Goal: Task Accomplishment & Management: Complete application form

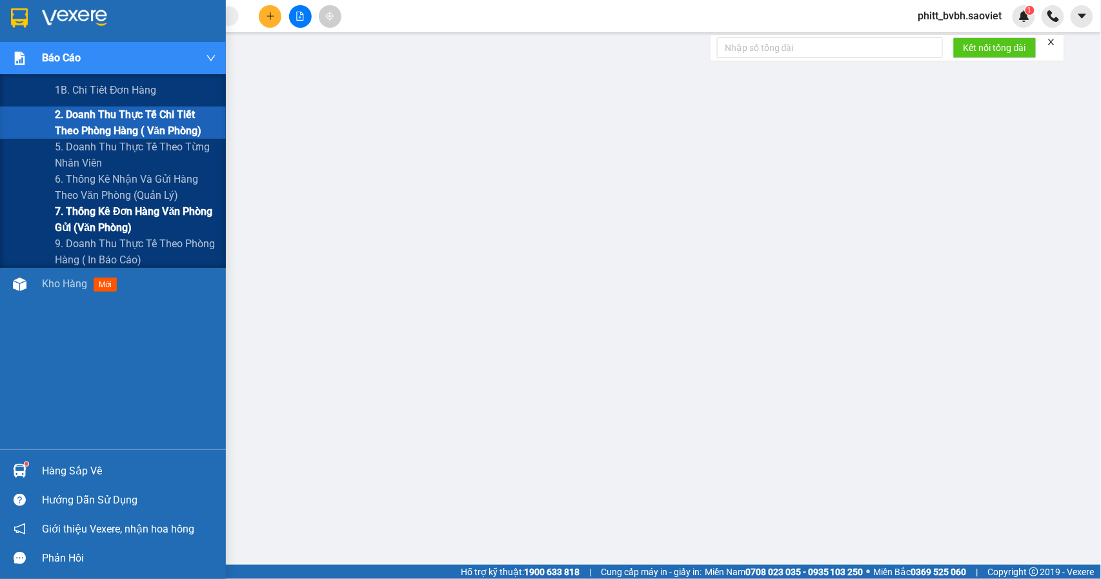
click at [137, 217] on span "7. Thống kê đơn hàng văn phòng gửi (văn phòng)" at bounding box center [135, 219] width 161 height 32
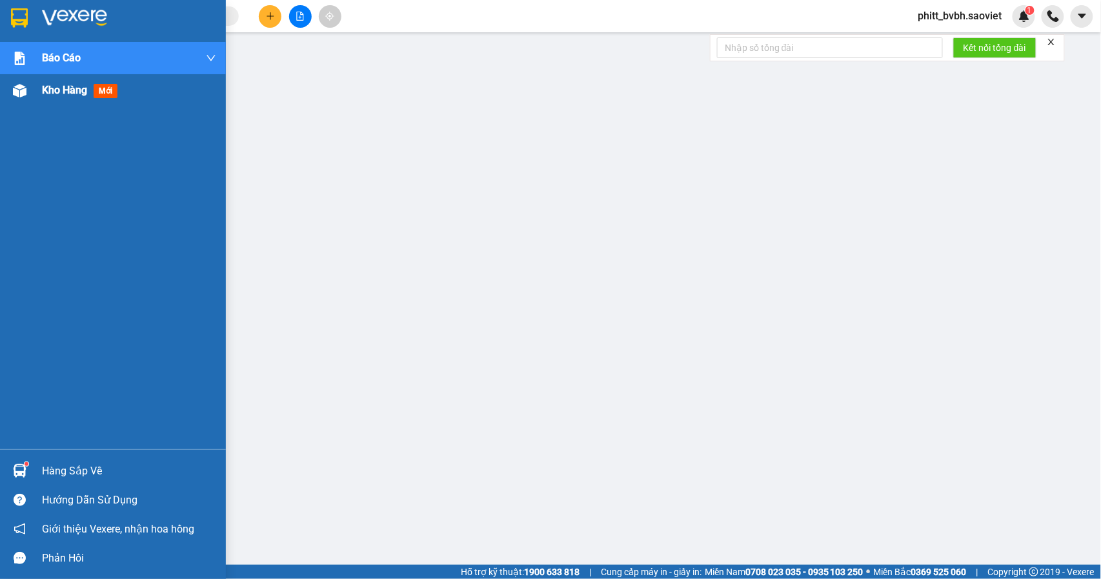
click at [72, 92] on span "Kho hàng" at bounding box center [64, 90] width 45 height 12
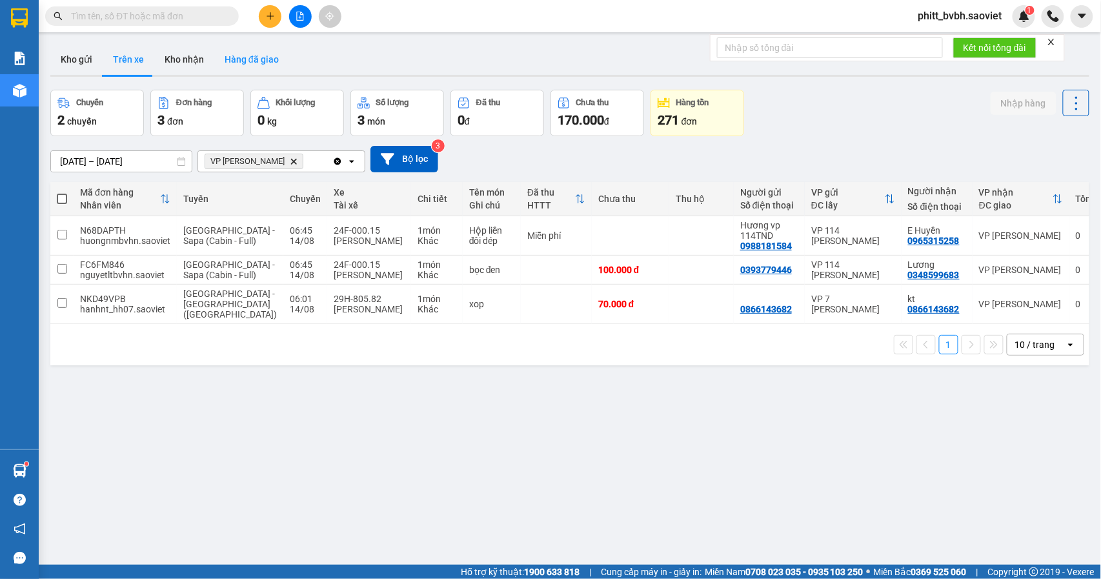
click at [257, 63] on button "Hàng đã giao" at bounding box center [251, 59] width 75 height 31
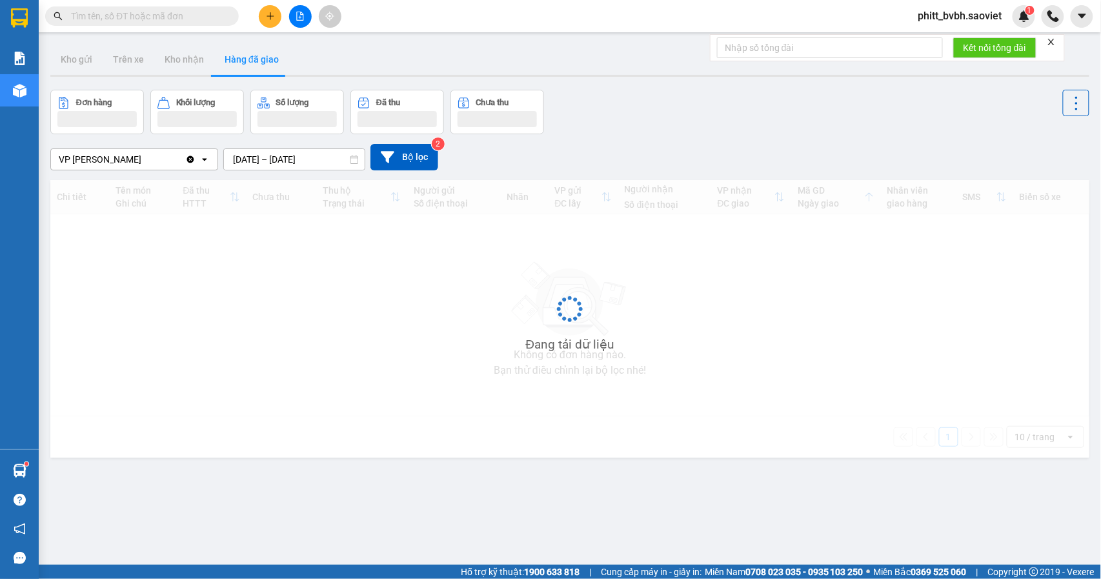
click at [308, 160] on input "12/08/2025 – 14/08/2025" at bounding box center [294, 159] width 141 height 21
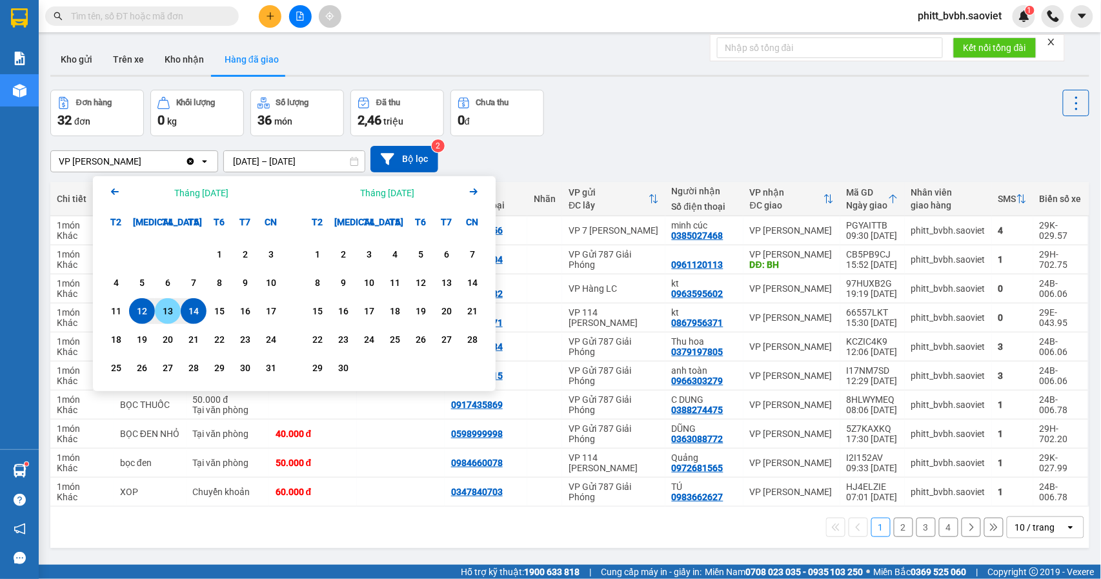
click at [174, 314] on div "13" at bounding box center [168, 310] width 18 height 15
click at [174, 313] on div "13" at bounding box center [168, 310] width 18 height 15
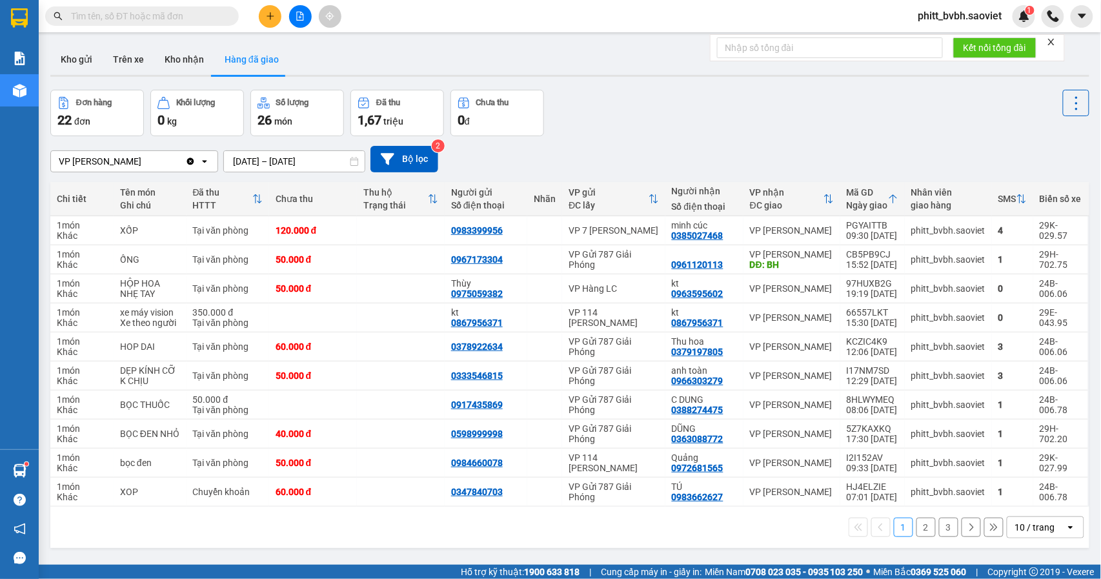
click at [305, 160] on input "13/08/2025 – 13/08/2025" at bounding box center [294, 161] width 141 height 21
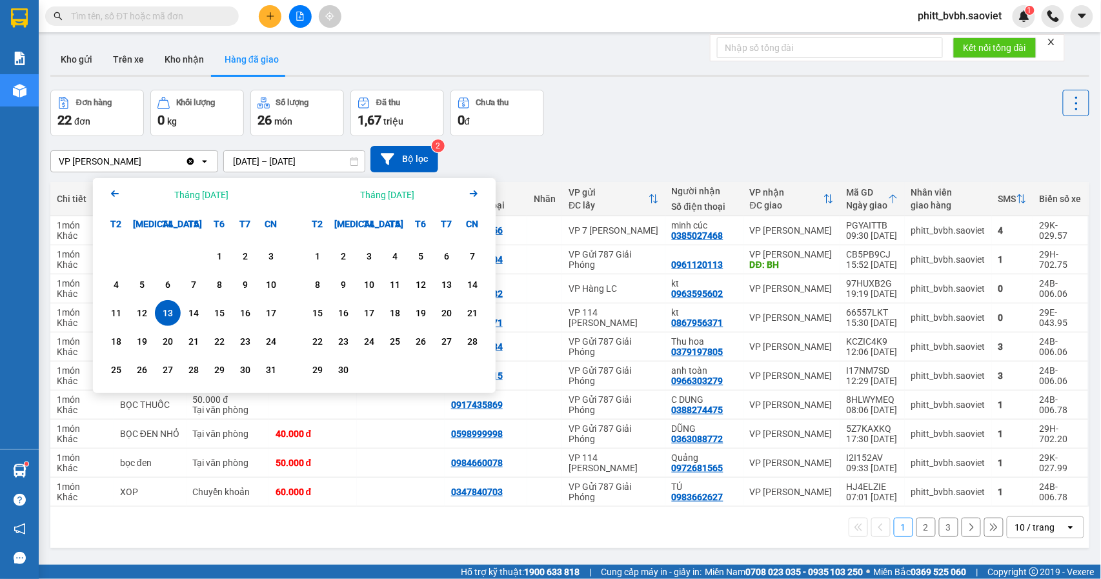
click at [168, 312] on div "13" at bounding box center [168, 312] width 18 height 15
type input "13/08/2025 – 13/08/2025"
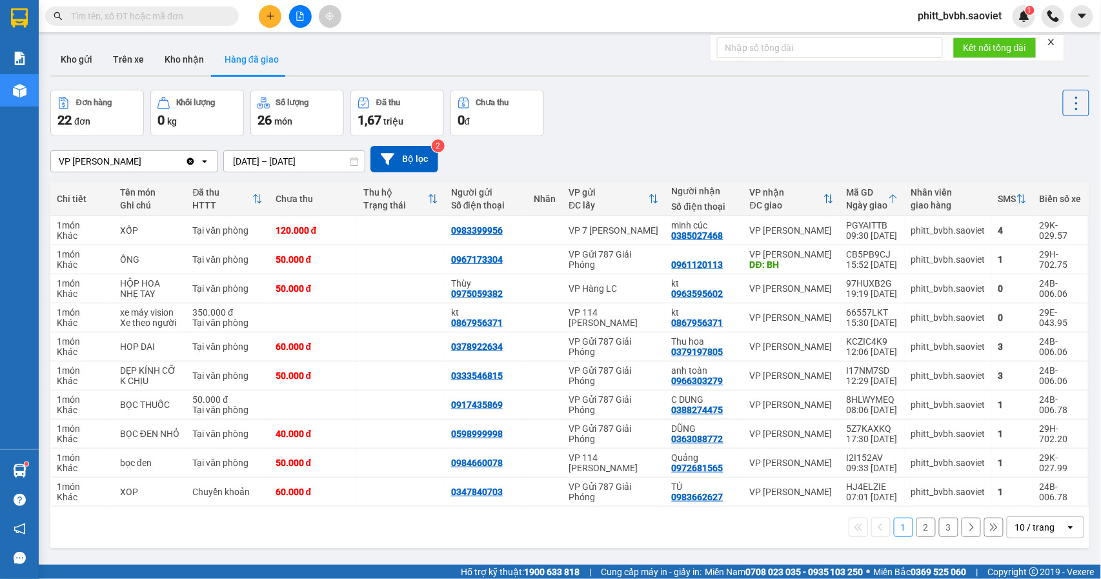
click at [916, 530] on button "2" at bounding box center [925, 526] width 19 height 19
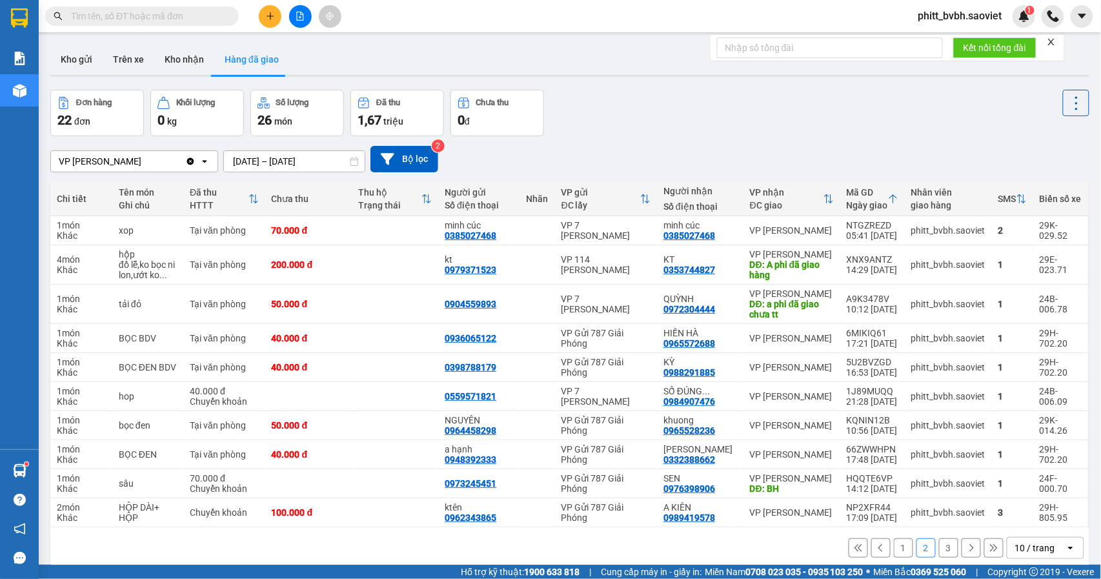
click at [941, 551] on button "3" at bounding box center [948, 547] width 19 height 19
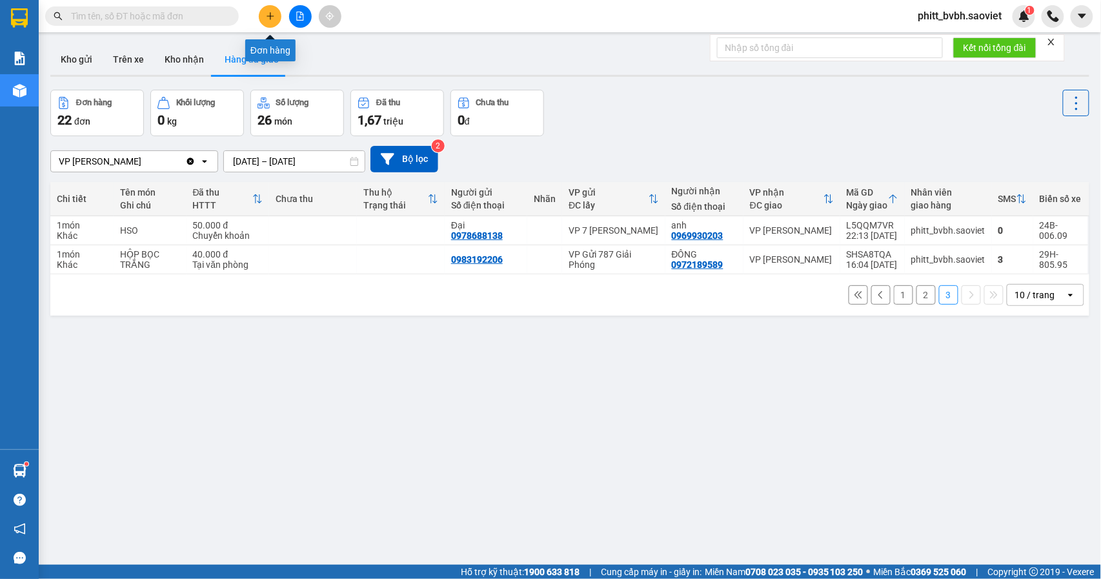
click at [262, 21] on button at bounding box center [270, 16] width 23 height 23
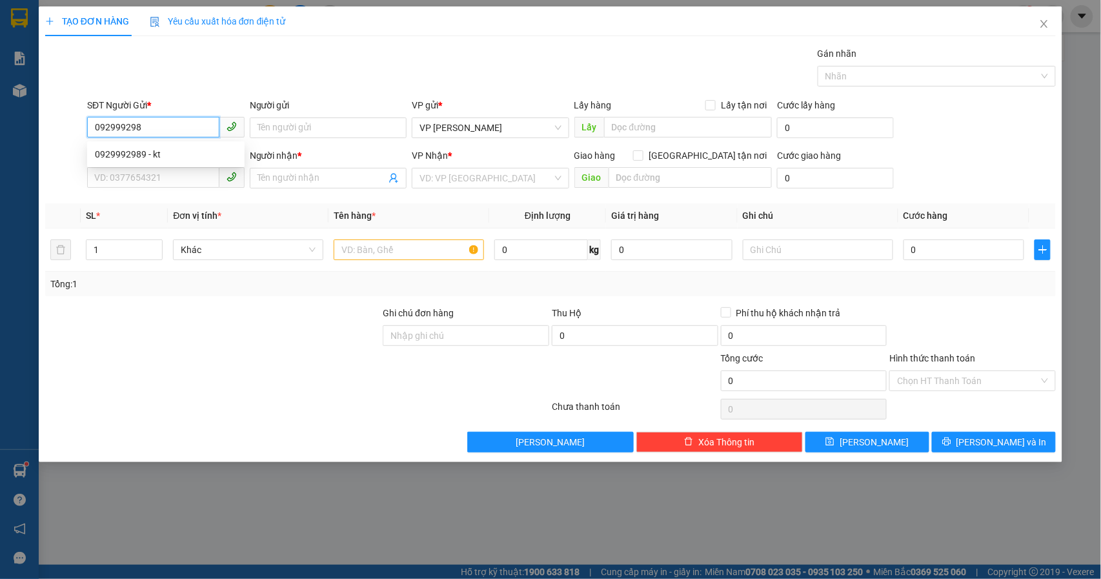
type input "0929992989"
drag, startPoint x: 101, startPoint y: 153, endPoint x: 199, endPoint y: 157, distance: 98.2
click at [102, 153] on div "0929992989 - kt" at bounding box center [166, 154] width 142 height 14
type input "kt"
type input "0929992989"
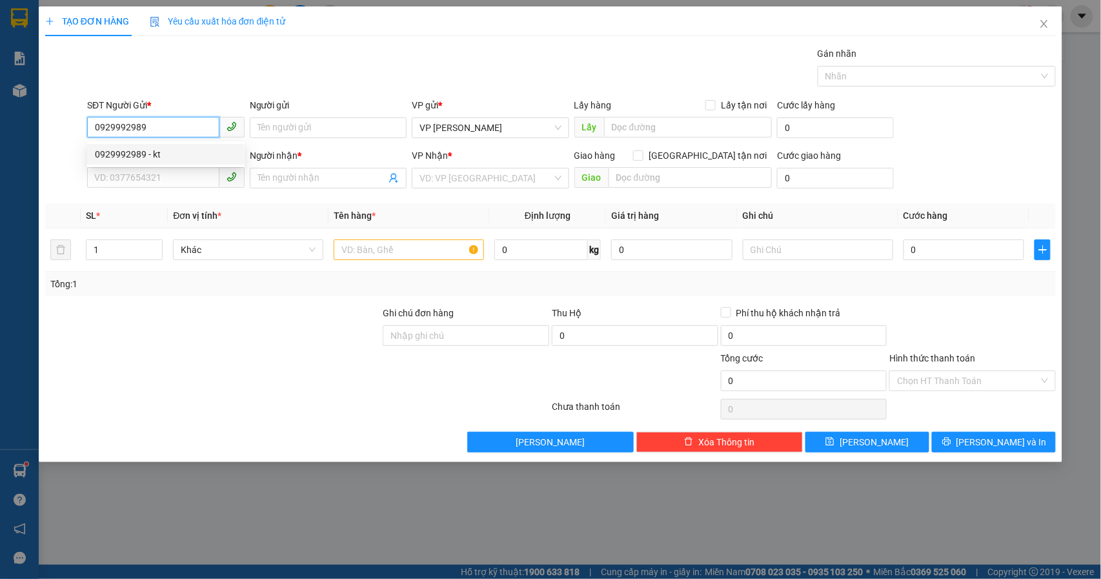
type input "kt"
type input "nhập kho 779 gp"
type input "0929992989"
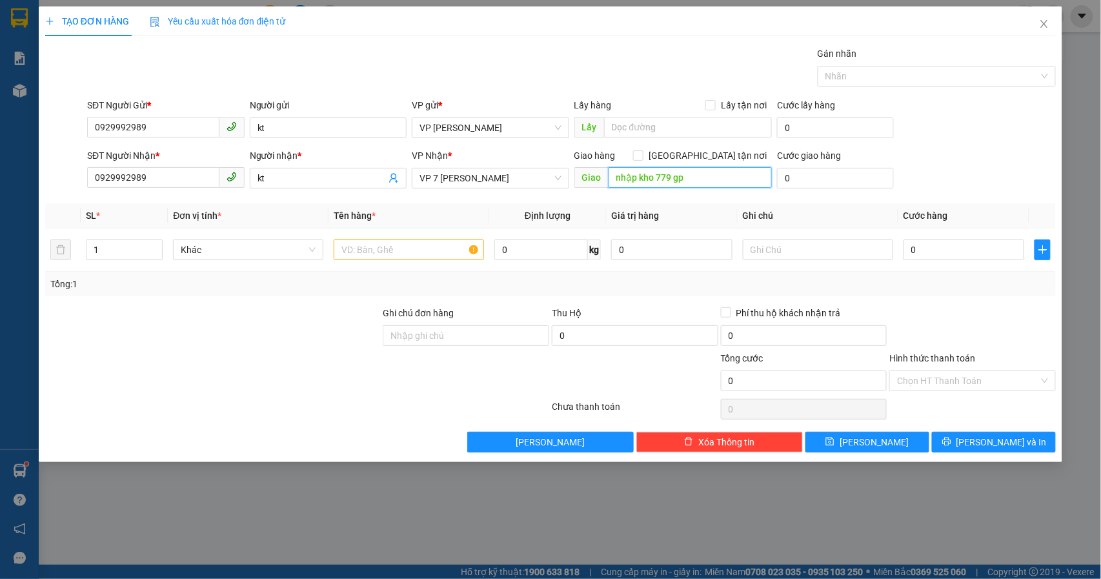
click at [697, 178] on input "nhập kho 779 gp" at bounding box center [689, 177] width 163 height 21
click at [393, 245] on input "text" at bounding box center [409, 249] width 150 height 21
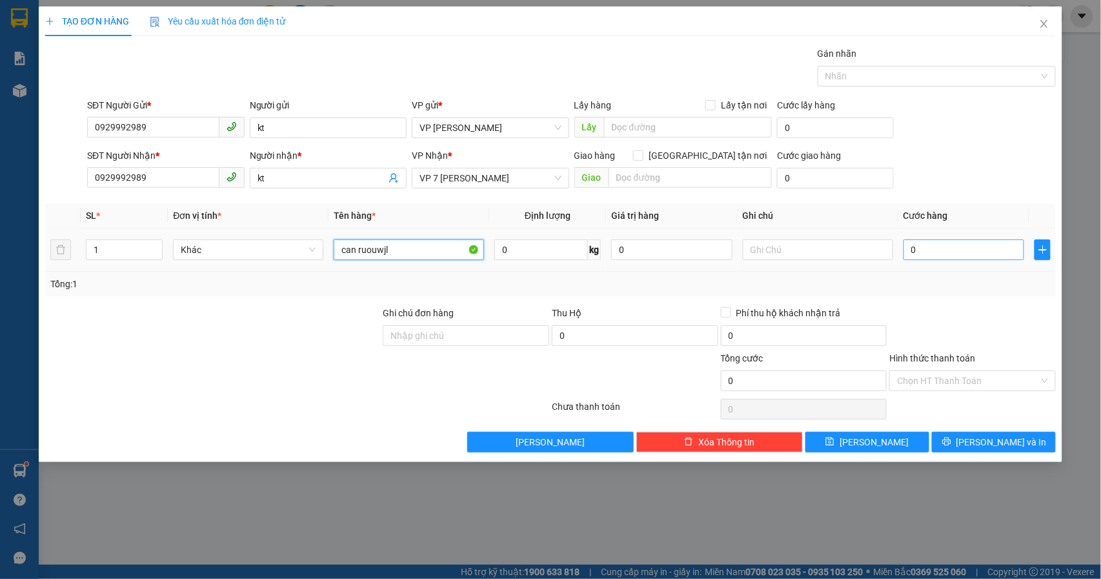
type input "can ruouwjl"
click at [961, 252] on input "0" at bounding box center [963, 249] width 121 height 21
type input "5"
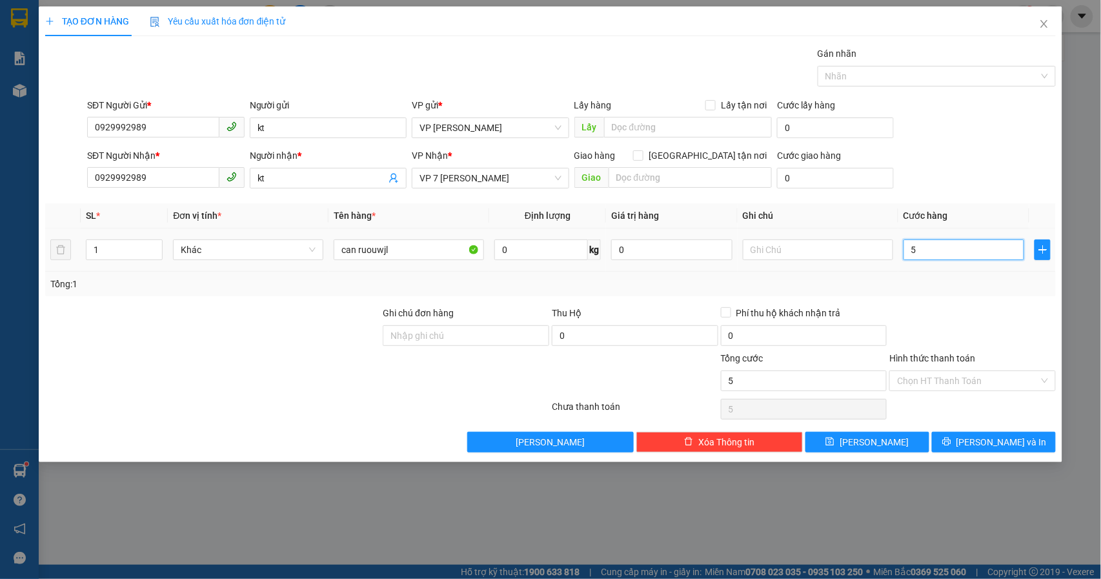
type input "50"
type input "500"
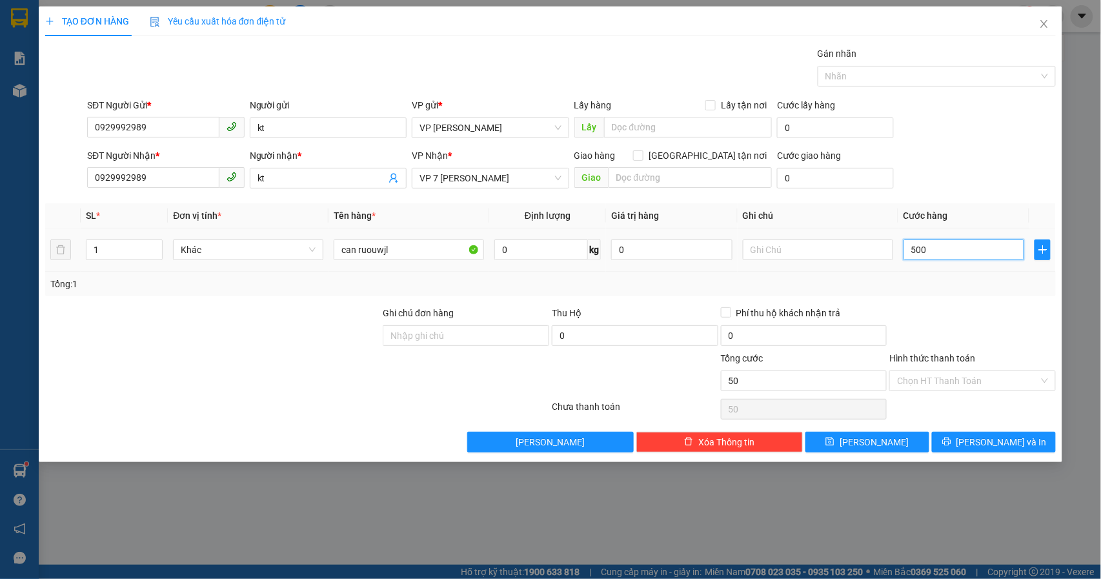
type input "500"
type input "5.000"
type input "50.000"
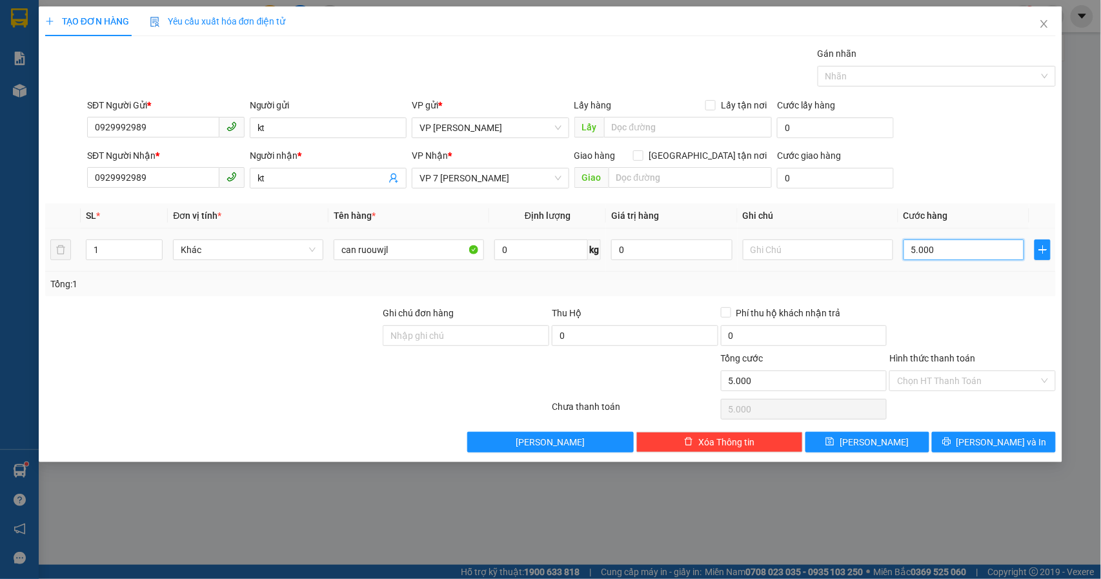
type input "50.000"
click at [950, 444] on icon "printer" at bounding box center [946, 441] width 8 height 8
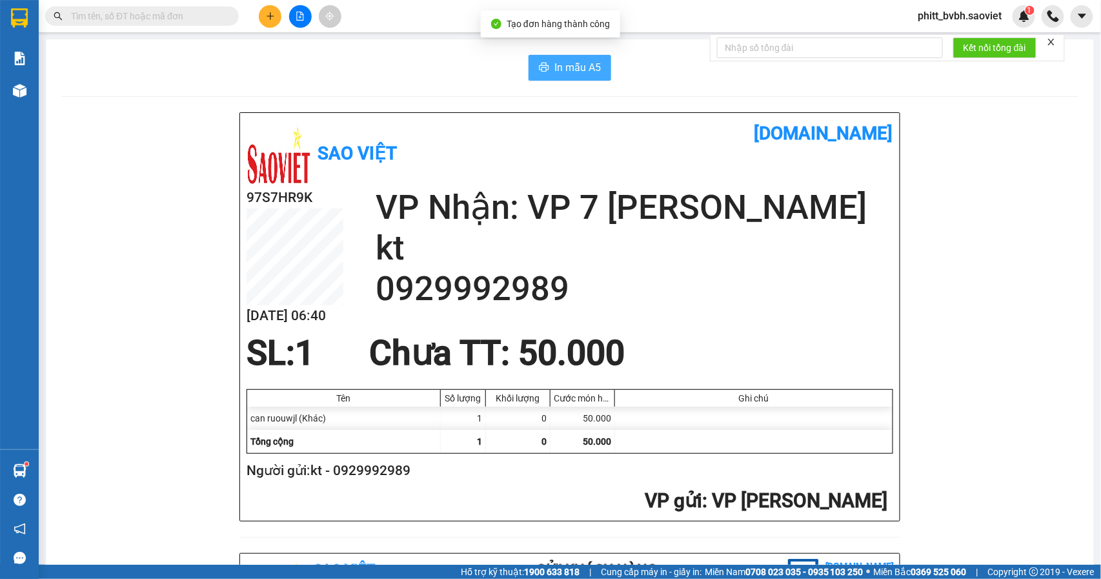
click at [581, 72] on span "In mẫu A5" at bounding box center [577, 67] width 46 height 16
click at [563, 63] on span "In mẫu A5" at bounding box center [577, 67] width 46 height 16
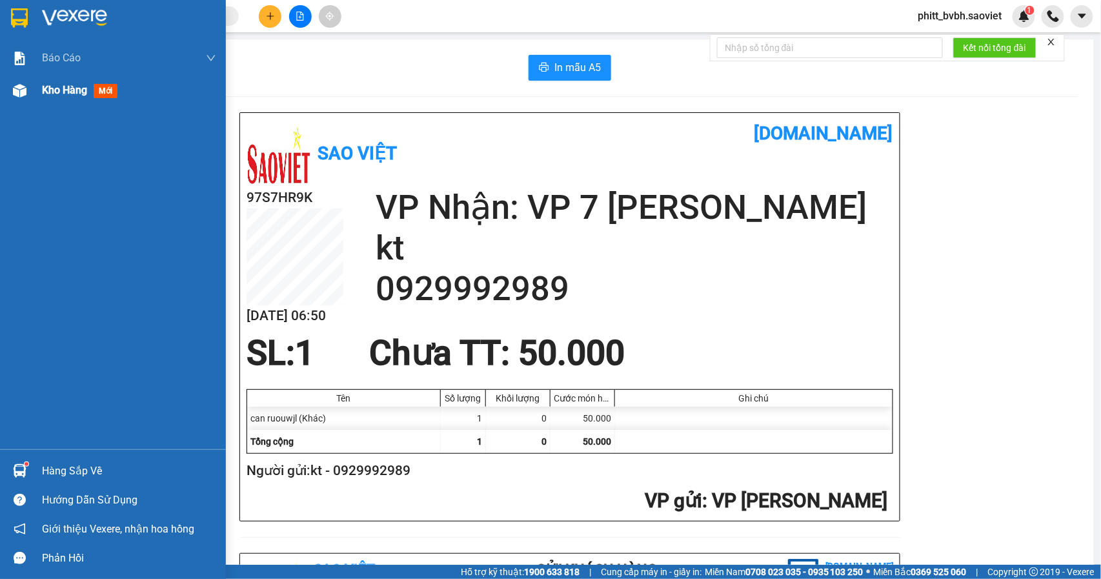
click at [54, 89] on span "Kho hàng" at bounding box center [64, 90] width 45 height 12
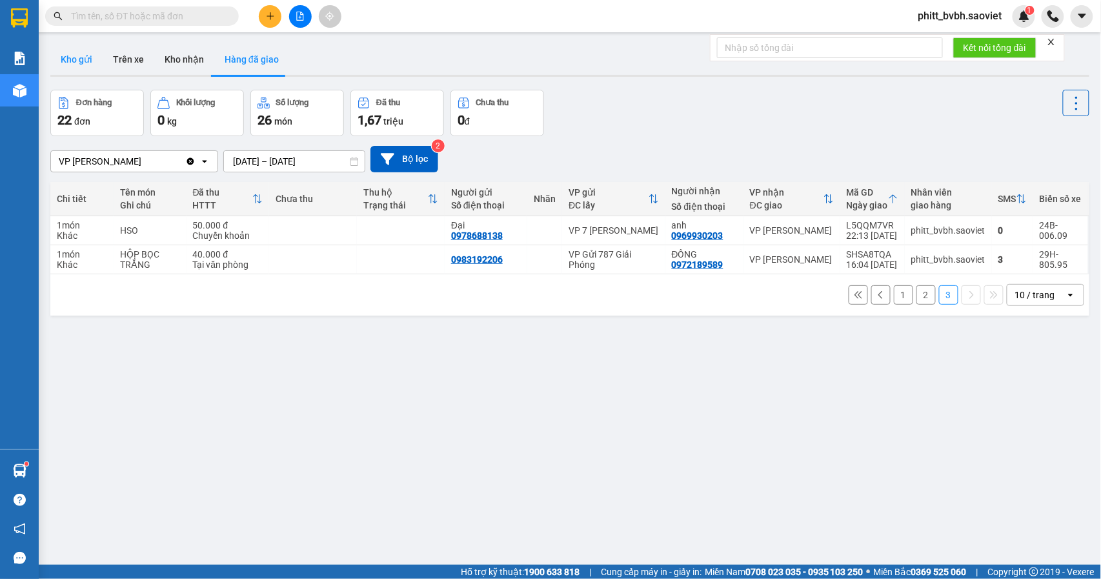
click at [89, 57] on button "Kho gửi" at bounding box center [76, 59] width 52 height 31
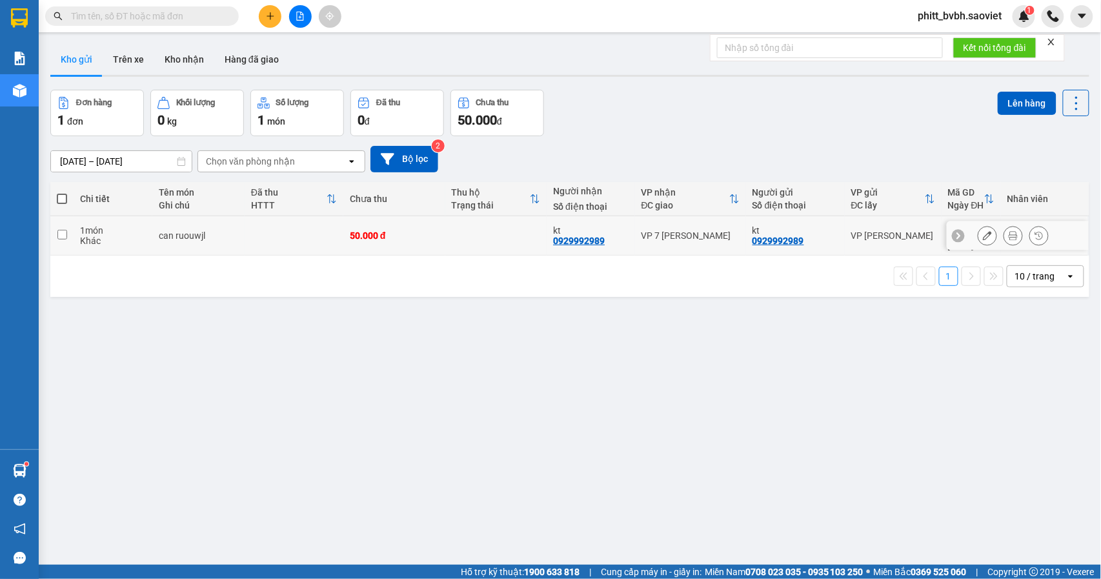
drag, startPoint x: 413, startPoint y: 232, endPoint x: 873, endPoint y: 187, distance: 462.2
click at [428, 232] on div "50.000 đ" at bounding box center [394, 235] width 89 height 10
checkbox input "true"
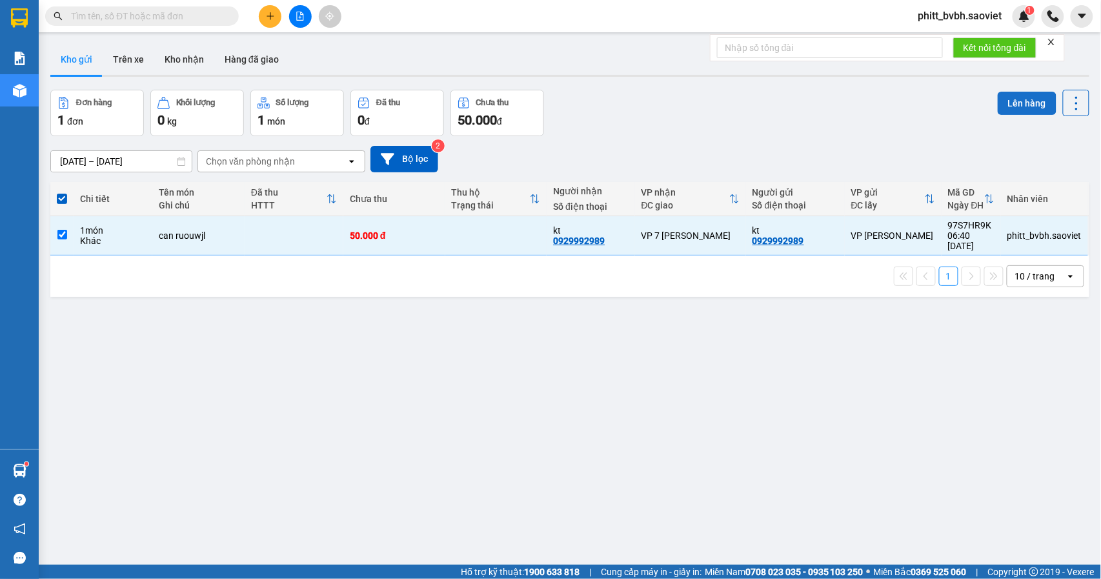
drag, startPoint x: 1012, startPoint y: 101, endPoint x: 1020, endPoint y: 106, distance: 9.3
click at [1015, 103] on button "Lên hàng" at bounding box center [1026, 103] width 59 height 23
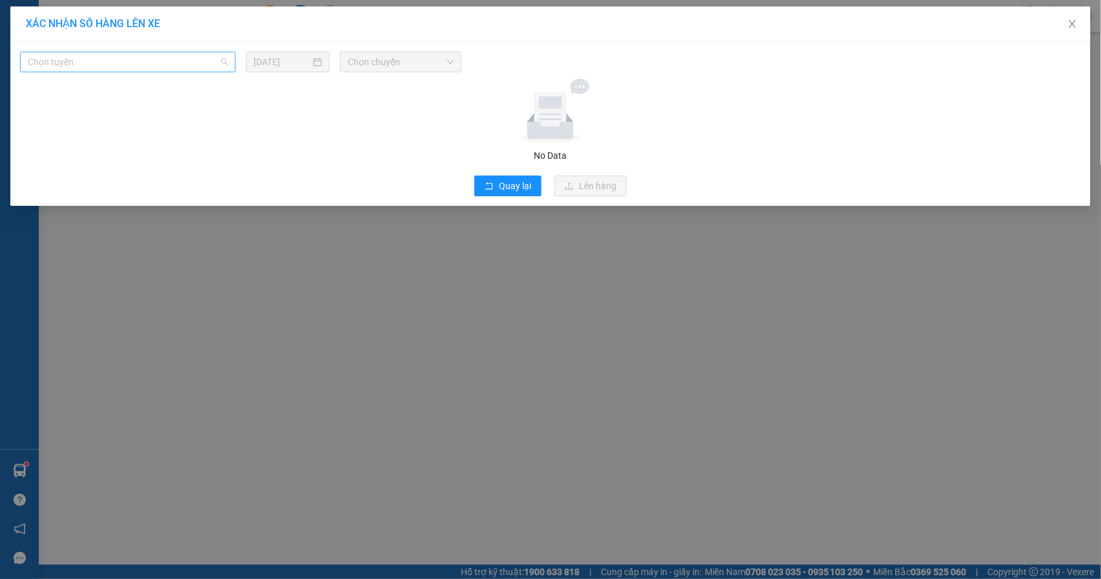
click at [114, 66] on span "Chọn tuyến" at bounding box center [128, 61] width 200 height 19
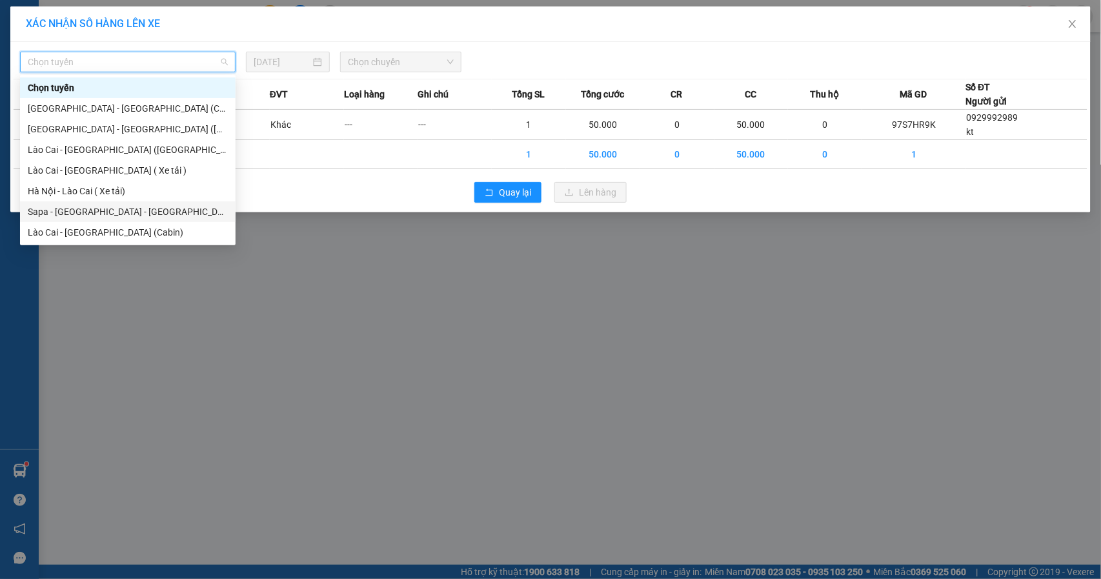
click at [103, 212] on div "Sapa - Lào Cai - Hà Nội (Giường)" at bounding box center [128, 212] width 200 height 14
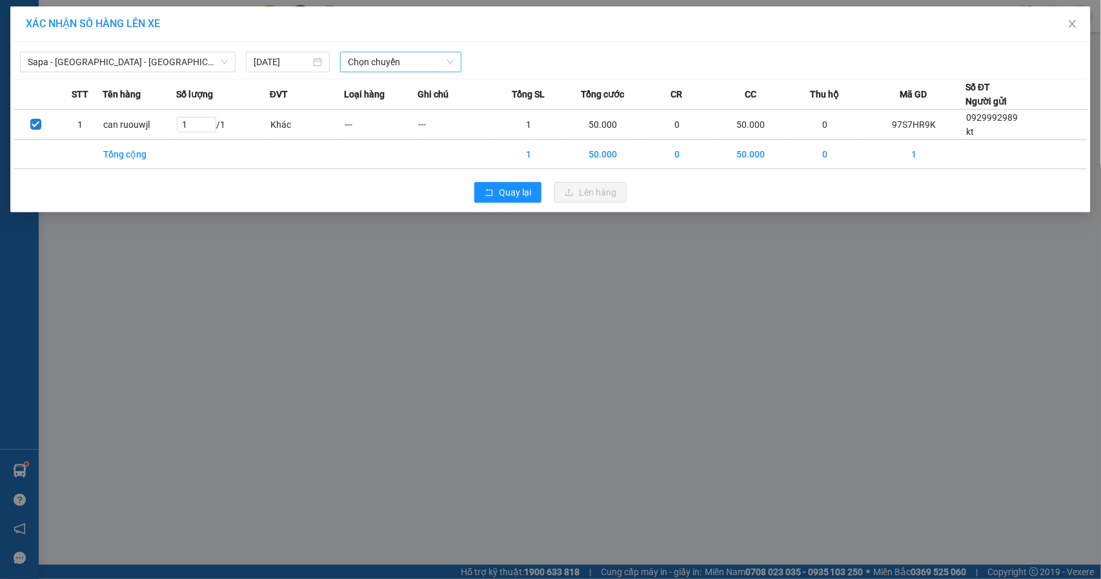
click at [404, 66] on span "Chọn chuyến" at bounding box center [401, 61] width 106 height 19
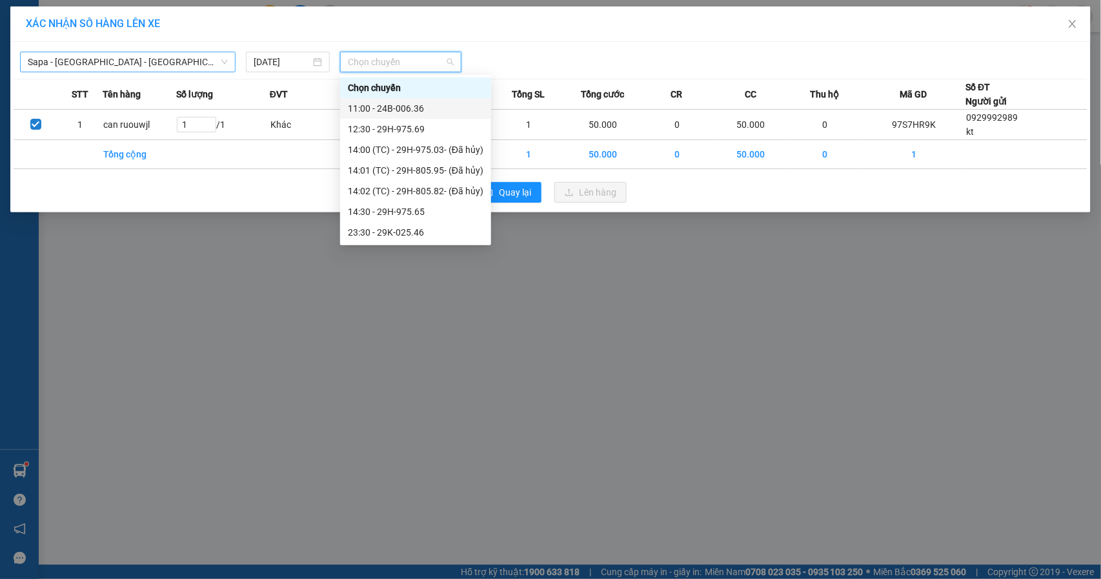
drag, startPoint x: 127, startPoint y: 57, endPoint x: 157, endPoint y: 70, distance: 33.0
click at [127, 59] on span "Sapa - Lào Cai - Hà Nội (Giường)" at bounding box center [128, 61] width 200 height 19
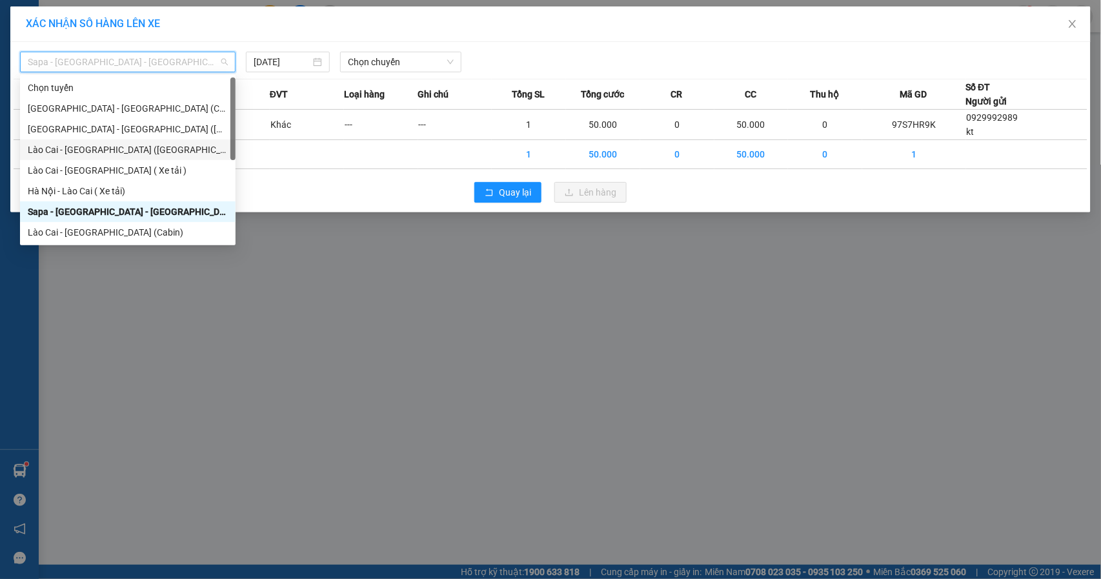
click at [123, 148] on div "Lào Cai - Hà Nội (Giường)" at bounding box center [128, 150] width 200 height 14
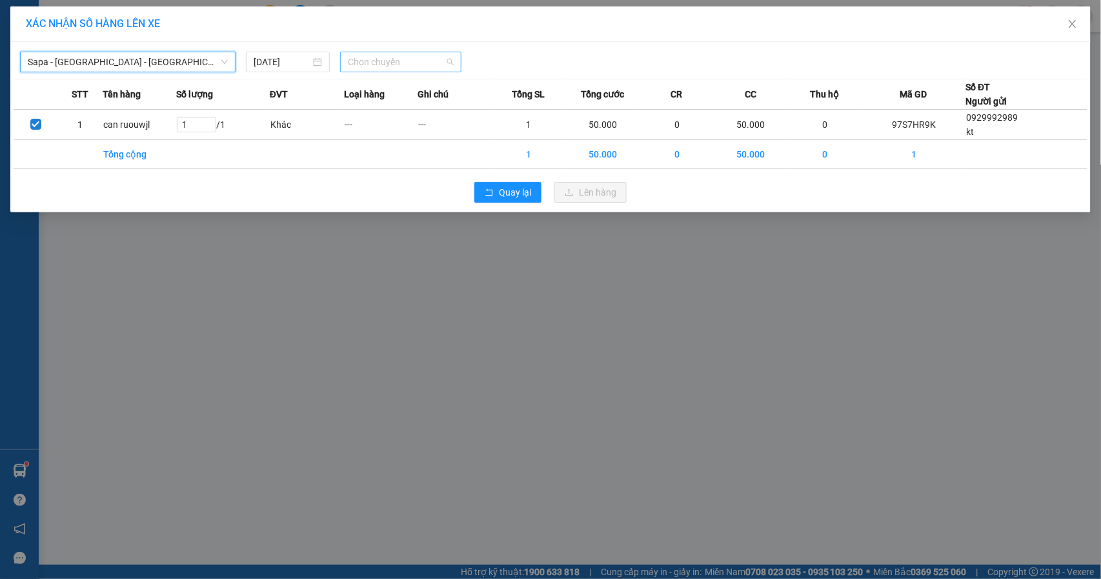
click at [403, 58] on span "Chọn chuyến" at bounding box center [401, 61] width 106 height 19
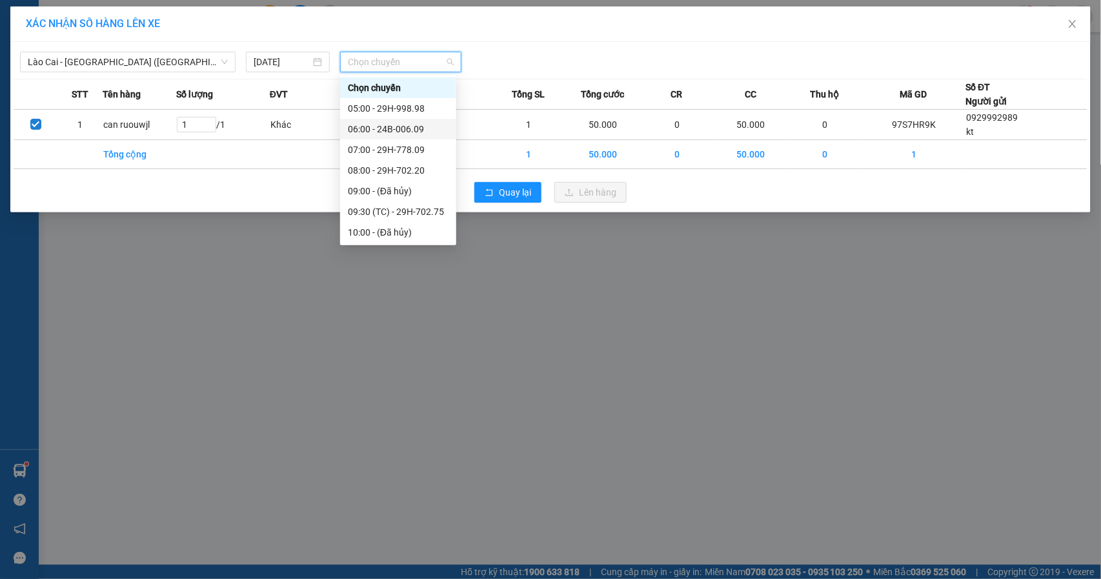
drag, startPoint x: 410, startPoint y: 128, endPoint x: 539, endPoint y: 157, distance: 132.4
click at [411, 128] on div "06:00 - 24B-006.09" at bounding box center [398, 129] width 101 height 14
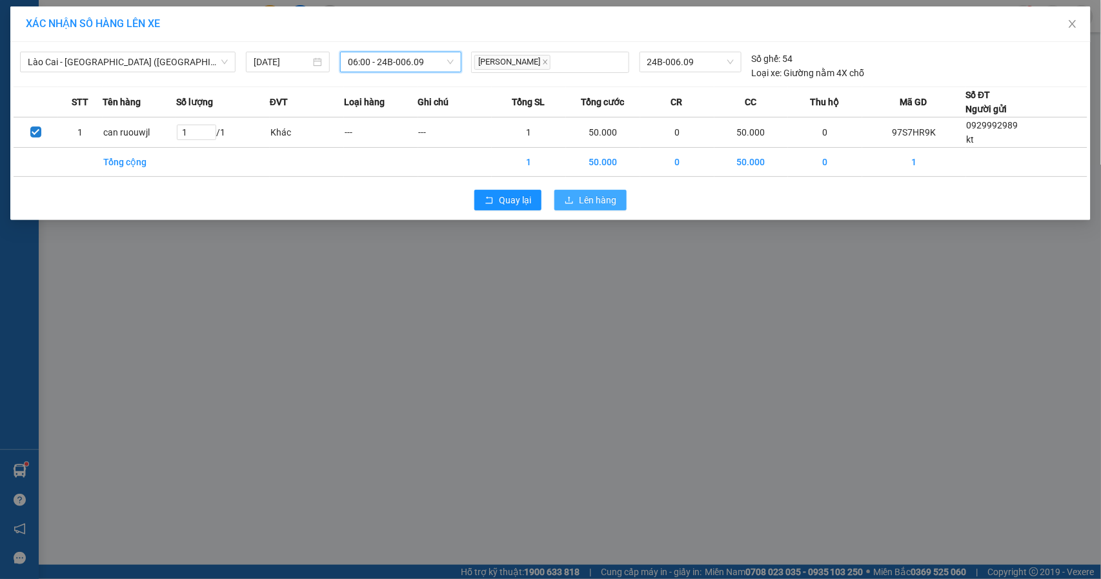
click at [590, 208] on button "Lên hàng" at bounding box center [590, 200] width 72 height 21
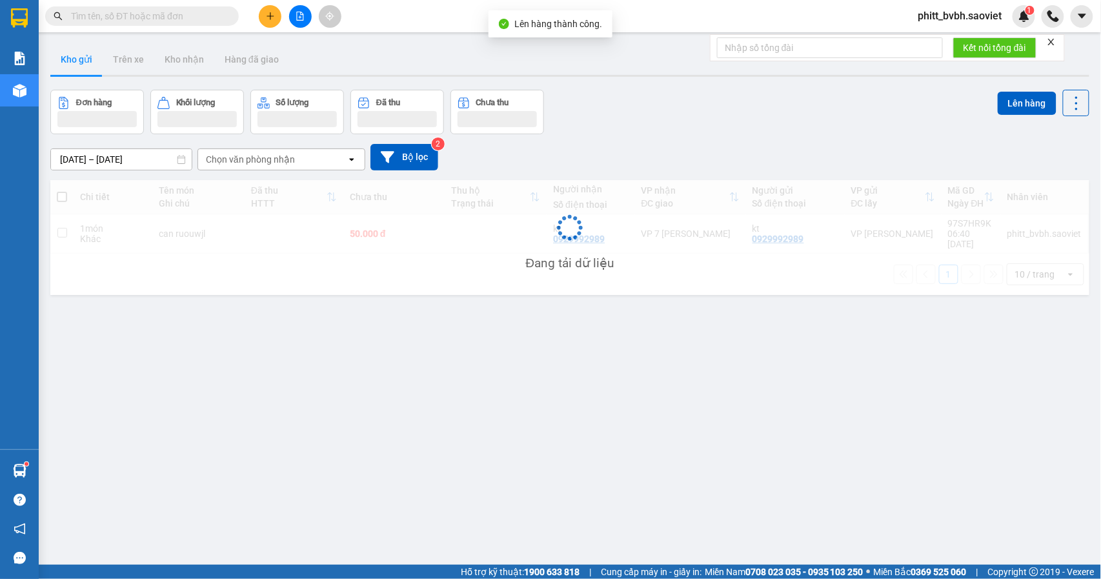
click at [294, 21] on button at bounding box center [300, 16] width 23 height 23
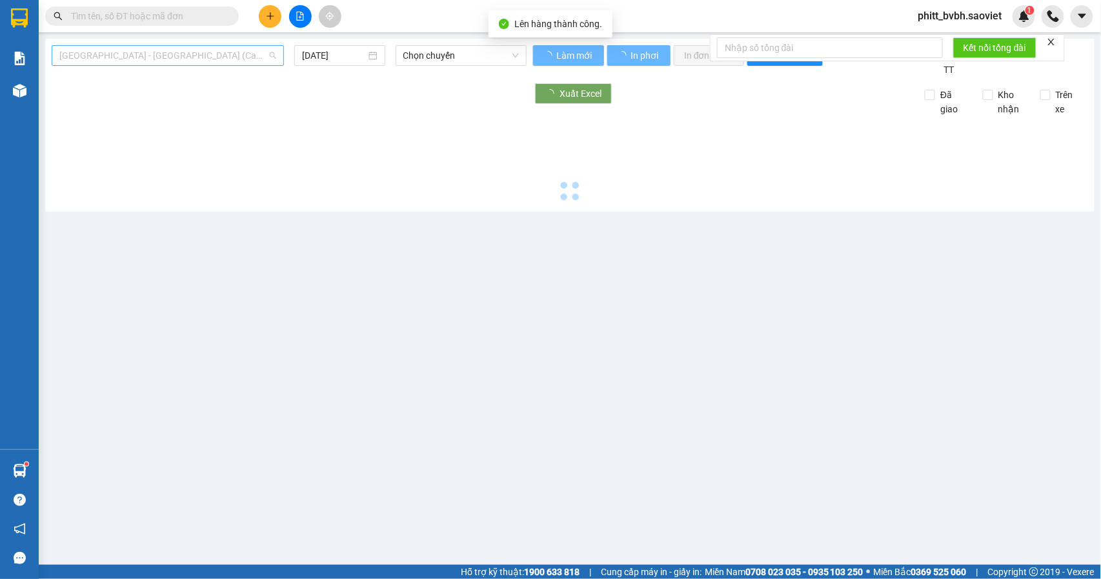
drag, startPoint x: 135, startPoint y: 52, endPoint x: 141, endPoint y: 57, distance: 7.8
click at [135, 55] on span "Hà Nội - Lào Cai (Cabin)" at bounding box center [167, 55] width 217 height 19
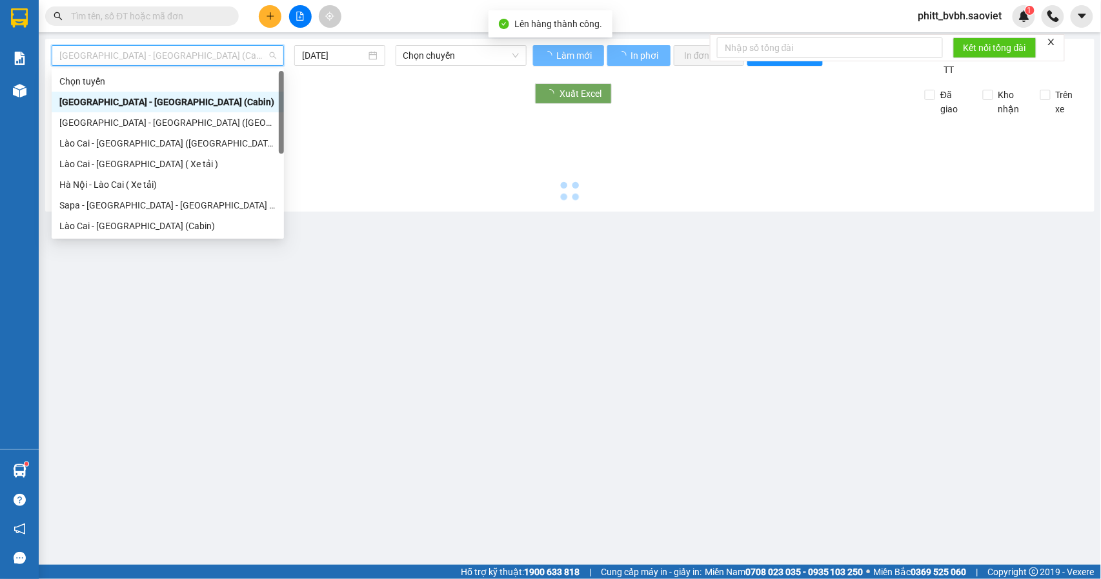
type input "[DATE]"
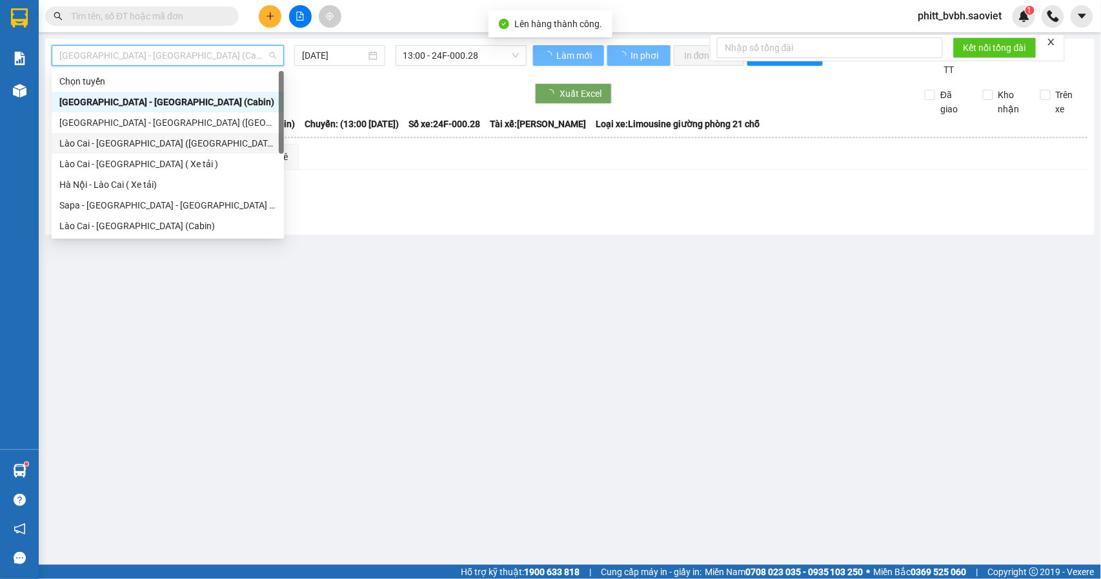
click at [155, 146] on div "Lào Cai - Hà Nội (Giường)" at bounding box center [167, 143] width 217 height 14
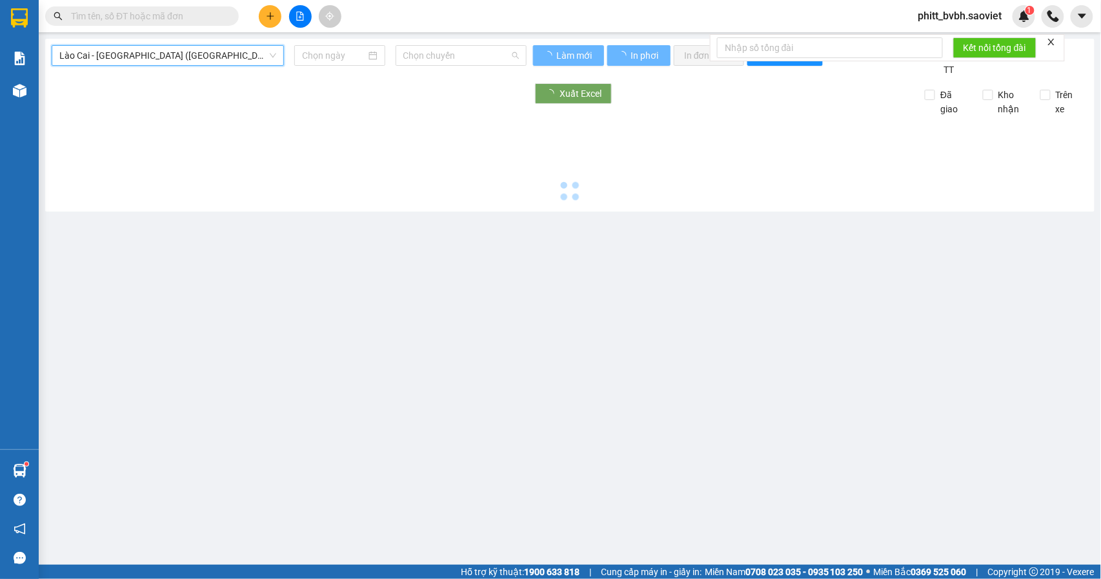
drag, startPoint x: 440, startPoint y: 60, endPoint x: 509, endPoint y: 76, distance: 70.9
click at [445, 59] on span "Chọn chuyến" at bounding box center [460, 55] width 115 height 19
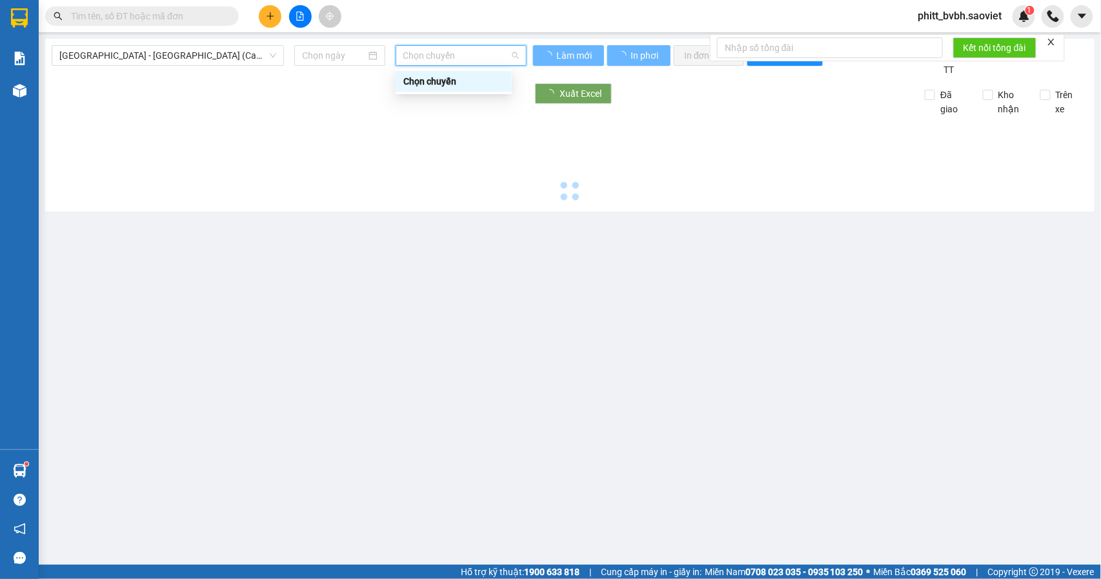
type input "[DATE]"
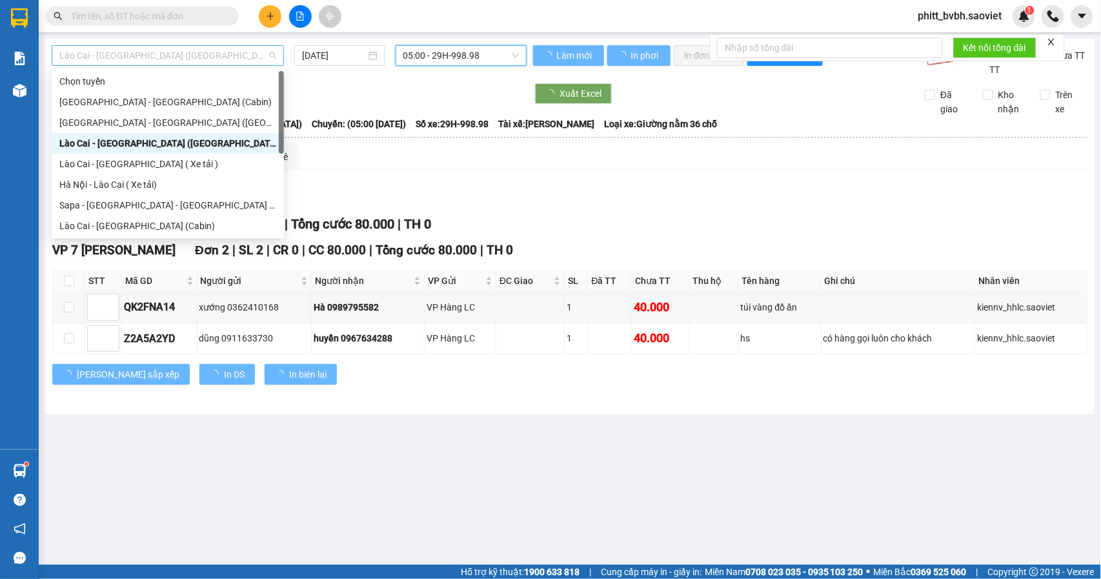
click at [203, 57] on span "Lào Cai - Hà Nội (Giường)" at bounding box center [167, 55] width 217 height 19
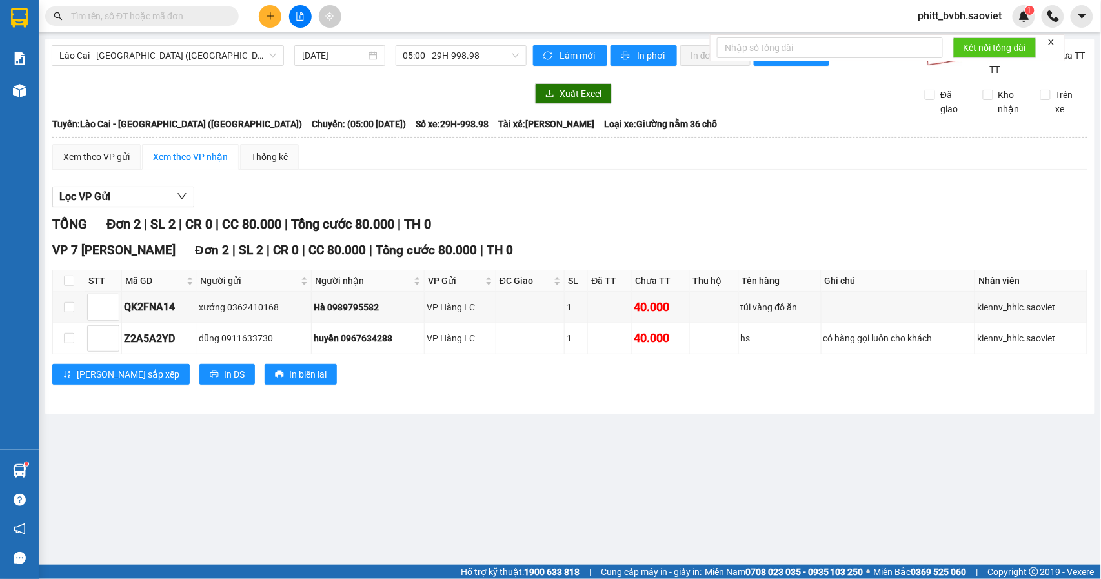
click at [483, 44] on div "Lào Cai - Hà Nội (Giường) 14/08/2025 05:00 - 29H-998.98 Làm mới In phơi In đơn …" at bounding box center [569, 226] width 1049 height 375
click at [488, 54] on span "05:00 - 29H-998.98" at bounding box center [460, 55] width 115 height 19
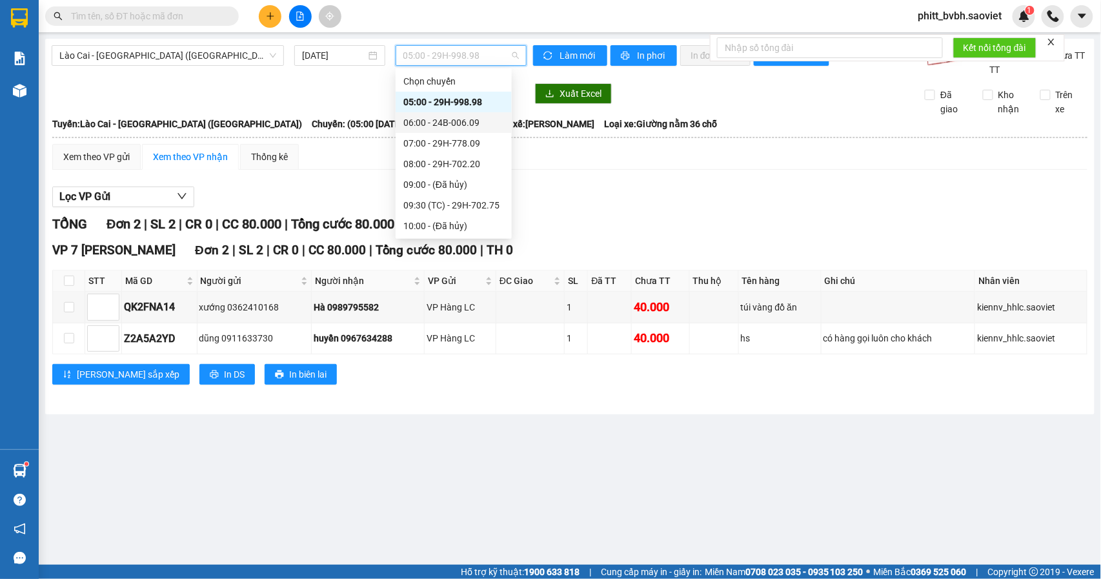
click at [476, 116] on div "06:00 - 24B-006.09" at bounding box center [453, 122] width 116 height 21
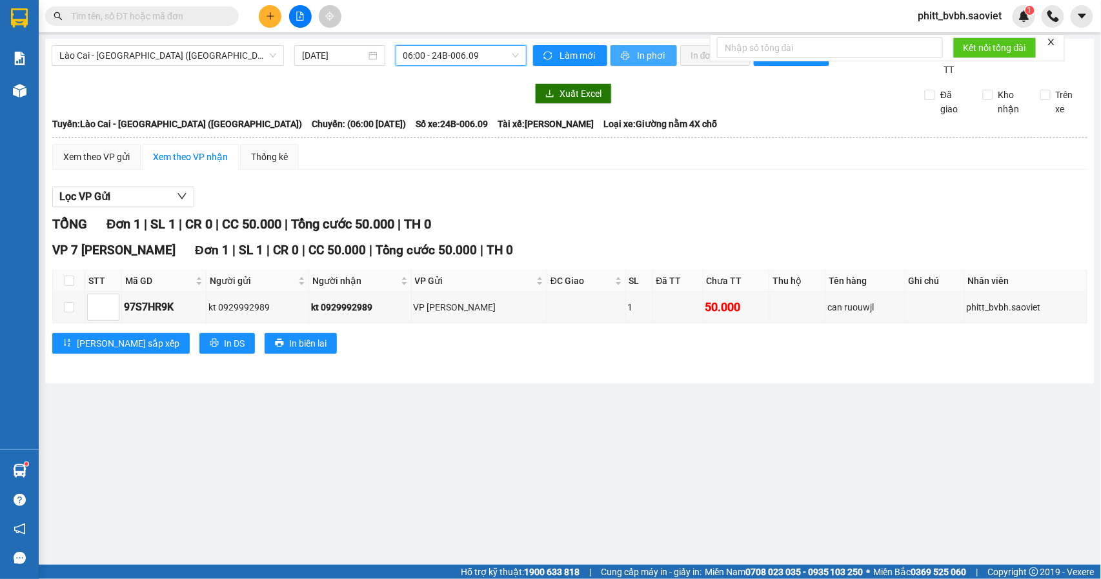
click at [649, 53] on span "In phơi" at bounding box center [652, 55] width 30 height 14
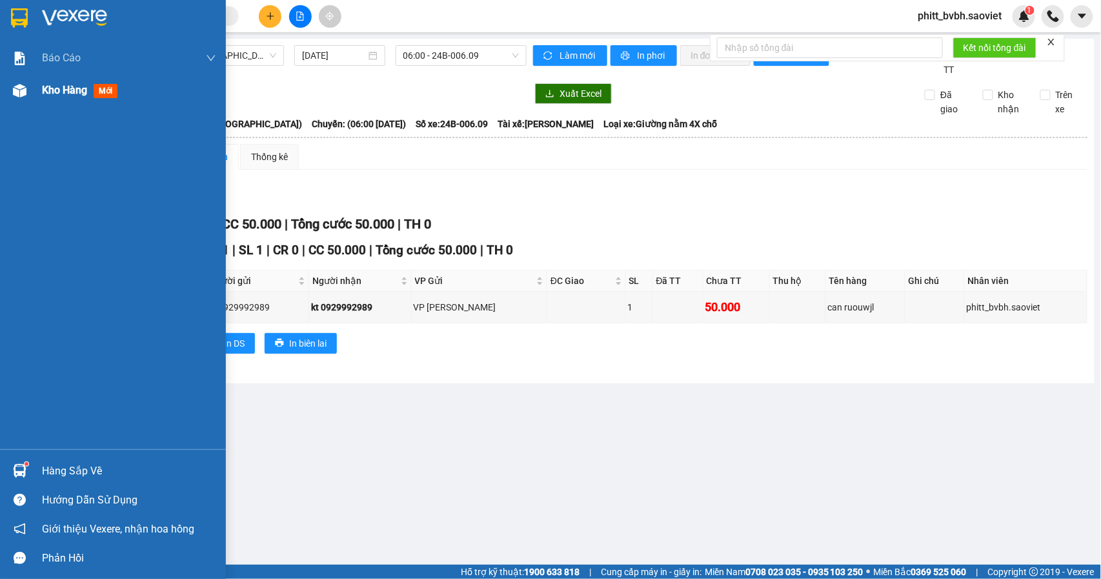
click at [72, 89] on span "Kho hàng" at bounding box center [64, 90] width 45 height 12
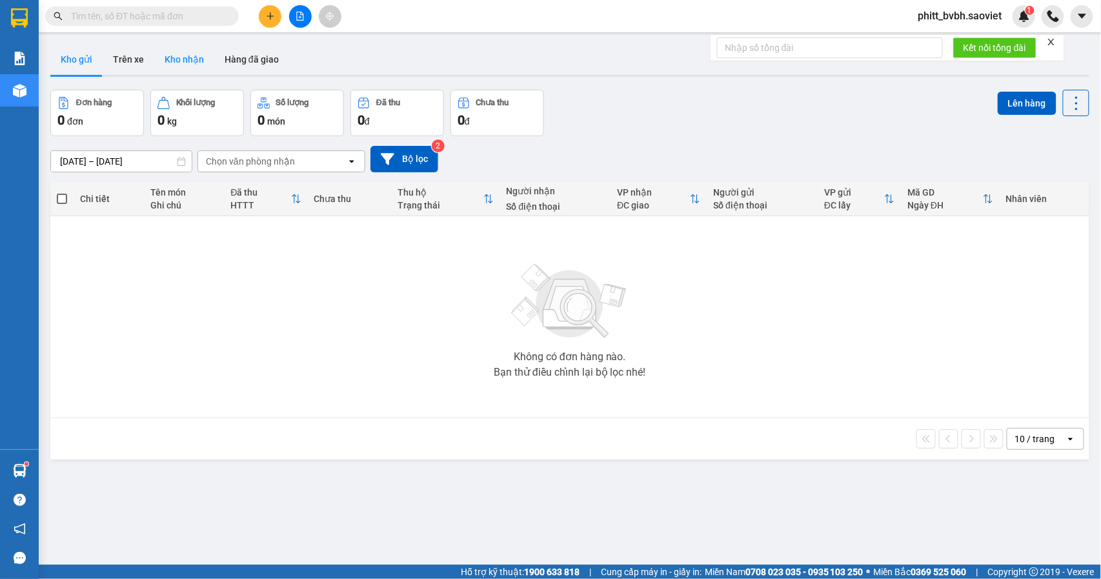
click at [200, 50] on button "Kho nhận" at bounding box center [184, 59] width 60 height 31
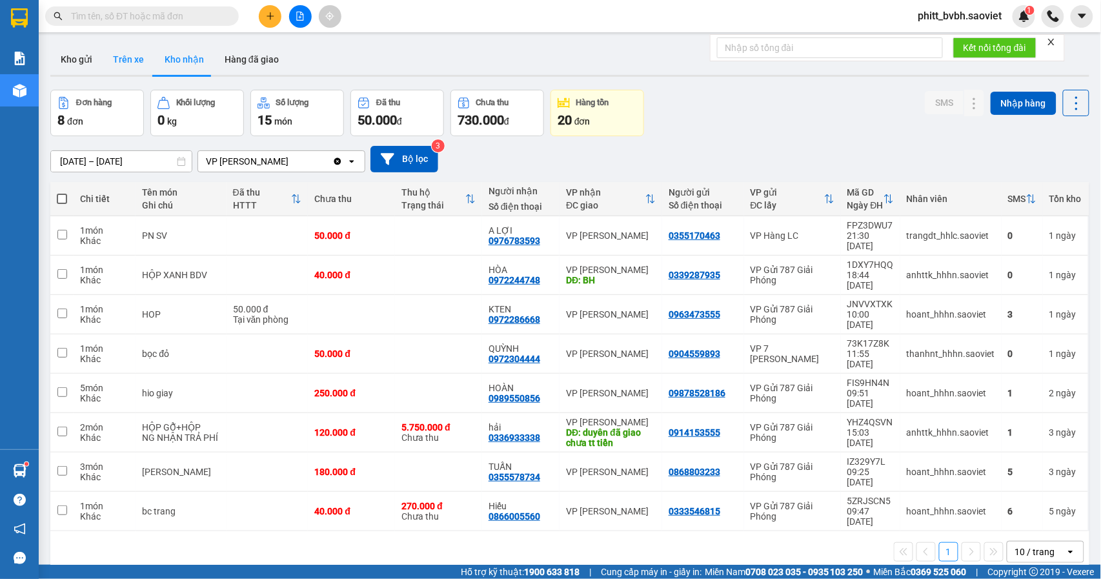
click at [122, 46] on button "Trên xe" at bounding box center [129, 59] width 52 height 31
type input "12/08/2025 – 14/08/2025"
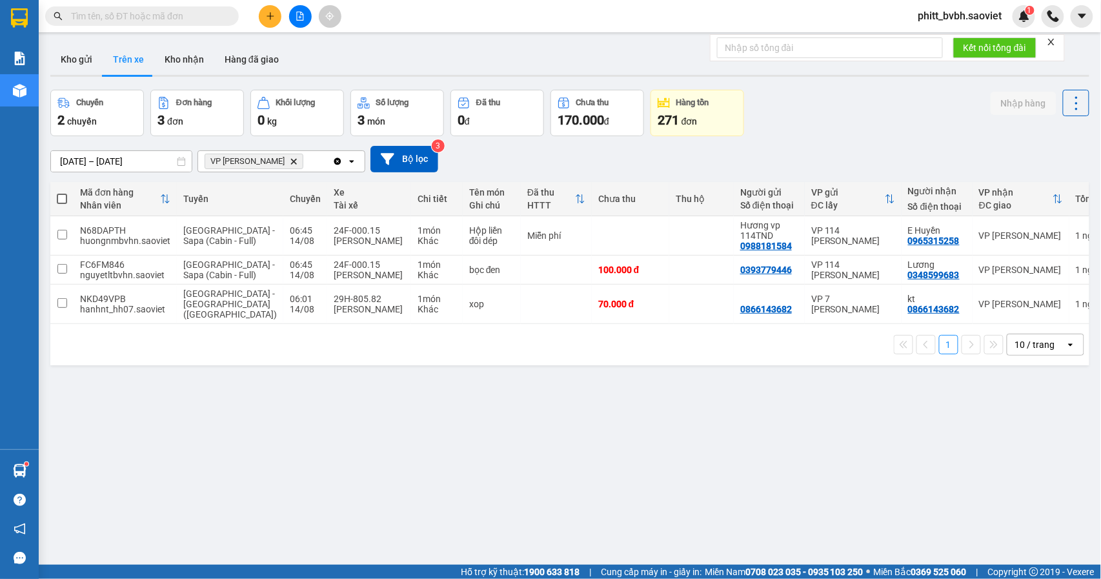
click at [272, 12] on icon "plus" at bounding box center [270, 16] width 9 height 9
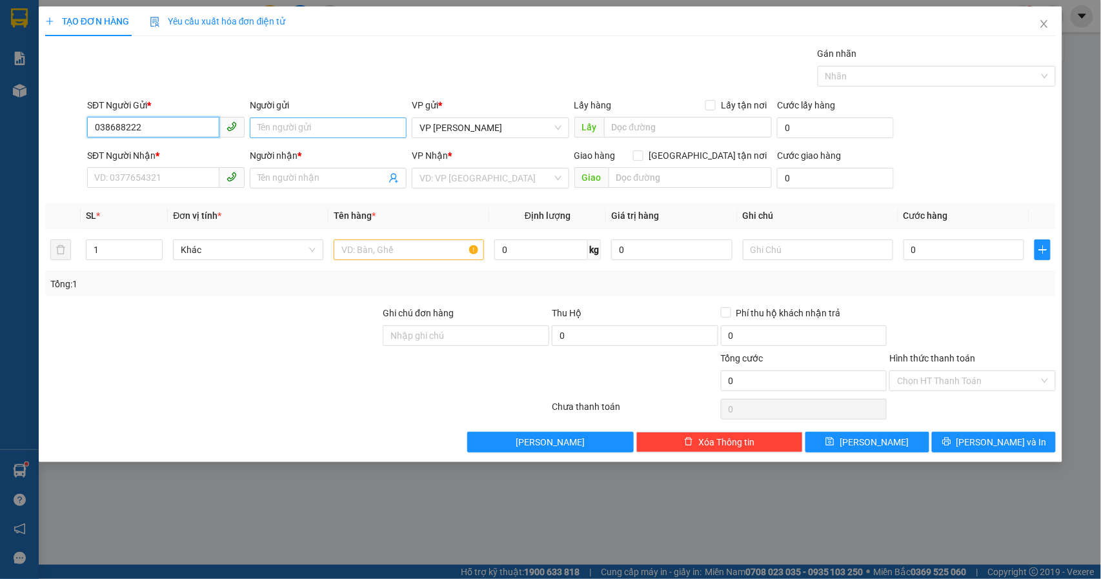
type input "0386882228"
click at [137, 158] on div "0386882228 - toan" at bounding box center [166, 154] width 142 height 14
type input "toan"
type input "0364984959"
type input "tùng"
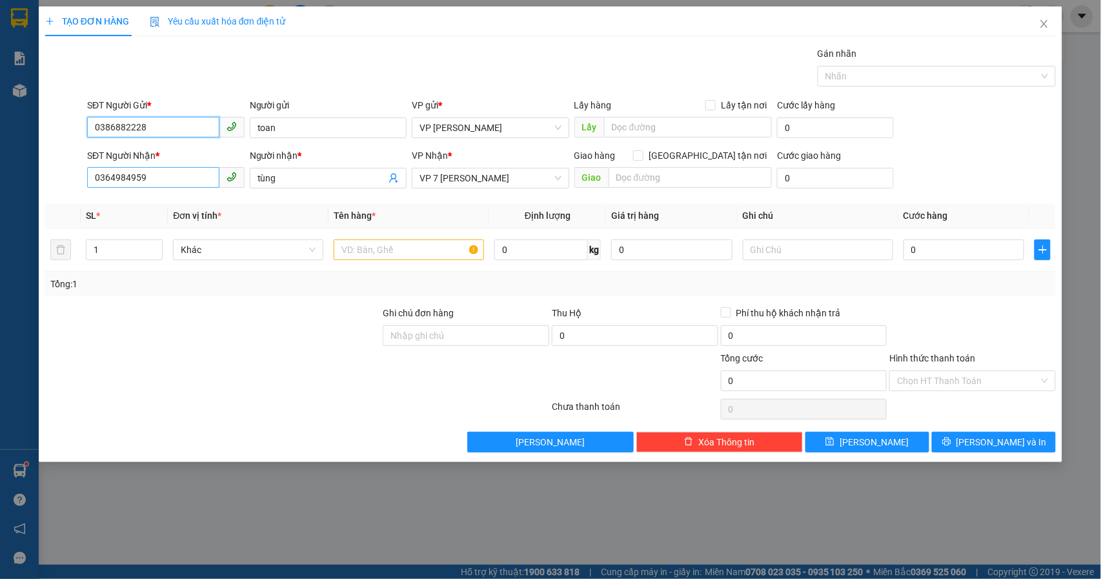
type input "0386882228"
click at [154, 186] on input "0364984959" at bounding box center [153, 177] width 132 height 21
click at [145, 206] on div "0364984959 - tùng" at bounding box center [166, 205] width 142 height 14
click at [369, 245] on input "text" at bounding box center [409, 249] width 150 height 21
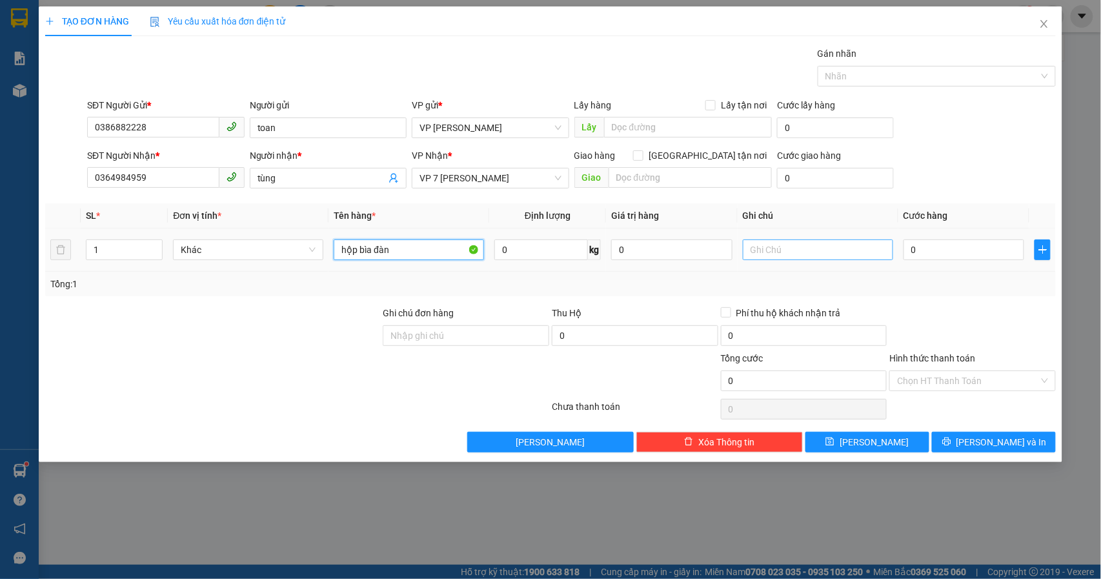
type input "hộp bìa đàn"
click at [775, 250] on input "text" at bounding box center [818, 249] width 150 height 21
type input "hàng rễ vỡ nhẹ tay"
click at [990, 246] on input "0" at bounding box center [963, 249] width 121 height 21
type input "6"
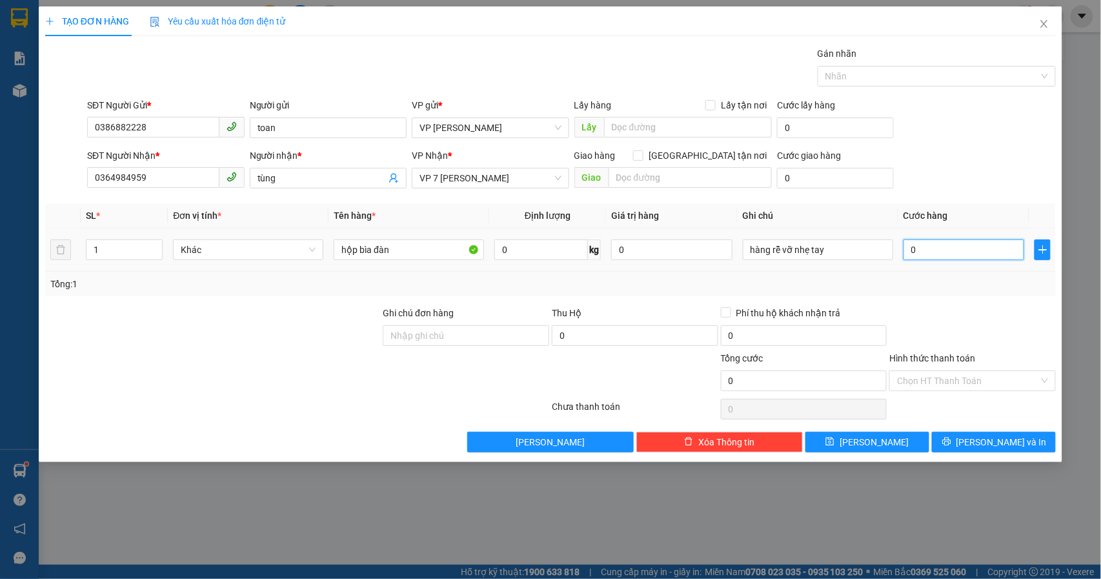
type input "6"
type input "60"
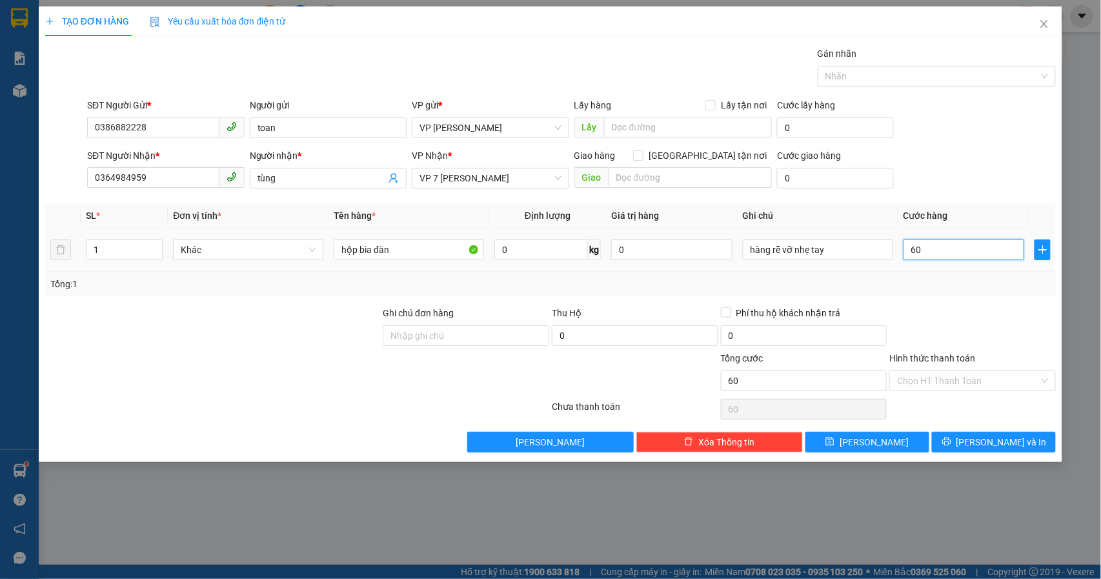
type input "600"
type input "6.000"
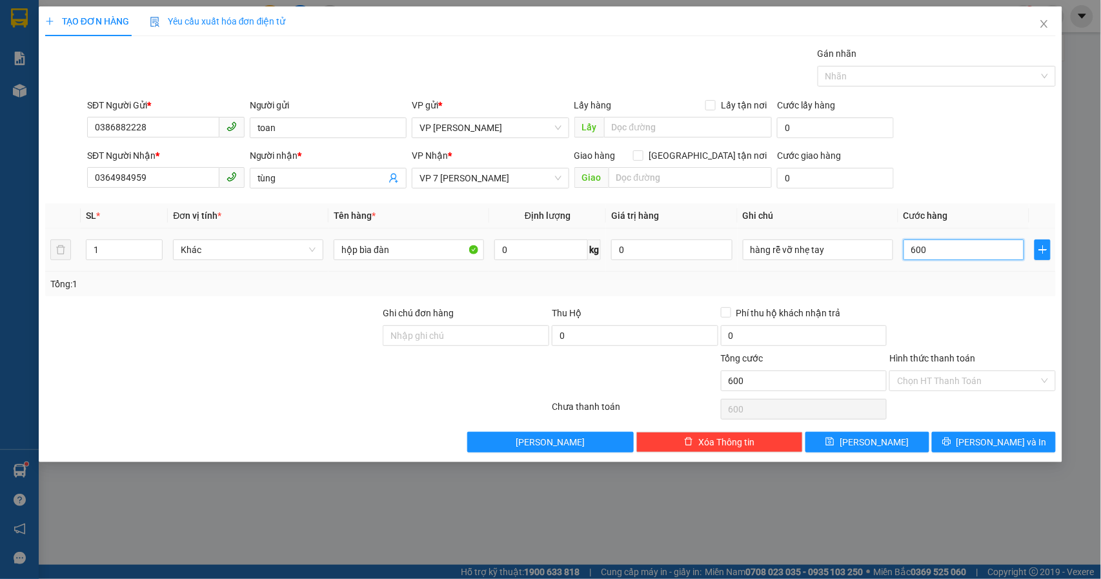
type input "6.000"
type input "60.000"
type input "600.000"
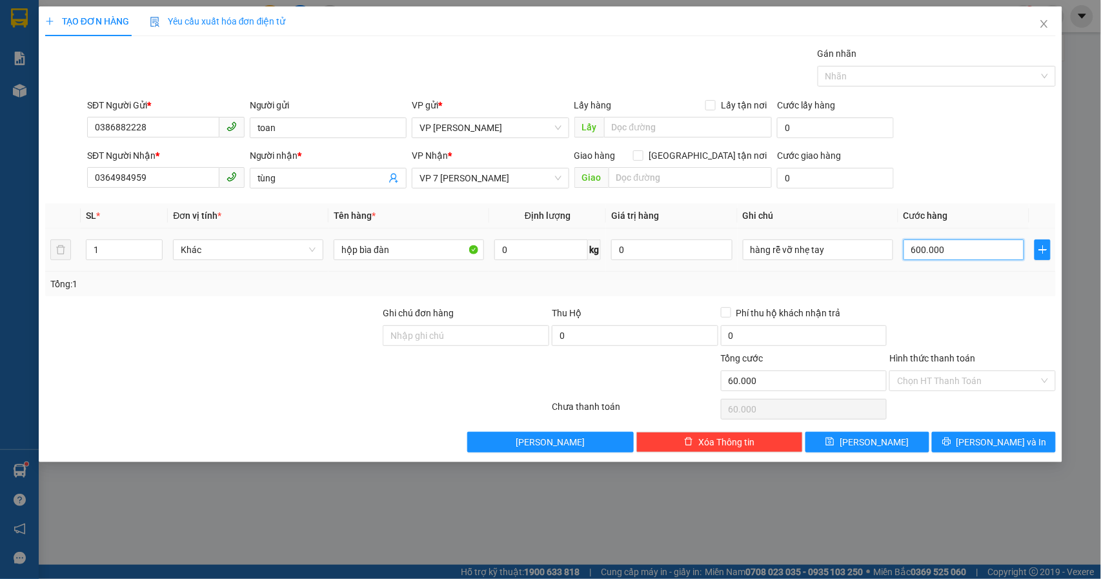
type input "600.000"
type input "60.000"
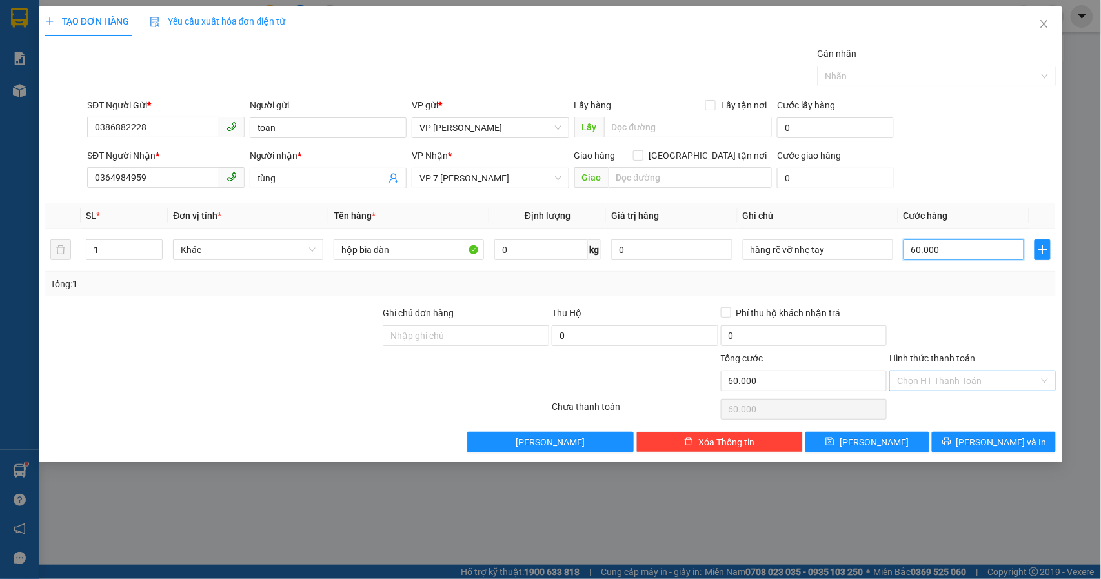
type input "60.000"
click at [954, 378] on input "Hình thức thanh toán" at bounding box center [968, 380] width 142 height 19
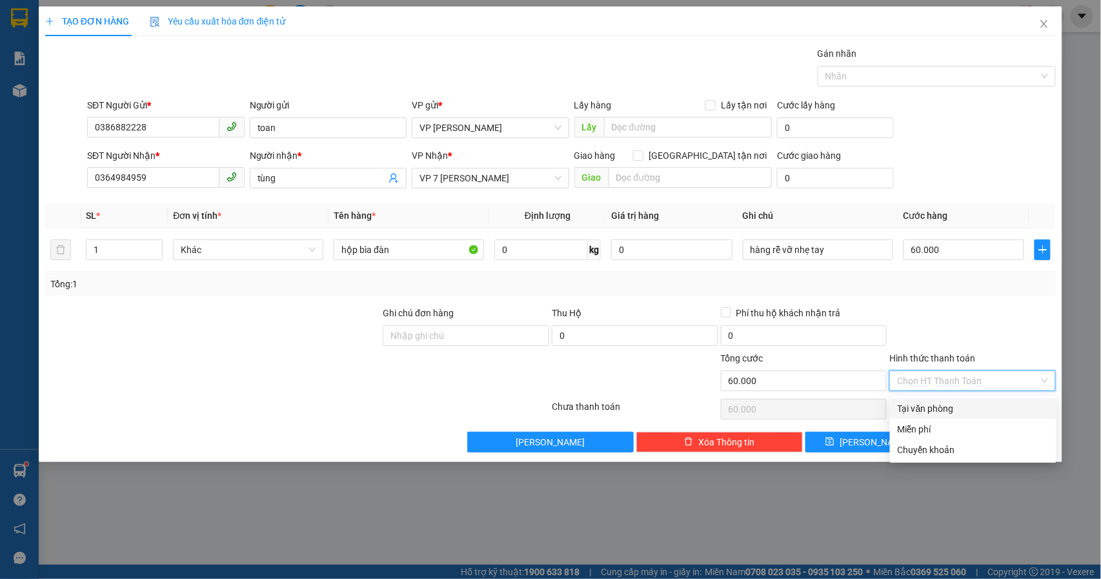
click at [947, 413] on div "Tại văn phòng" at bounding box center [972, 408] width 151 height 14
type input "0"
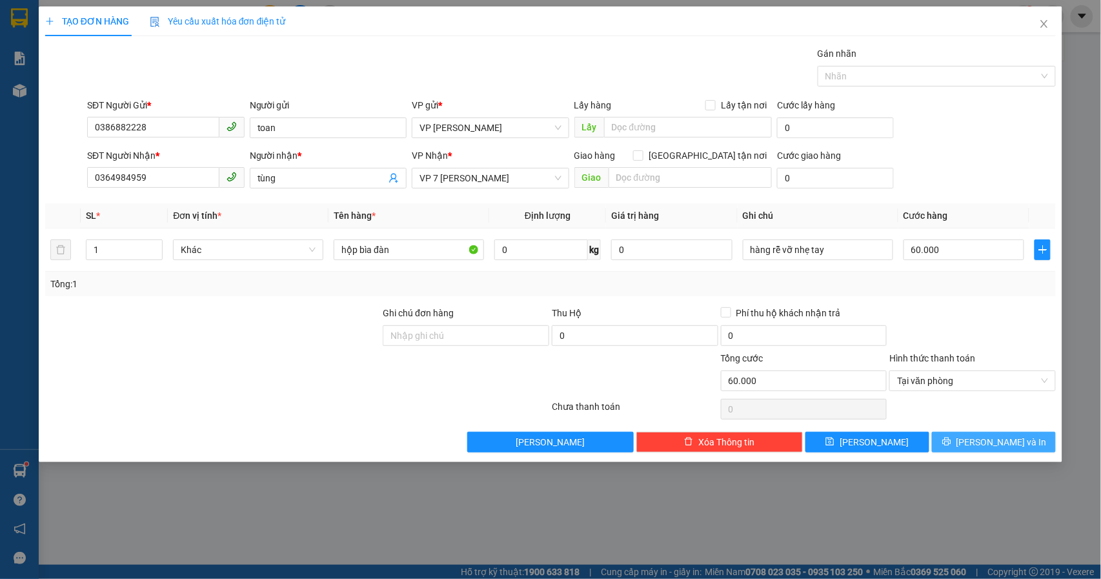
click at [987, 449] on span "Lưu và In" at bounding box center [1001, 442] width 90 height 14
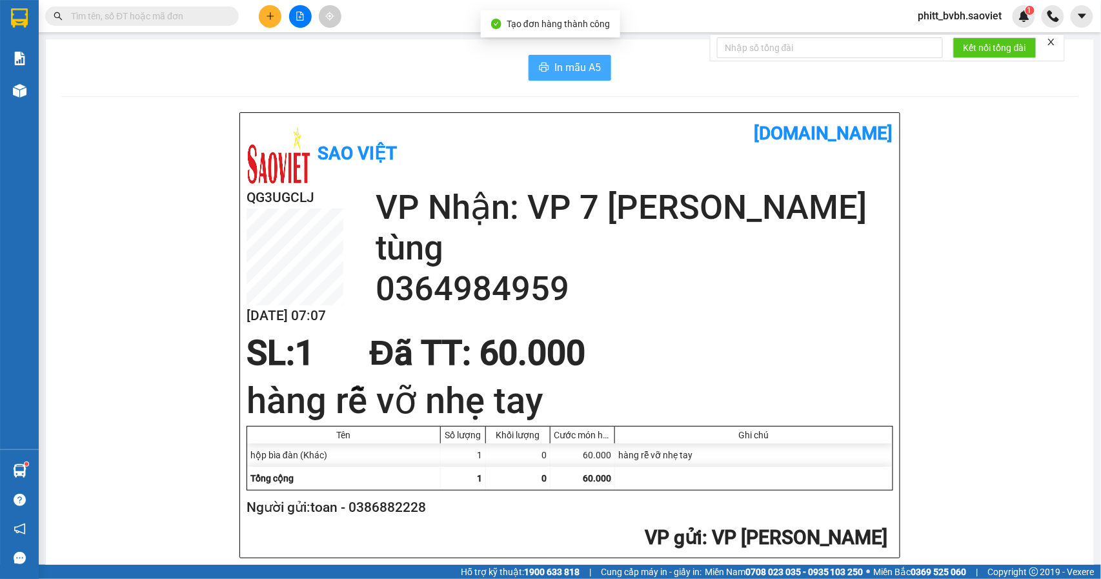
click at [571, 68] on span "In mẫu A5" at bounding box center [577, 67] width 46 height 16
drag, startPoint x: 865, startPoint y: 505, endPoint x: 846, endPoint y: 501, distance: 19.1
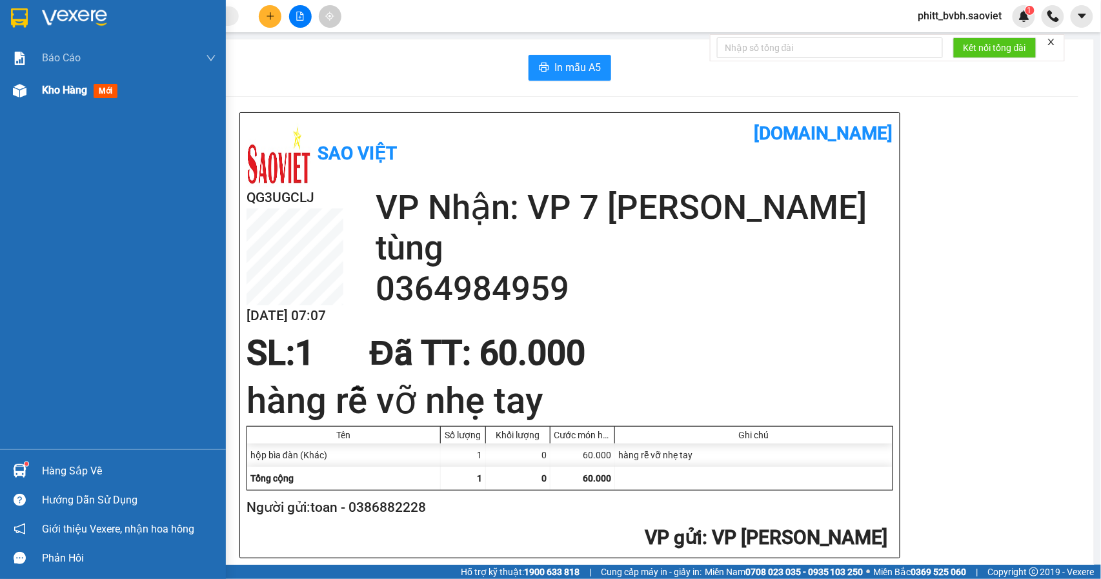
click at [26, 93] on img at bounding box center [20, 91] width 14 height 14
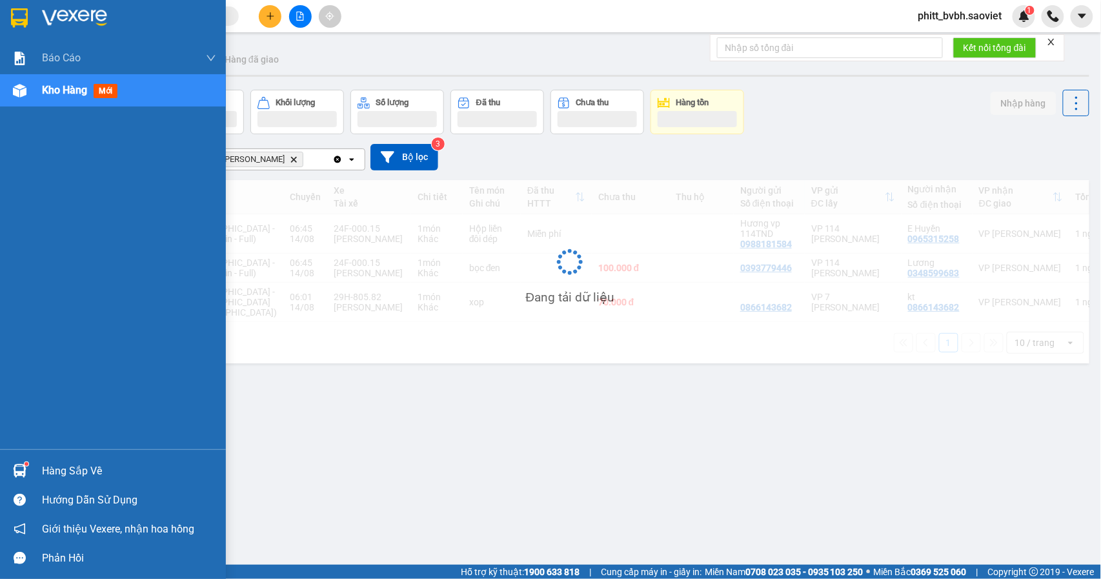
click at [37, 84] on div "Kho hàng mới" at bounding box center [113, 90] width 226 height 32
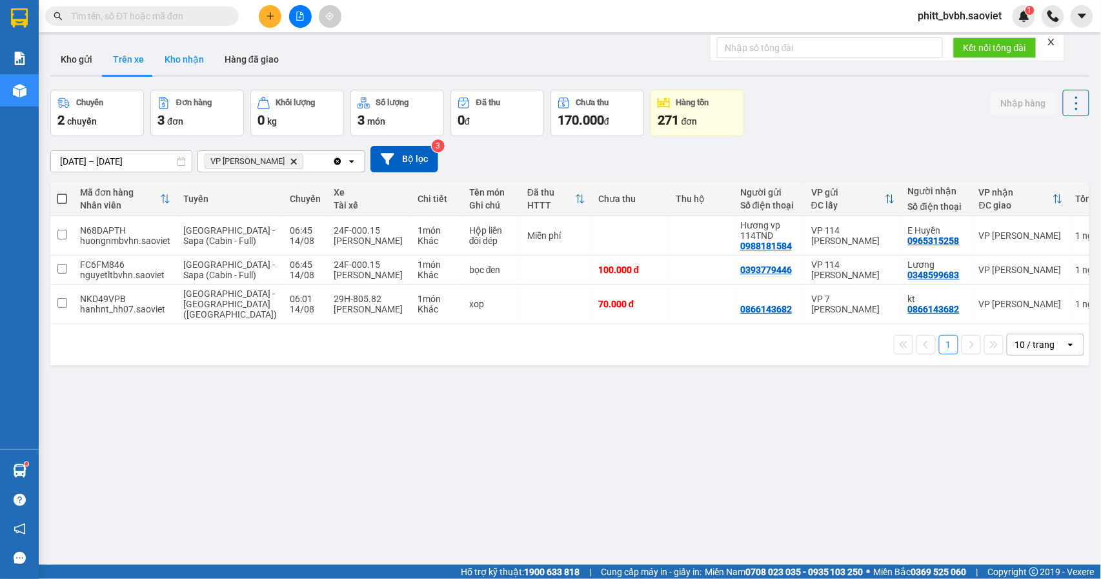
click at [199, 58] on button "Kho nhận" at bounding box center [184, 59] width 60 height 31
type input "01/08/2025 – 14/08/2025"
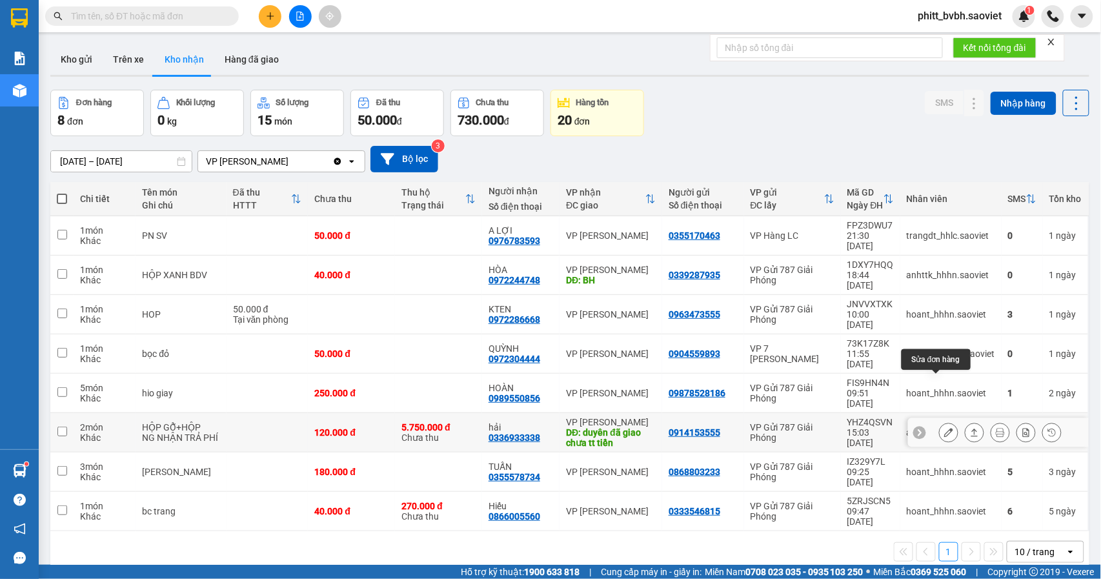
click at [939, 421] on button at bounding box center [948, 432] width 18 height 23
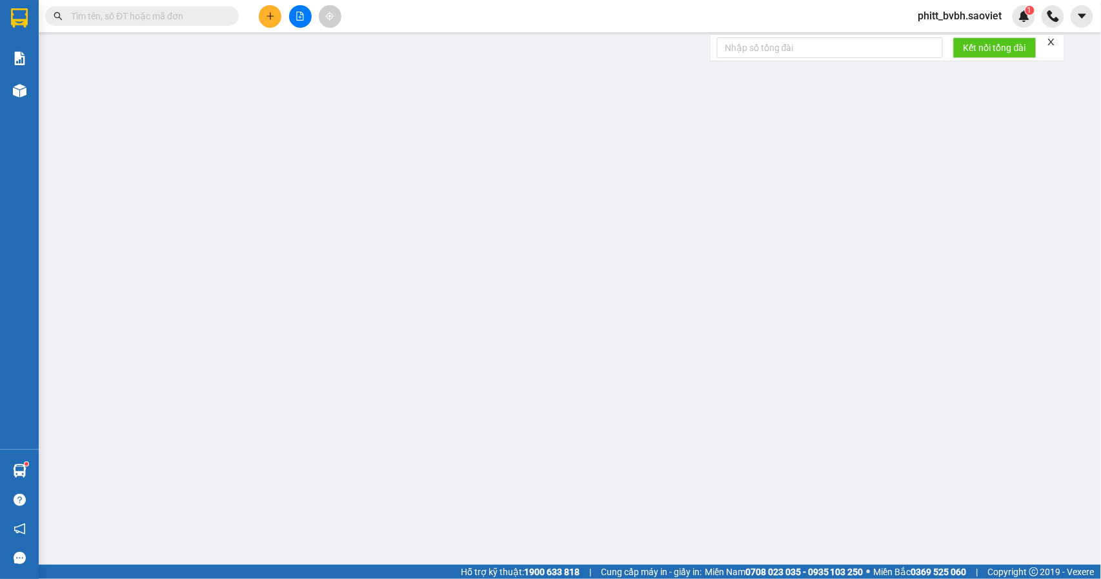
type input "0914153555"
type input "0336933338"
type input "hải"
type input "duyên đã giao chưa tt tiền"
type input "5.750.000"
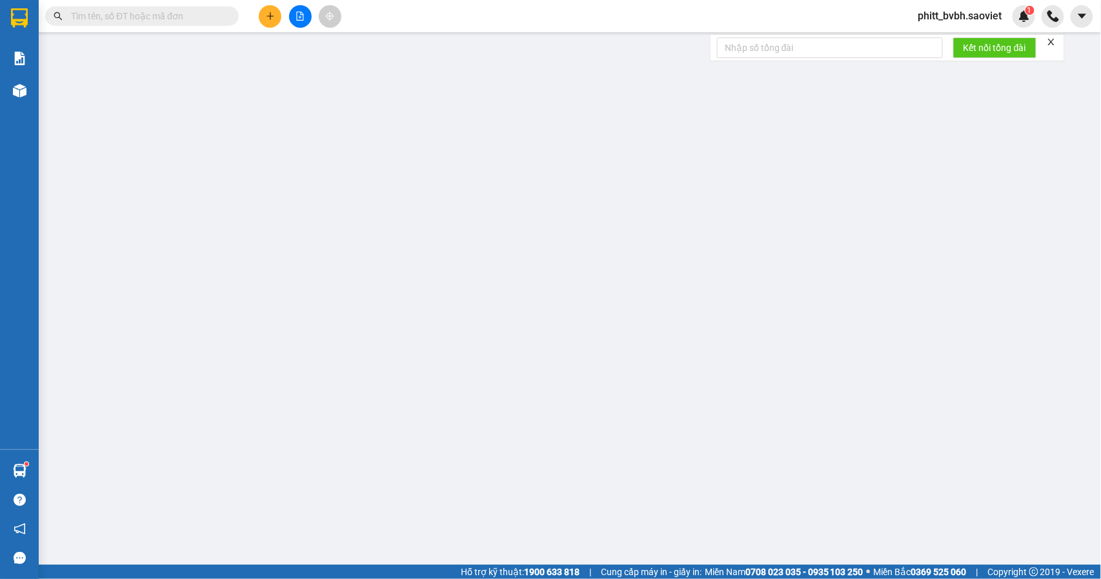
type input "60.000"
type input "120.000"
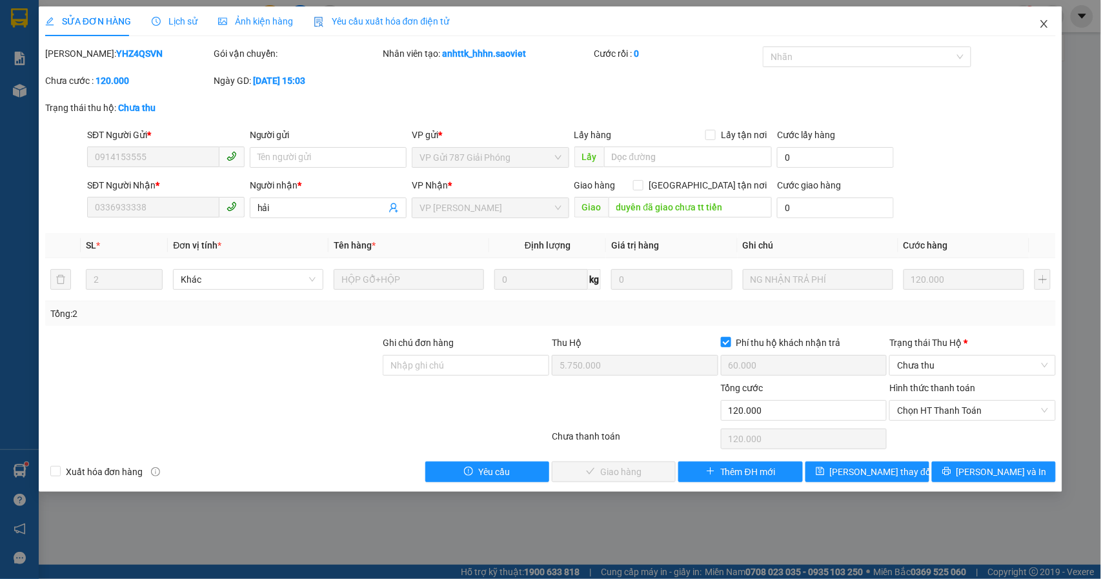
click at [1044, 26] on icon "close" at bounding box center [1044, 24] width 7 height 8
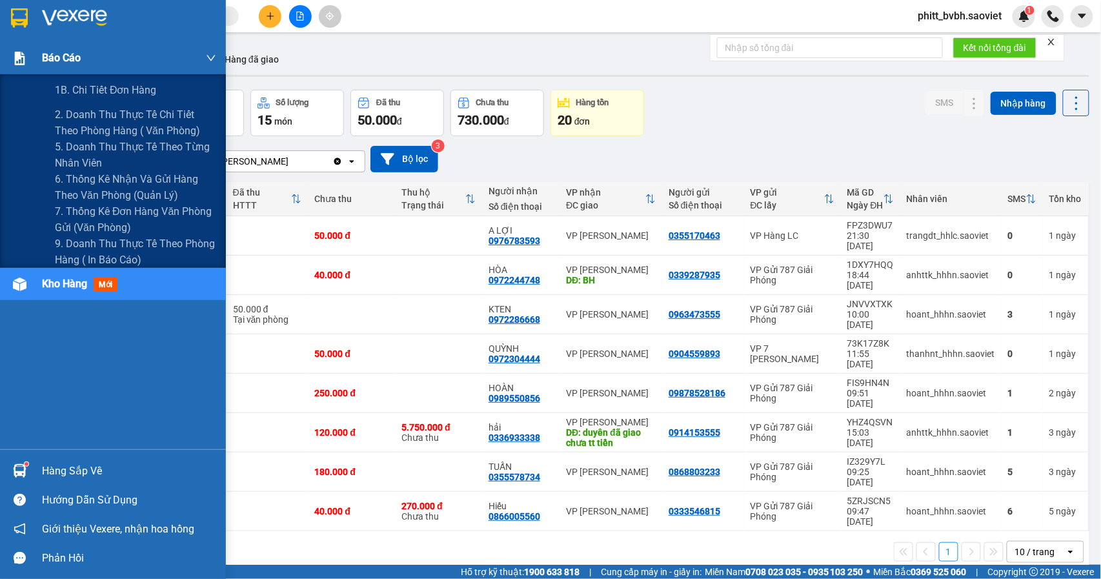
click at [34, 66] on div "Báo cáo" at bounding box center [113, 58] width 226 height 32
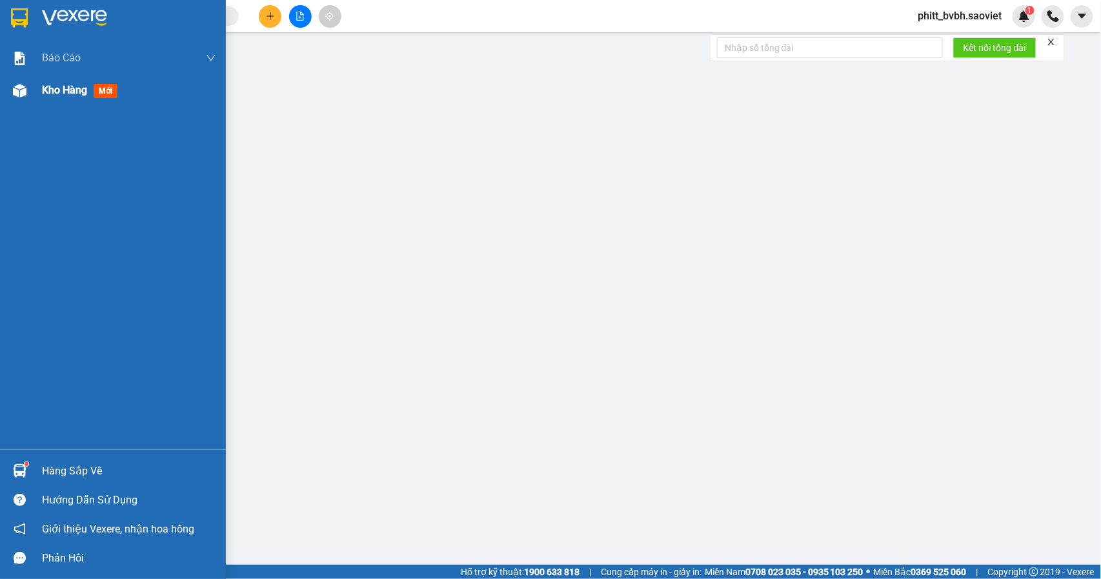
click at [42, 95] on span "Kho hàng" at bounding box center [64, 90] width 45 height 12
click at [65, 91] on span "Kho hàng" at bounding box center [64, 90] width 45 height 12
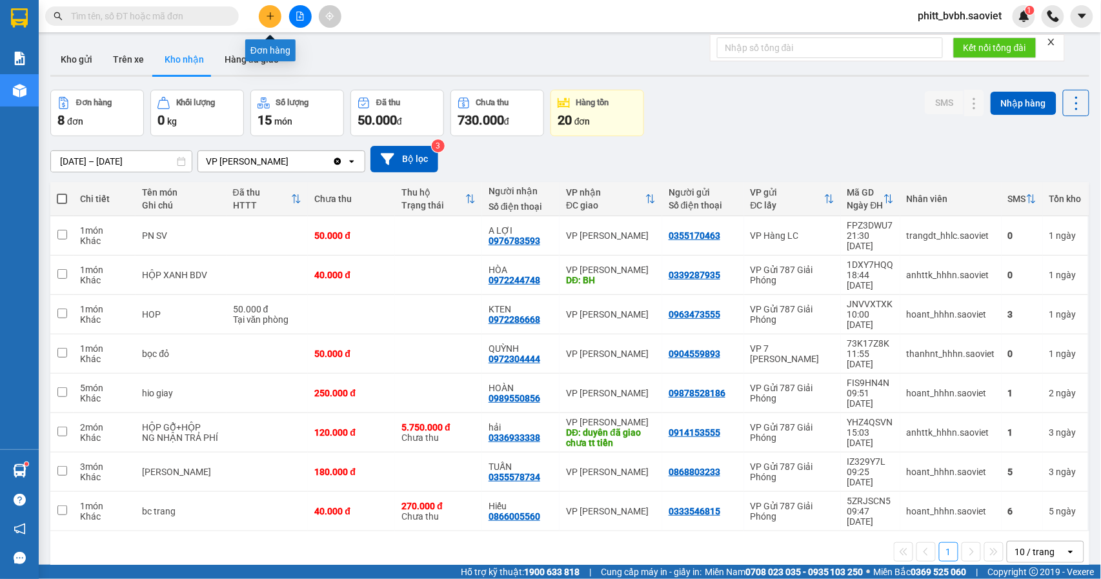
click at [269, 21] on button at bounding box center [270, 16] width 23 height 23
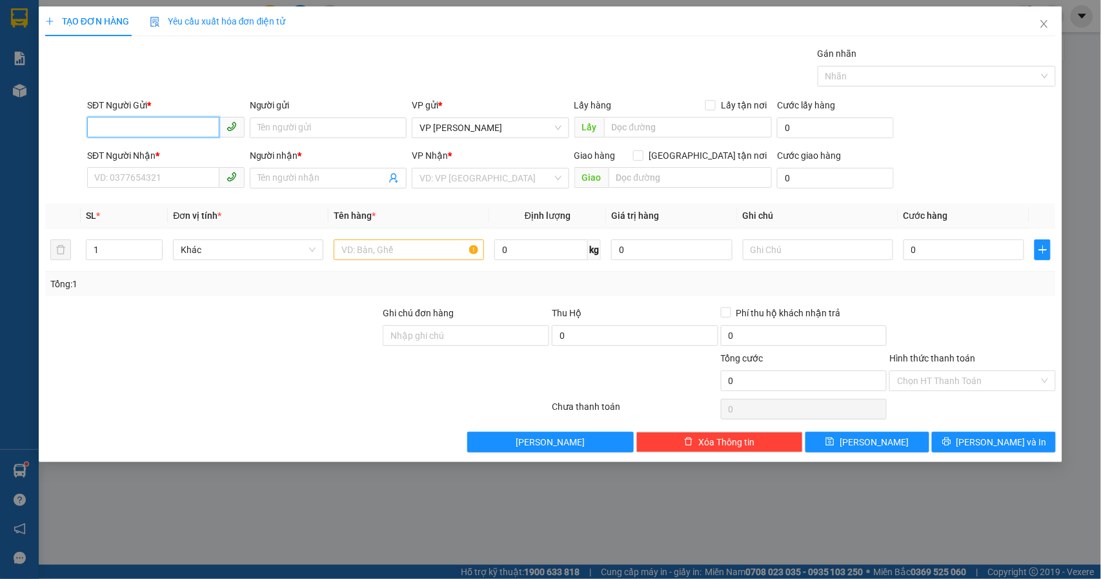
click at [153, 135] on input "SĐT Người Gửi *" at bounding box center [153, 127] width 132 height 21
type input "0972402403"
click at [137, 181] on input "SĐT Người Nhận *" at bounding box center [153, 177] width 132 height 21
type input "0866697807"
click at [265, 174] on input "Người nhận *" at bounding box center [321, 178] width 129 height 14
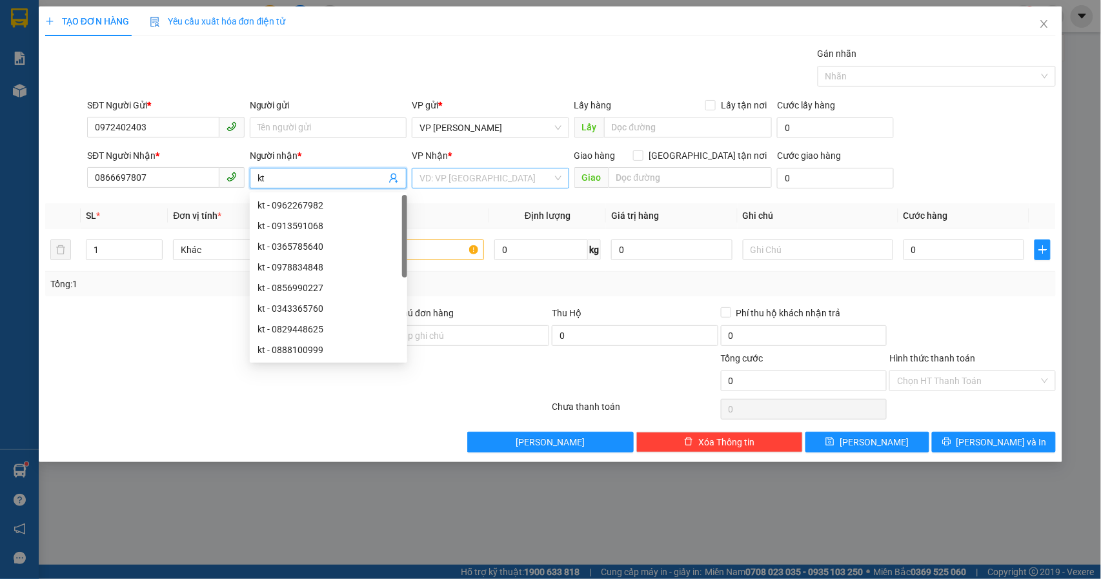
type input "kt"
click at [428, 176] on input "search" at bounding box center [485, 177] width 133 height 19
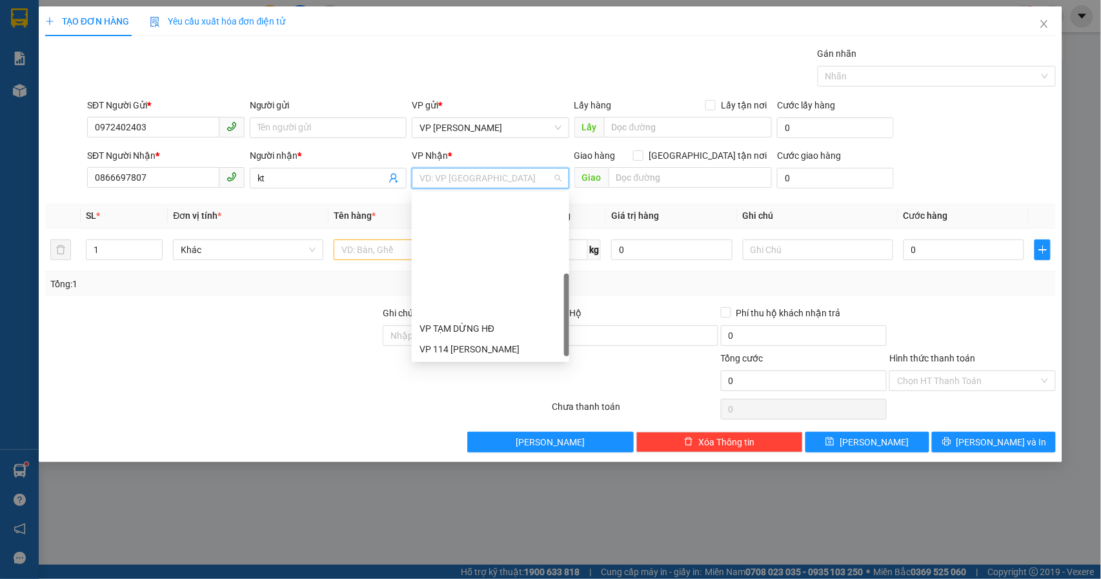
scroll to position [145, 0]
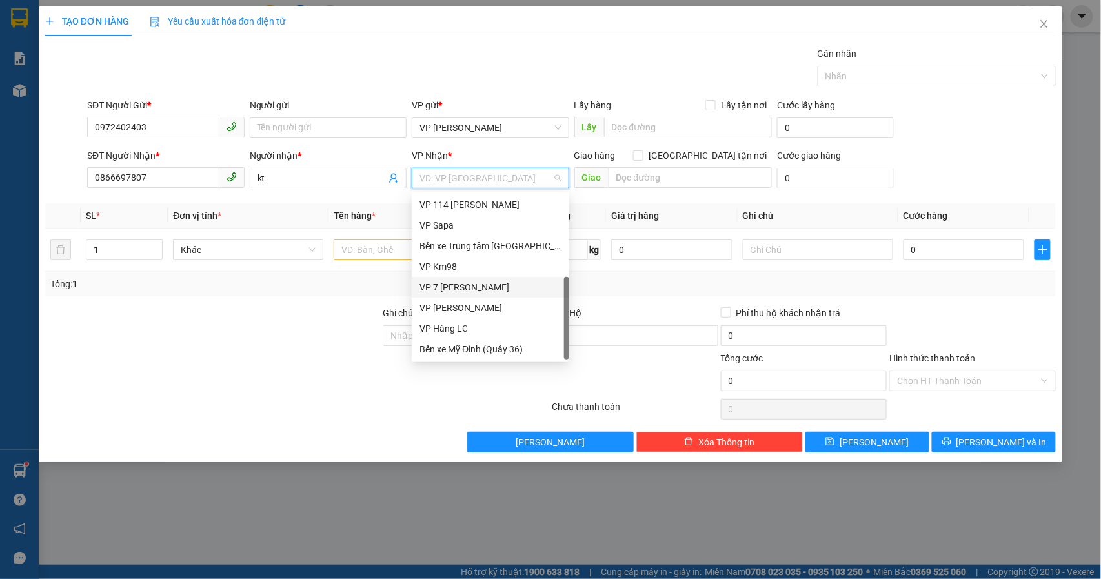
click at [481, 285] on div "VP 7 [PERSON_NAME]" at bounding box center [490, 287] width 142 height 14
click at [485, 285] on div "VP 7 [PERSON_NAME]" at bounding box center [490, 287] width 142 height 14
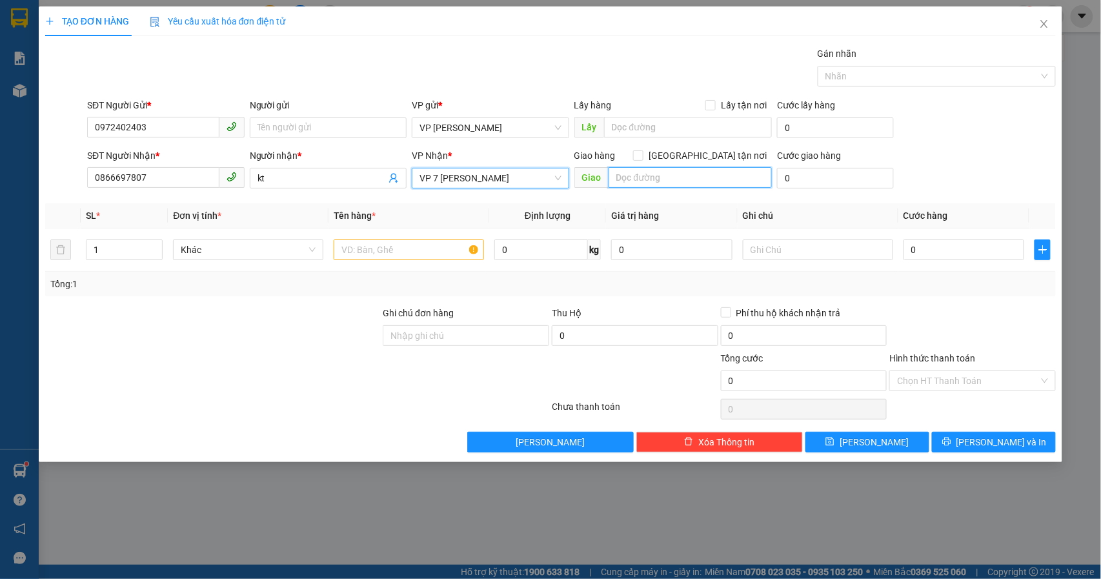
click at [654, 181] on input "text" at bounding box center [689, 177] width 163 height 21
type input "cây săng nam gồng"
click at [422, 246] on input "text" at bounding box center [409, 249] width 150 height 21
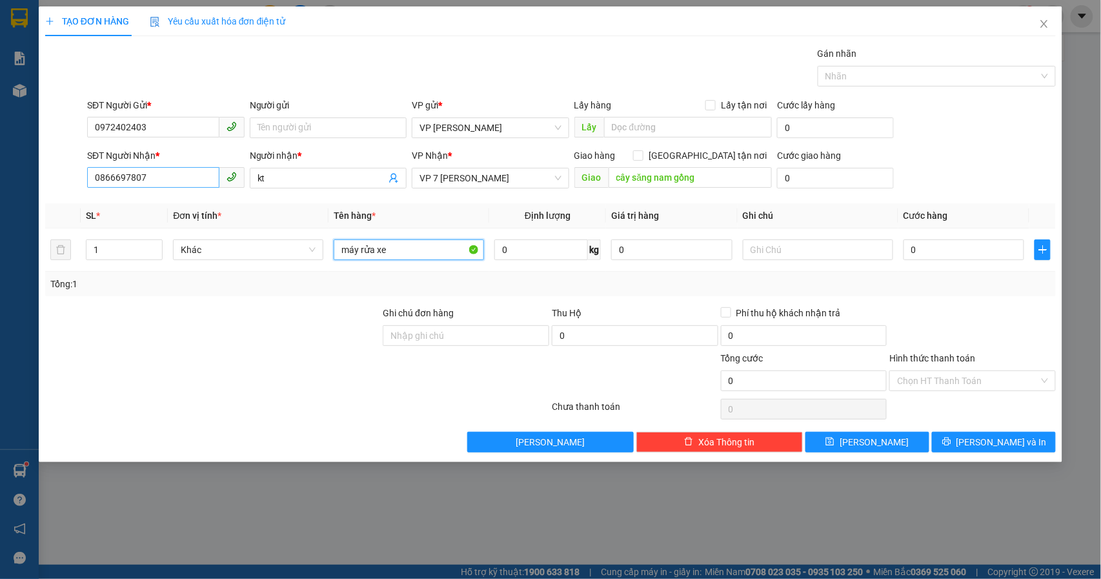
type input "máy rửa xe"
click at [155, 175] on input "0866697807" at bounding box center [153, 177] width 132 height 21
click at [163, 129] on input "0972402403" at bounding box center [153, 127] width 132 height 21
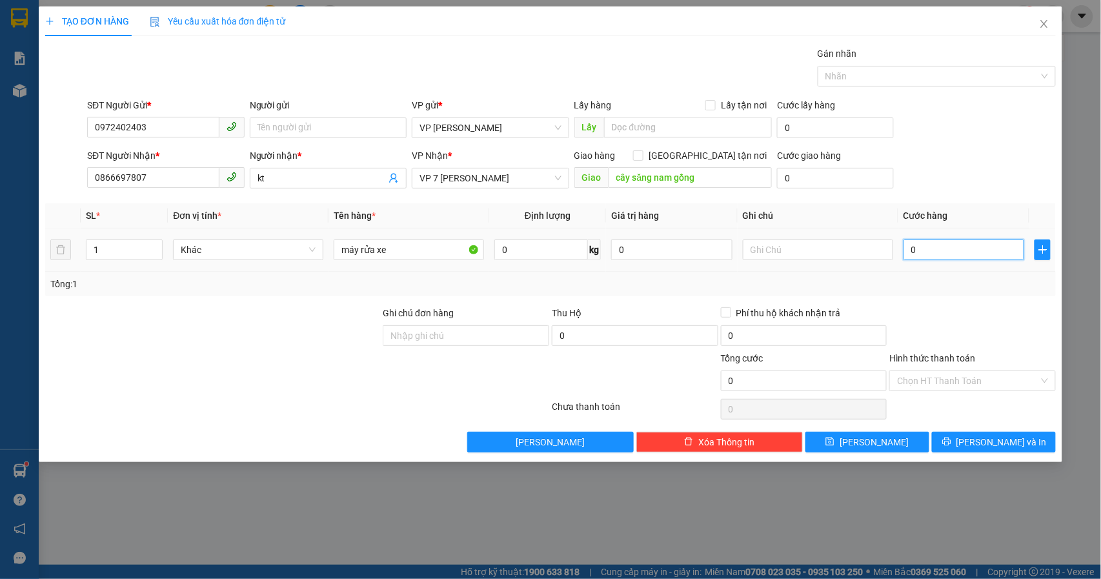
click at [968, 251] on input "0" at bounding box center [963, 249] width 121 height 21
type input "1"
type input "10"
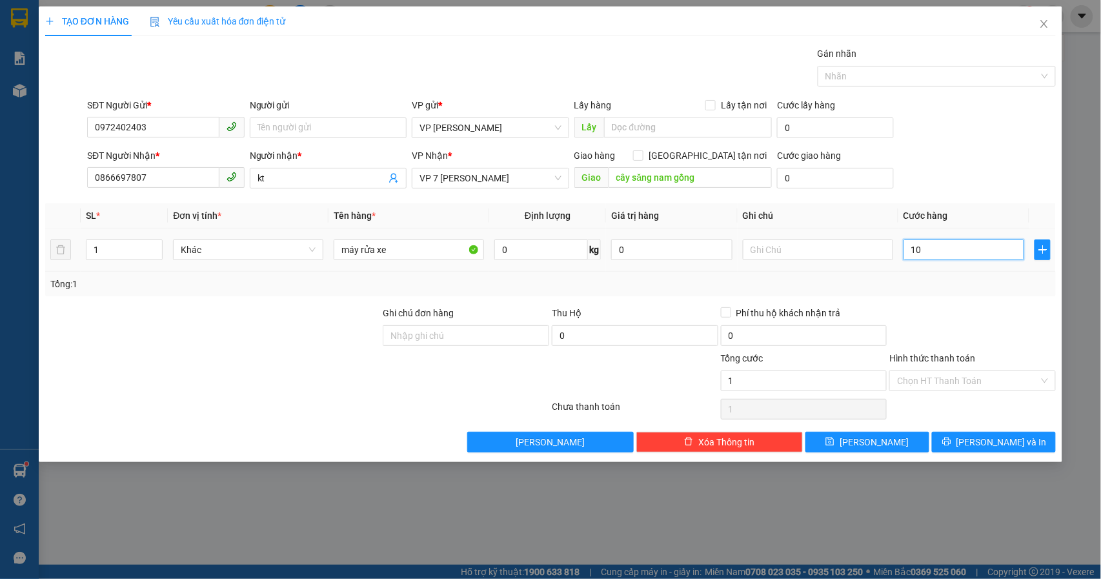
type input "10"
type input "100"
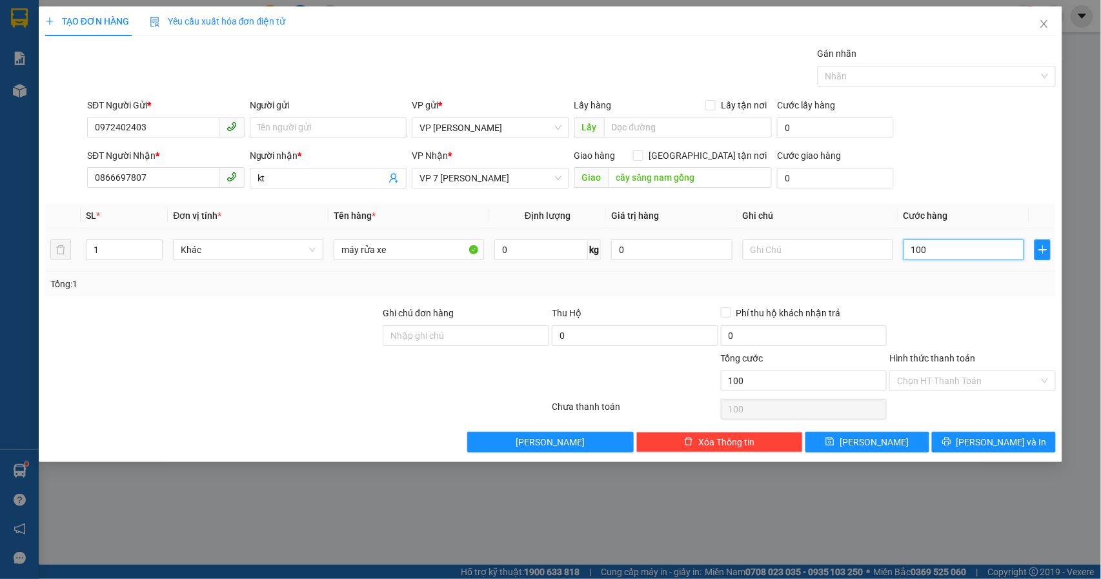
type input "1.000"
type input "10.000"
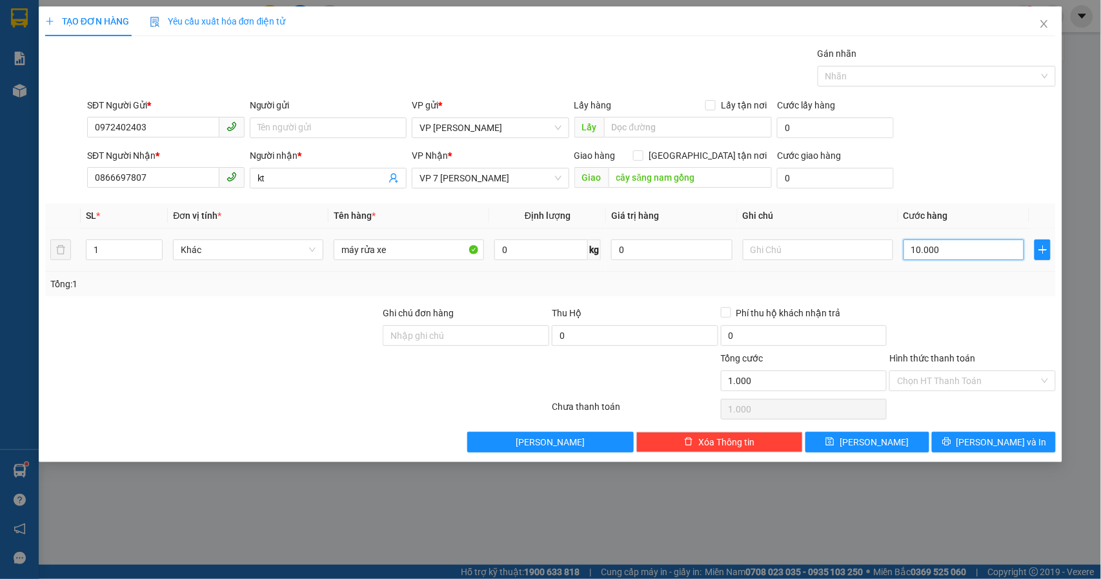
type input "10.000"
type input "100.000"
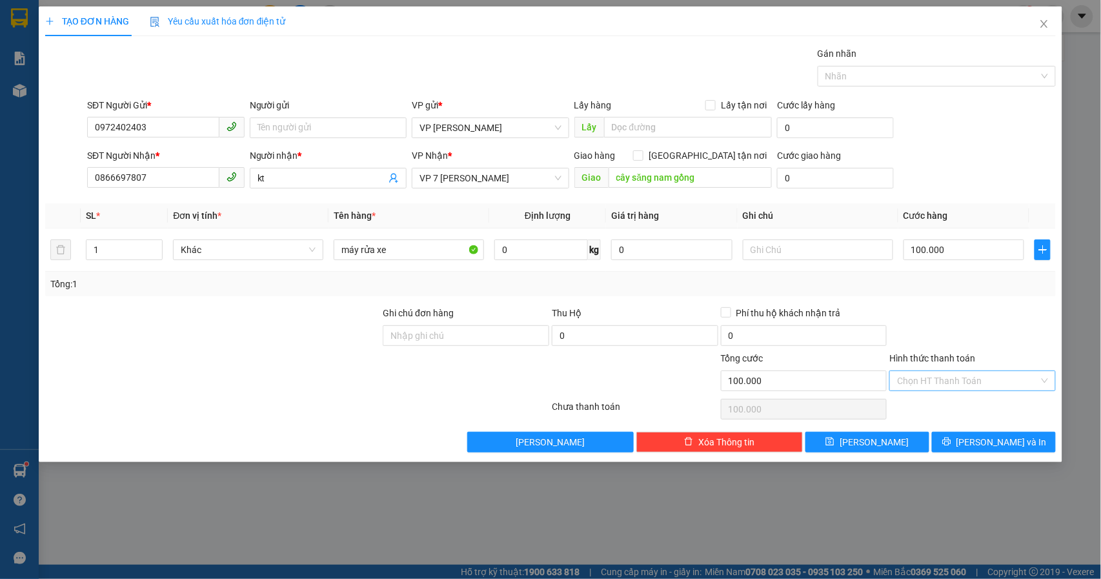
click at [953, 385] on input "Hình thức thanh toán" at bounding box center [968, 380] width 142 height 19
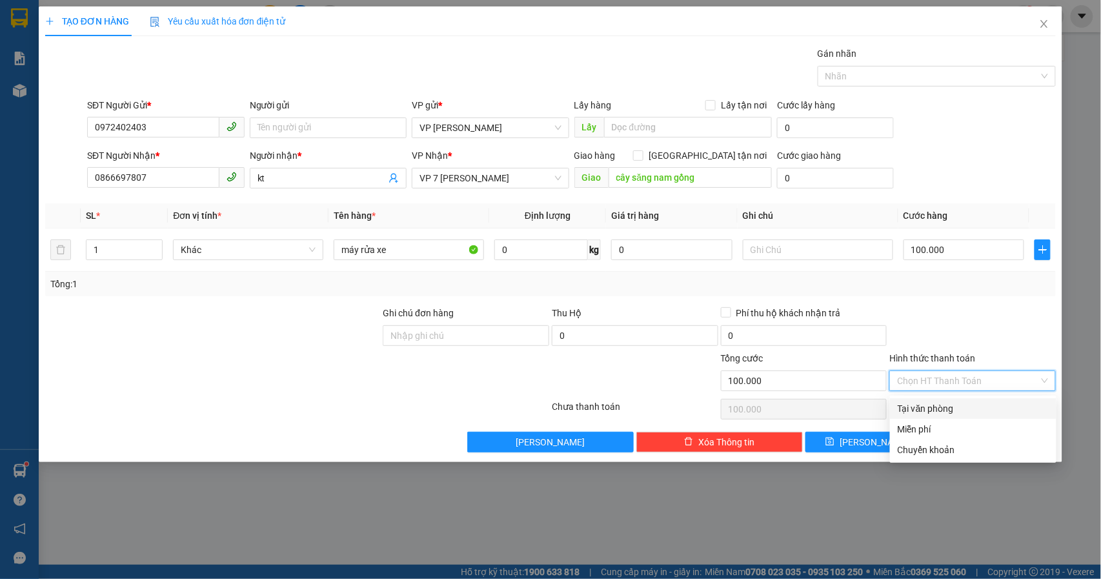
click at [945, 410] on div "Tại văn phòng" at bounding box center [972, 408] width 151 height 14
type input "0"
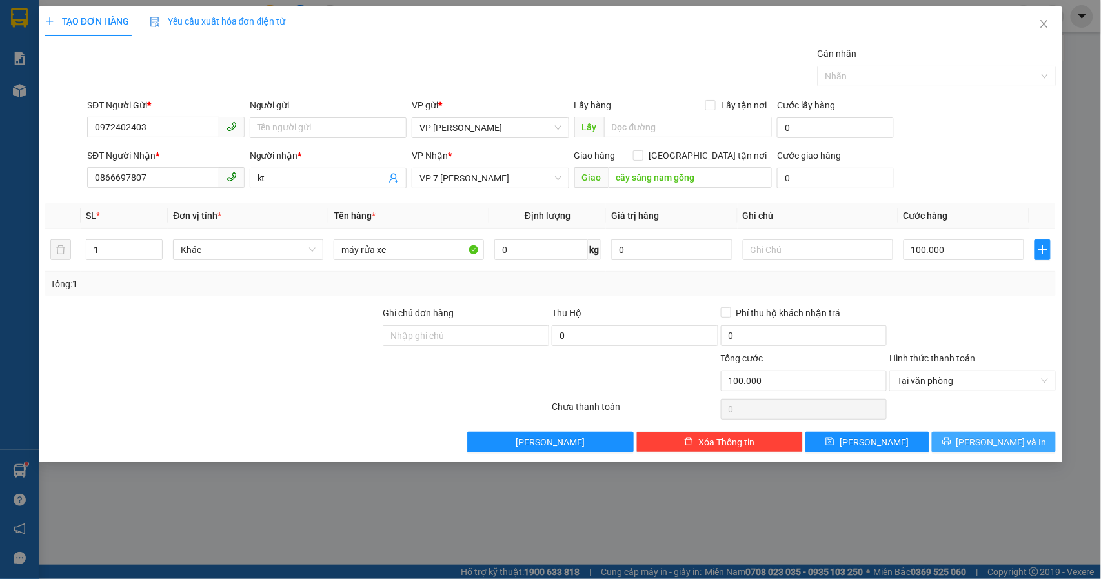
click at [985, 444] on span "Lưu và In" at bounding box center [1001, 442] width 90 height 14
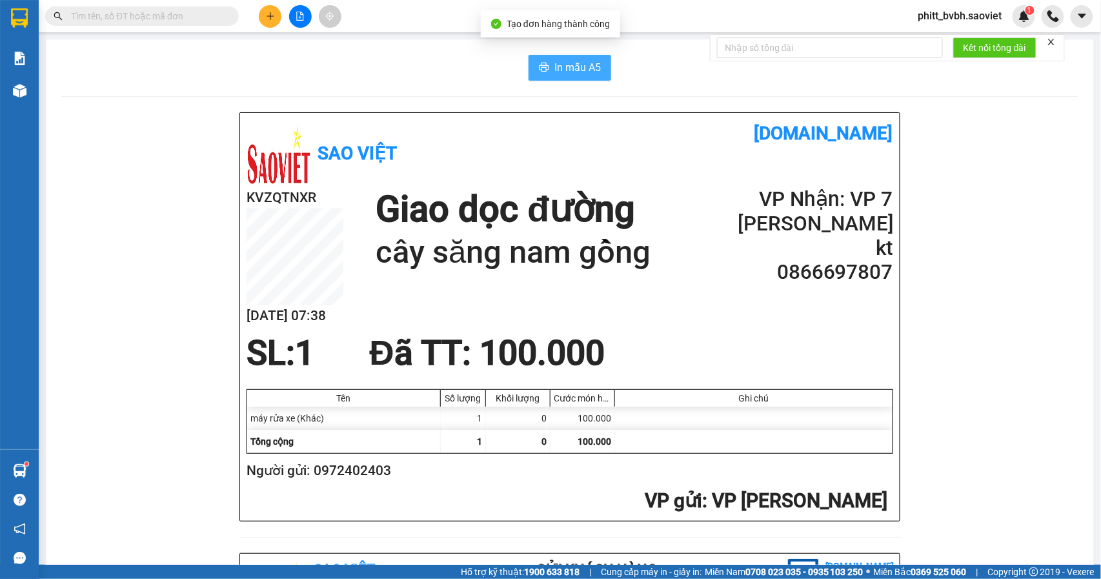
click at [578, 68] on span "In mẫu A5" at bounding box center [577, 67] width 46 height 16
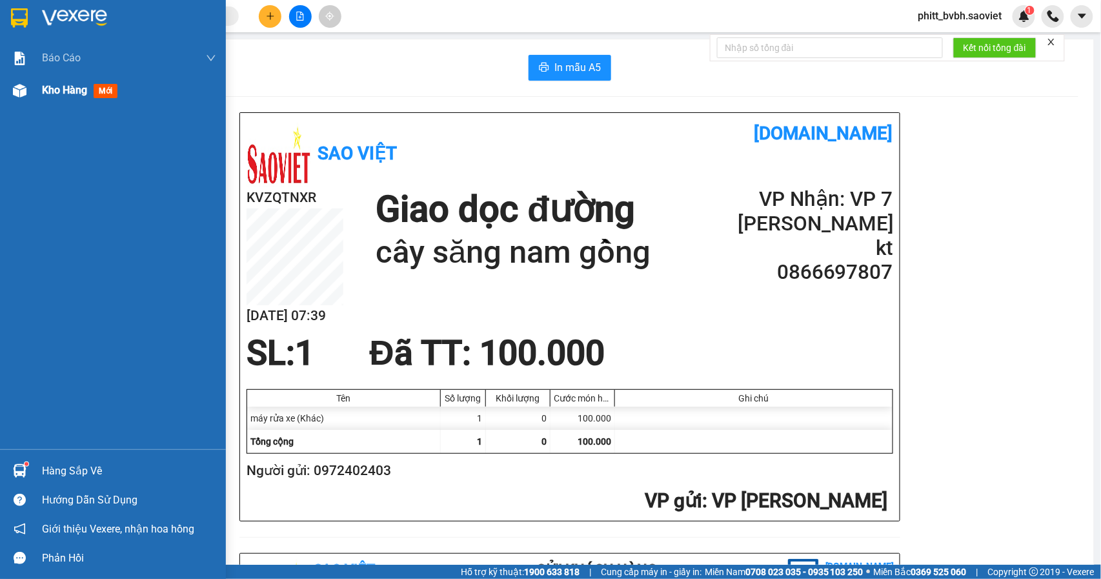
click at [79, 92] on span "Kho hàng" at bounding box center [64, 90] width 45 height 12
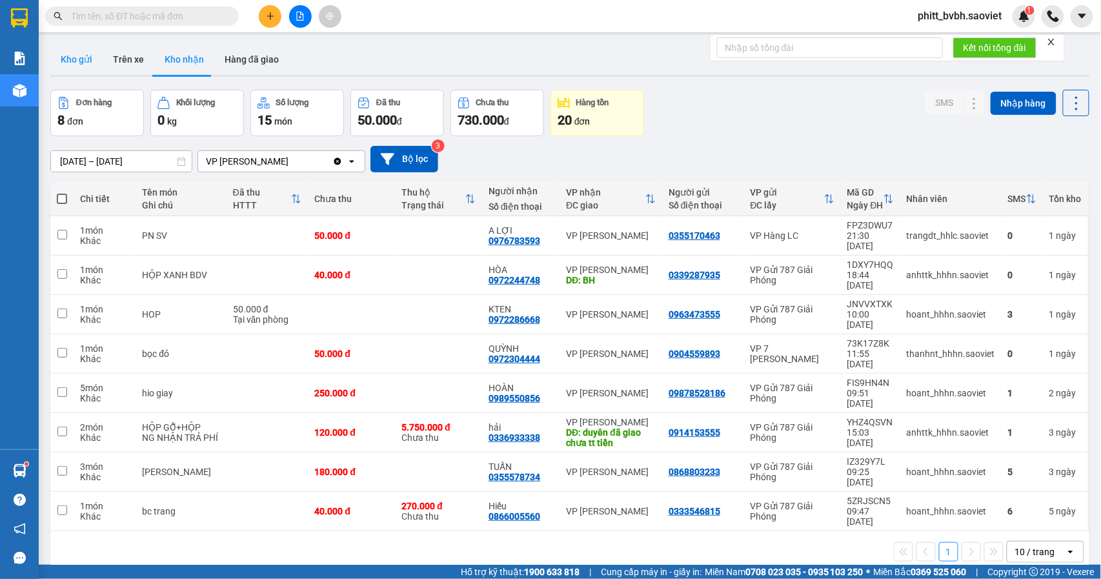
click at [99, 65] on button "Kho gửi" at bounding box center [76, 59] width 52 height 31
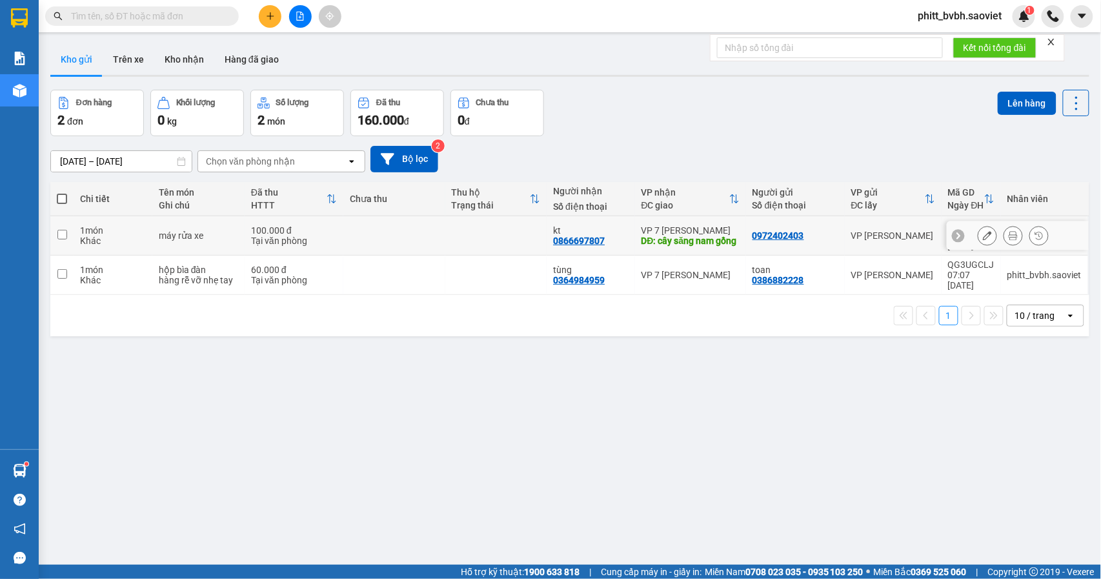
click at [979, 238] on button at bounding box center [987, 236] width 18 height 23
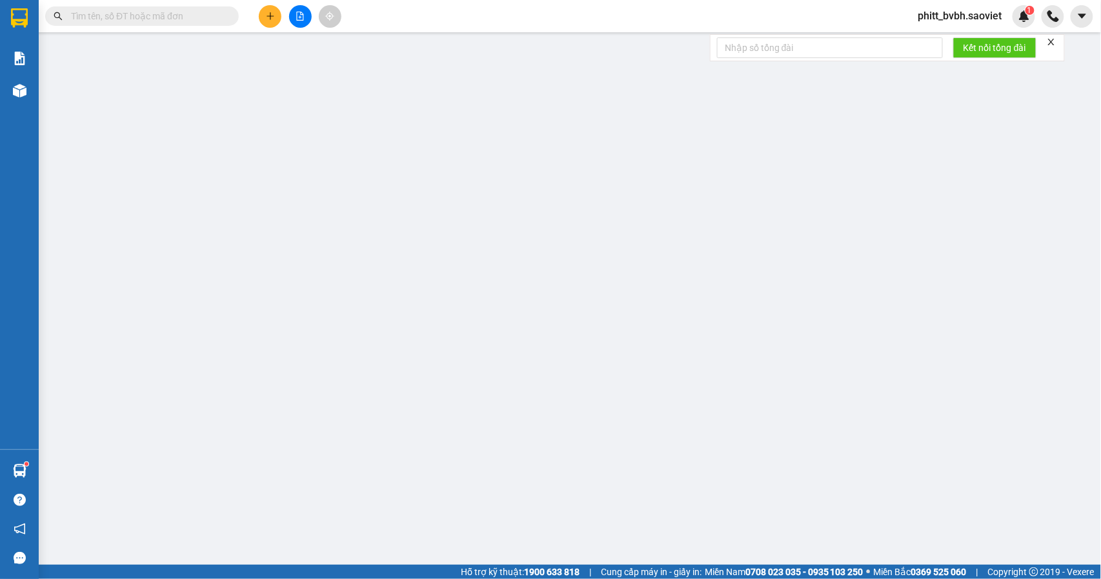
type input "0972402403"
type input "0866697807"
type input "kt"
type input "cây săng nam gồng"
type input "100.000"
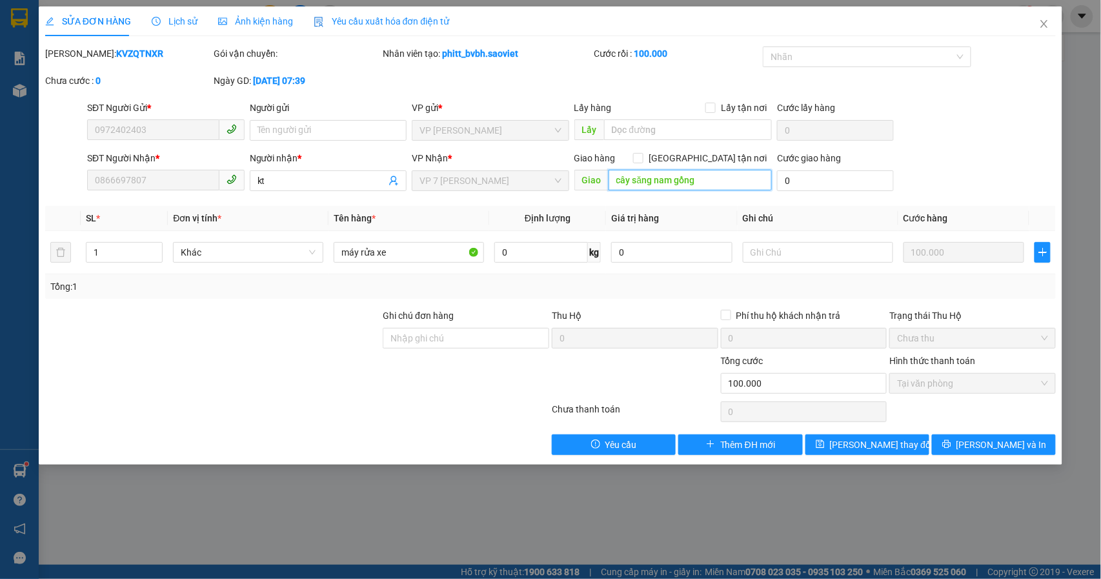
click at [679, 179] on input "cây săng nam gồng" at bounding box center [689, 180] width 163 height 21
click at [680, 181] on input "cây săng nam gồng" at bounding box center [689, 180] width 163 height 21
type input "cây săng nam hồng"
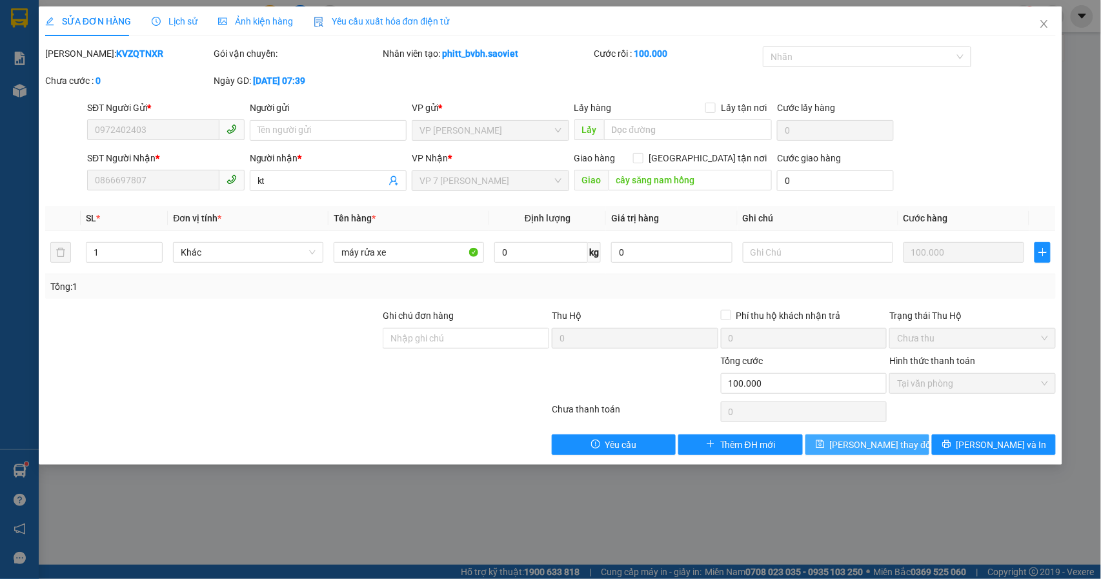
click at [883, 449] on span "Lưu thay đổi" at bounding box center [881, 444] width 103 height 14
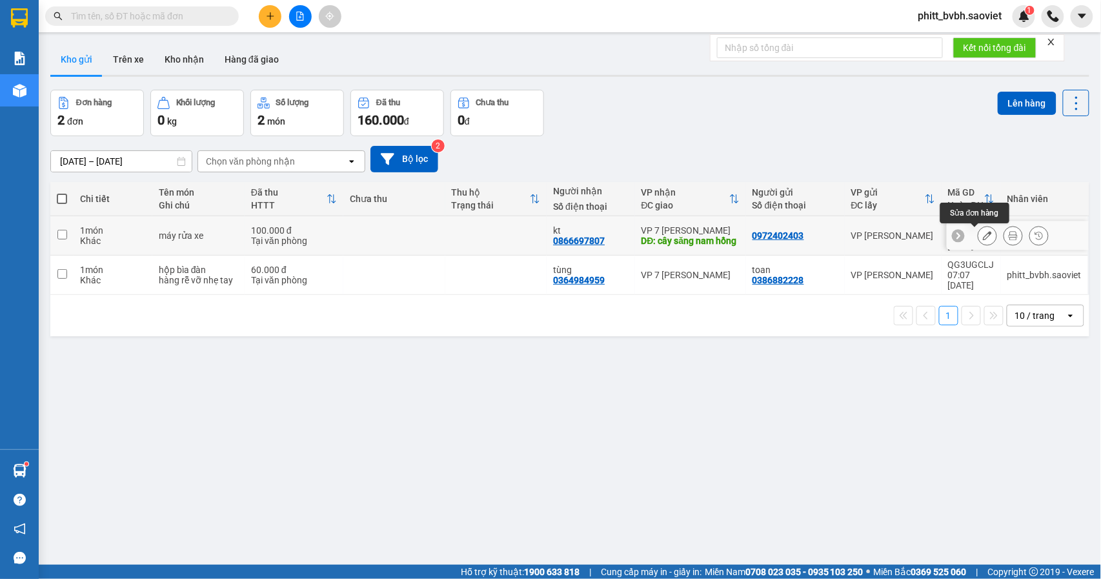
click at [983, 233] on icon at bounding box center [987, 235] width 9 height 9
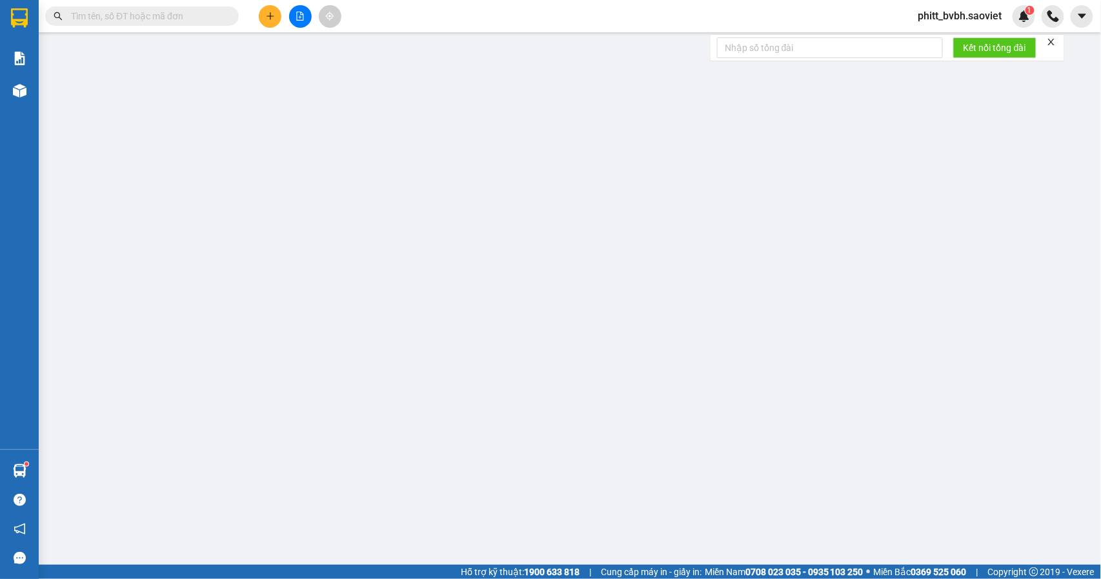
type input "0972402403"
type input "0866697807"
type input "kt"
type input "cây săng nam hồng"
type input "100.000"
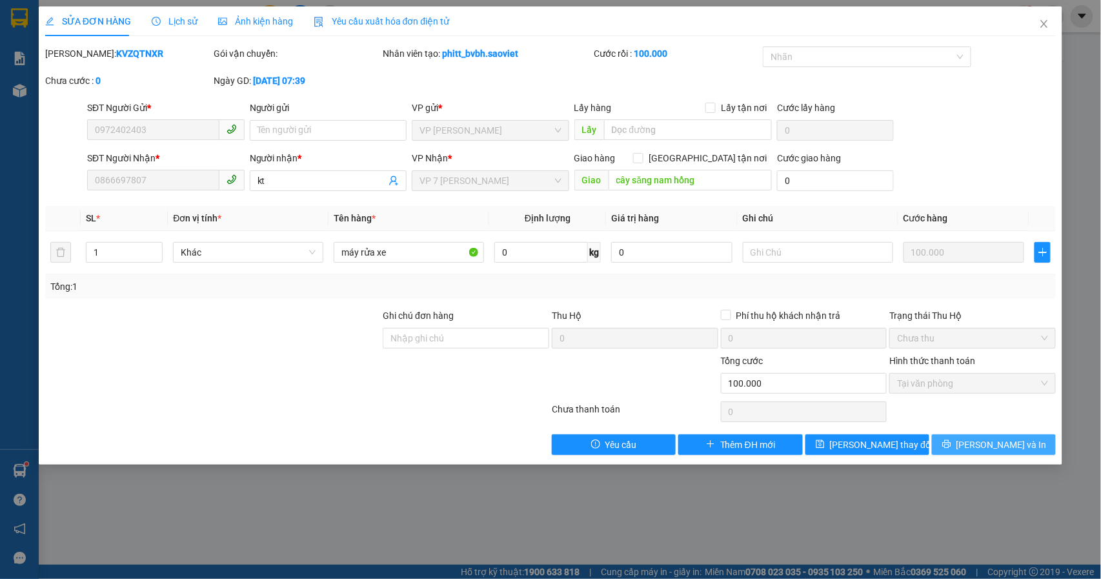
click at [979, 447] on button "Lưu và In" at bounding box center [994, 444] width 124 height 21
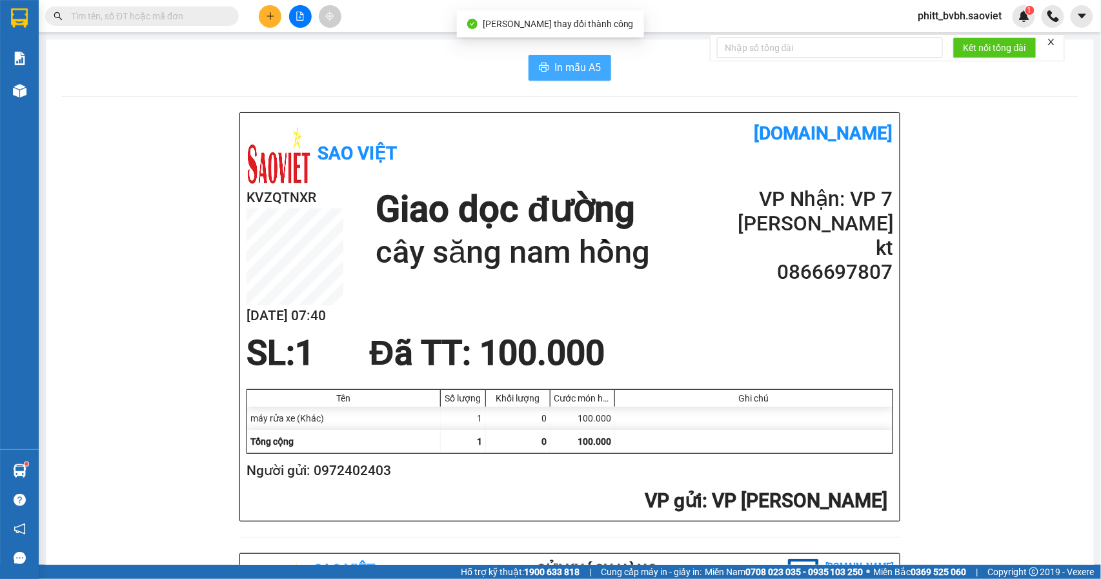
click at [574, 63] on span "In mẫu A5" at bounding box center [577, 67] width 46 height 16
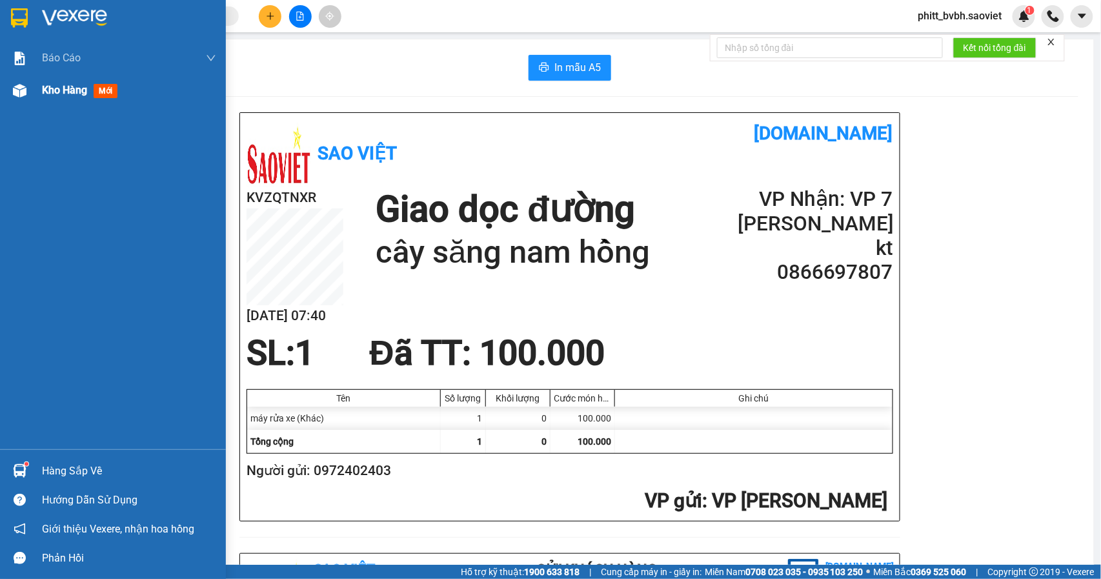
click at [77, 81] on div "Kho hàng mới" at bounding box center [129, 90] width 174 height 32
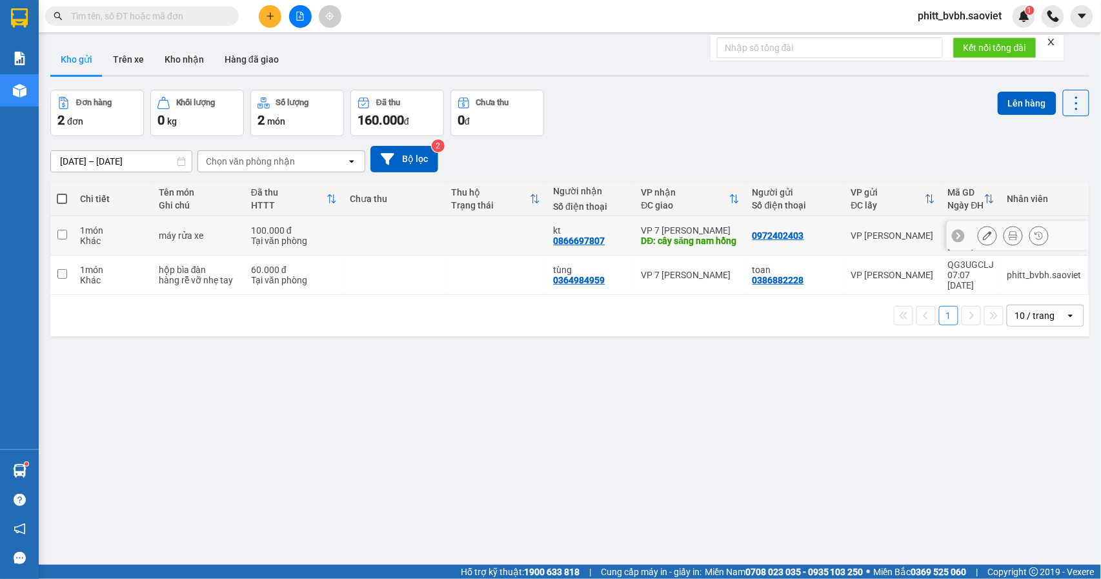
click at [66, 241] on td at bounding box center [61, 235] width 23 height 39
checkbox input "true"
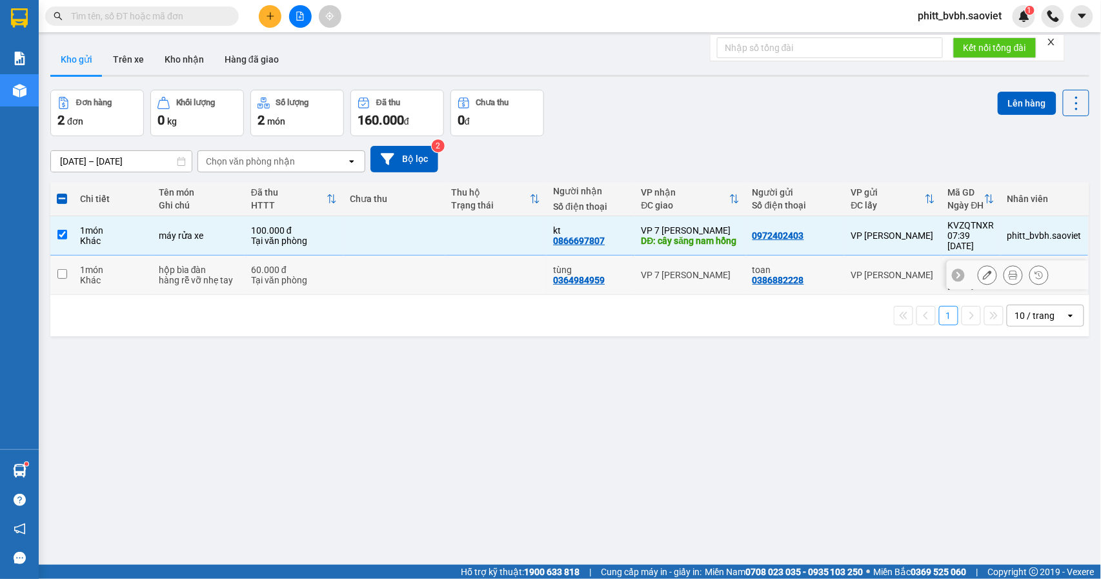
click at [62, 264] on td at bounding box center [61, 274] width 23 height 39
checkbox input "true"
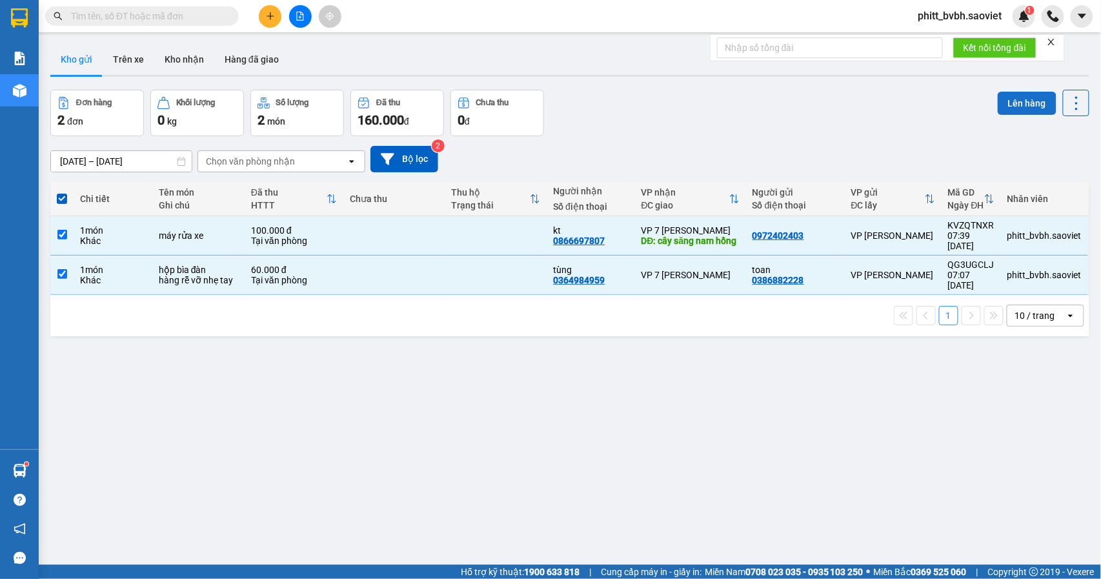
click at [1001, 104] on button "Lên hàng" at bounding box center [1026, 103] width 59 height 23
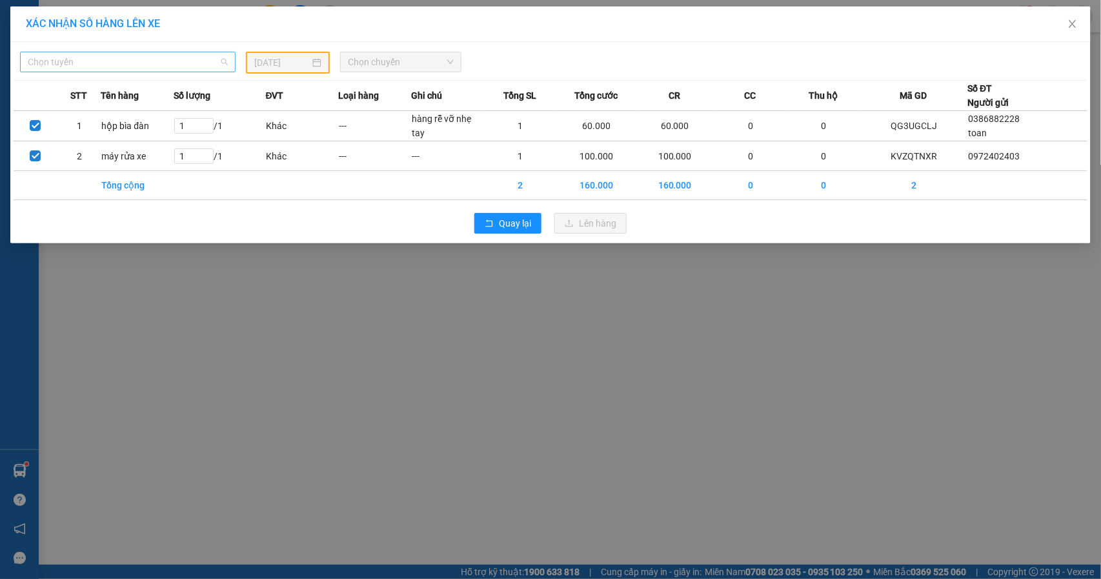
click at [142, 63] on span "Chọn tuyến" at bounding box center [128, 61] width 200 height 19
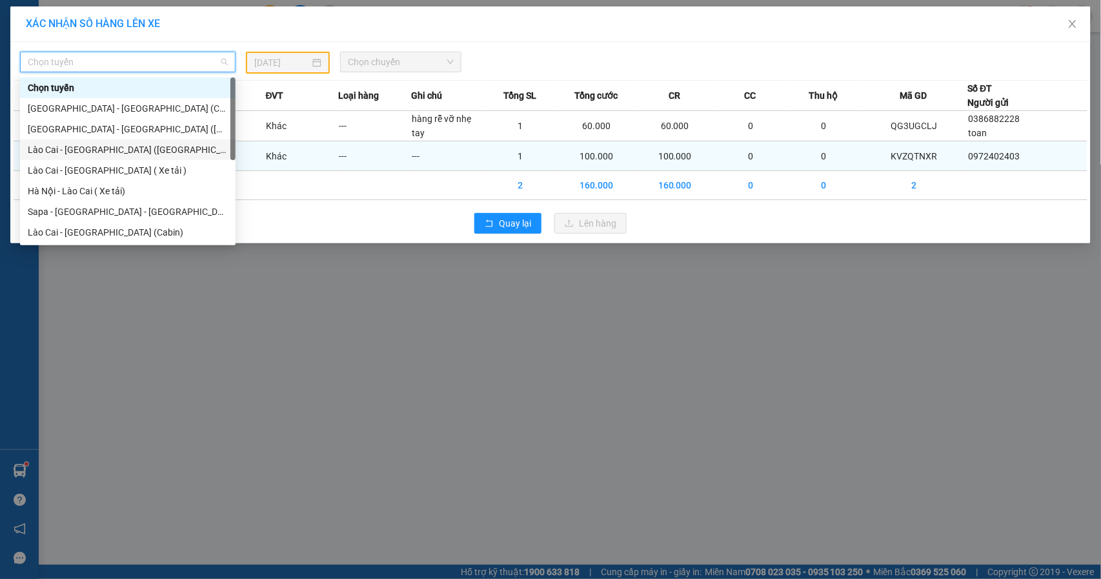
drag, startPoint x: 101, startPoint y: 153, endPoint x: 138, endPoint y: 142, distance: 38.4
click at [105, 153] on div "Lào Cai - Hà Nội (Giường)" at bounding box center [128, 150] width 200 height 14
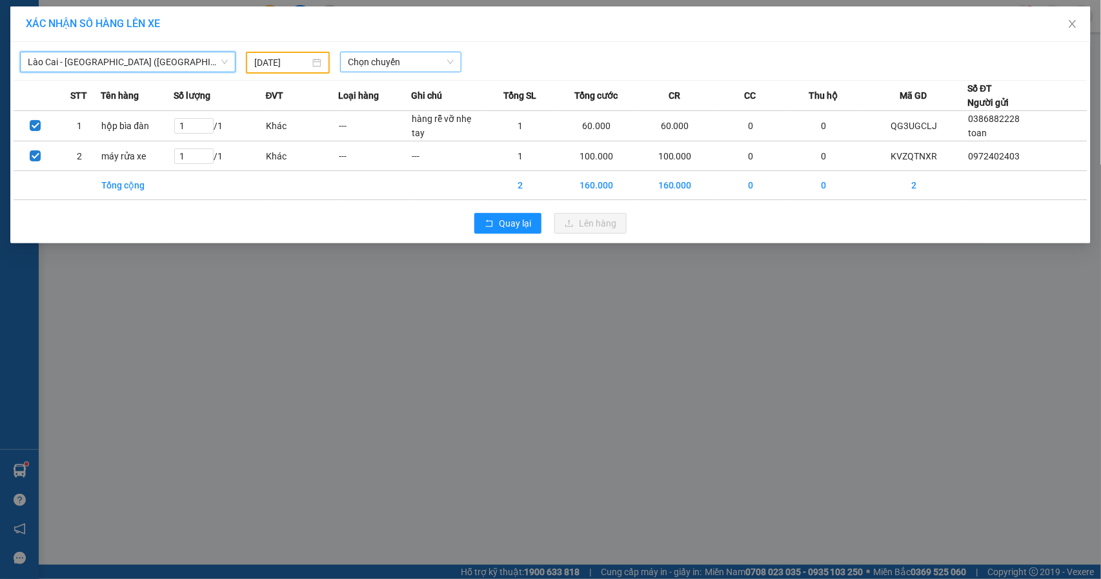
click at [406, 68] on span "Chọn chuyến" at bounding box center [401, 61] width 106 height 19
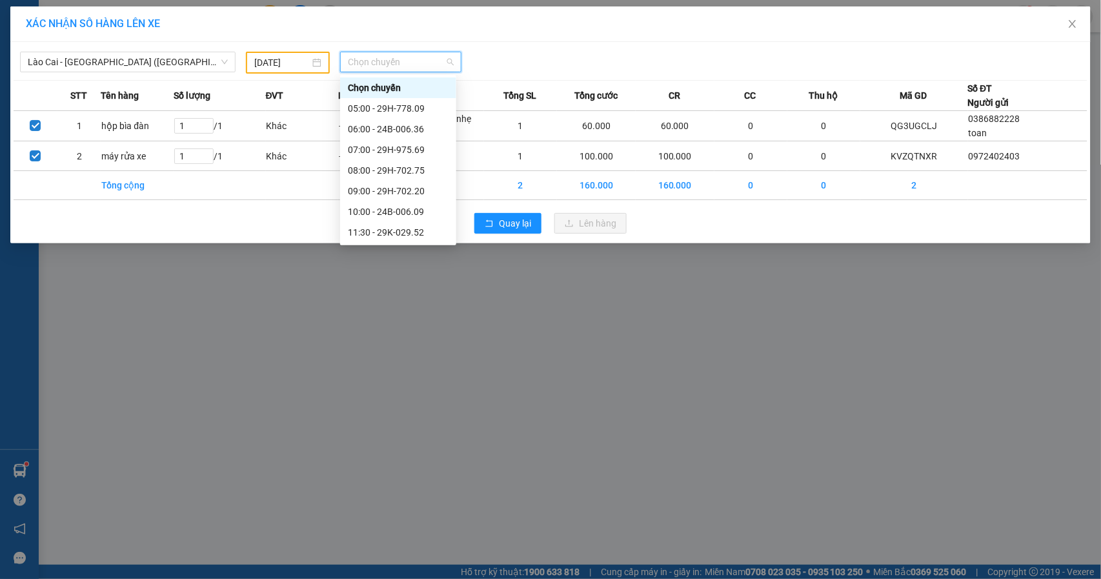
click at [284, 62] on input "13/08/2025" at bounding box center [281, 62] width 55 height 14
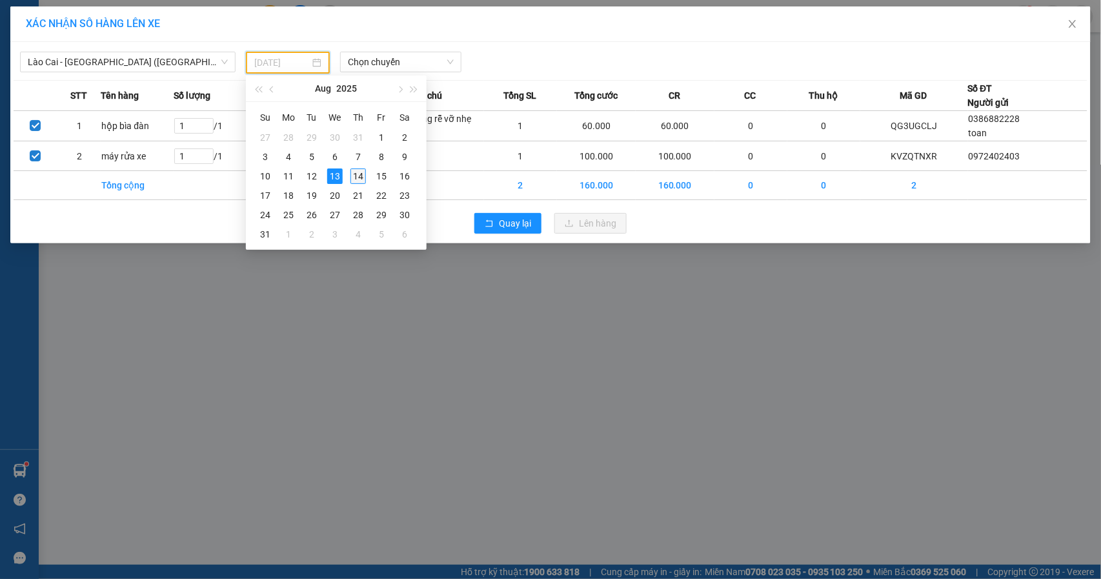
click at [354, 175] on div "14" at bounding box center [357, 175] width 15 height 15
type input "[DATE]"
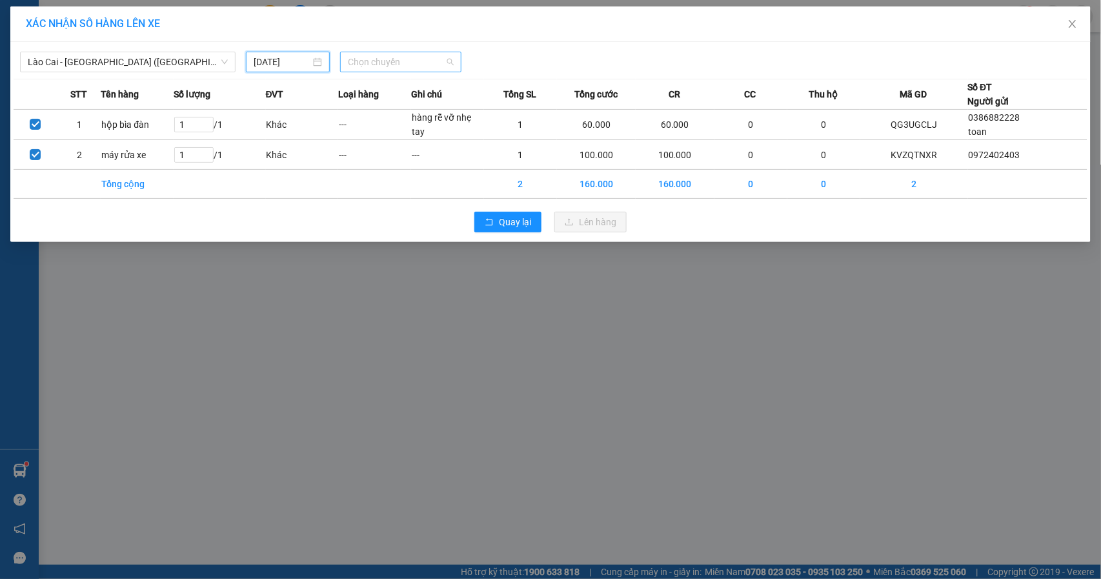
click at [403, 61] on span "Chọn chuyến" at bounding box center [401, 61] width 106 height 19
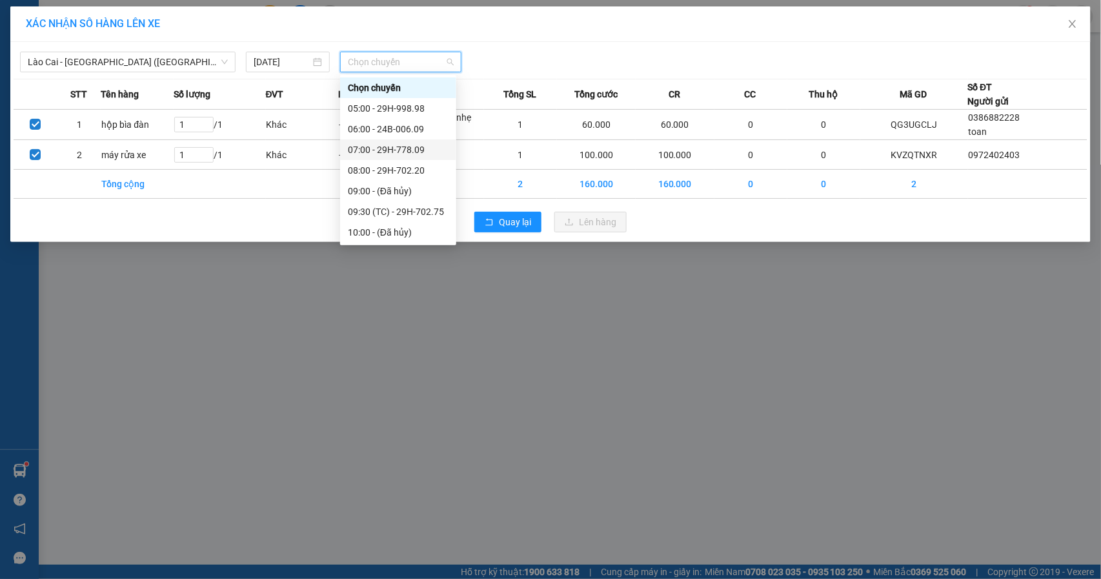
click at [417, 154] on div "07:00 - 29H-778.09" at bounding box center [398, 150] width 101 height 14
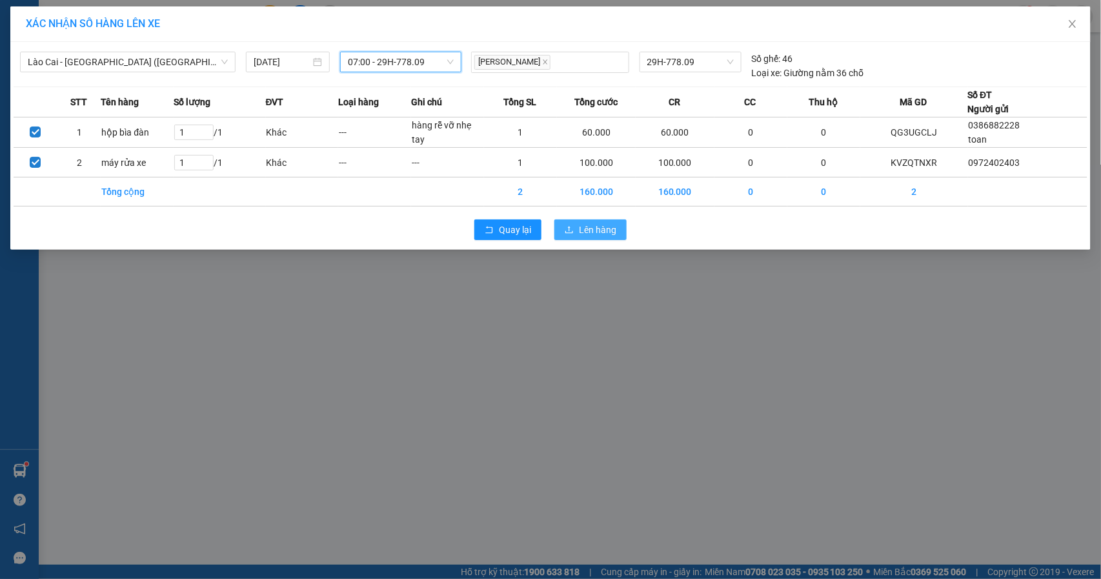
click at [592, 221] on button "Lên hàng" at bounding box center [590, 229] width 72 height 21
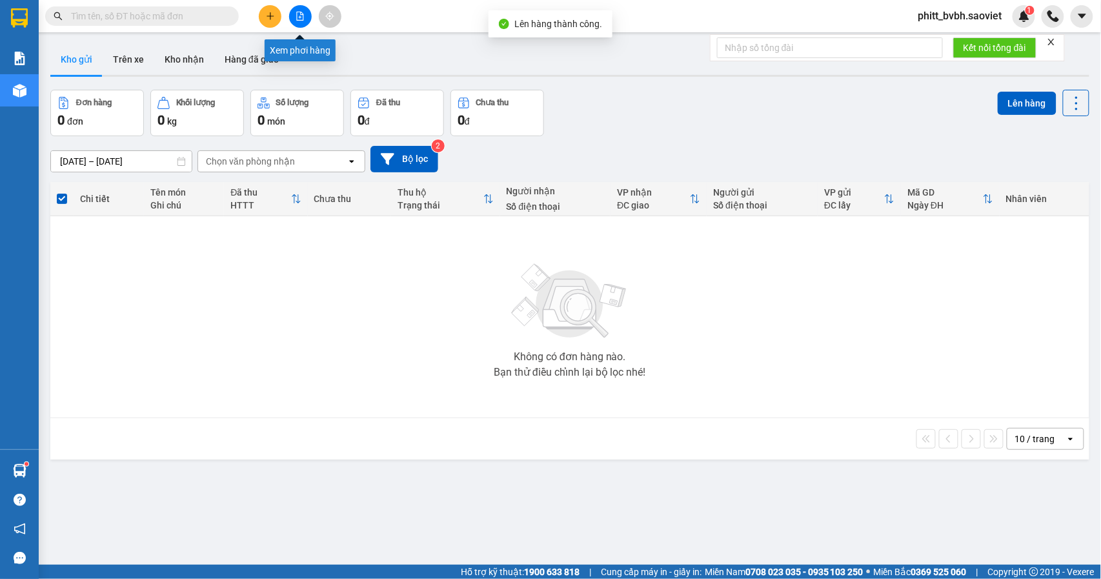
click at [310, 14] on button at bounding box center [300, 16] width 23 height 23
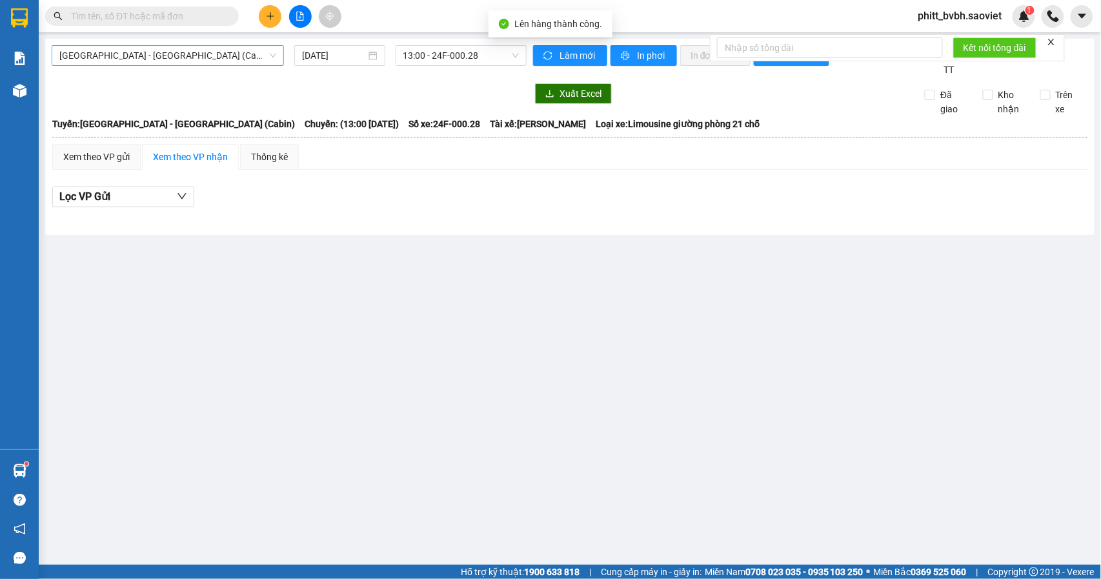
click at [148, 63] on span "Hà Nội - Lào Cai (Cabin)" at bounding box center [167, 55] width 217 height 19
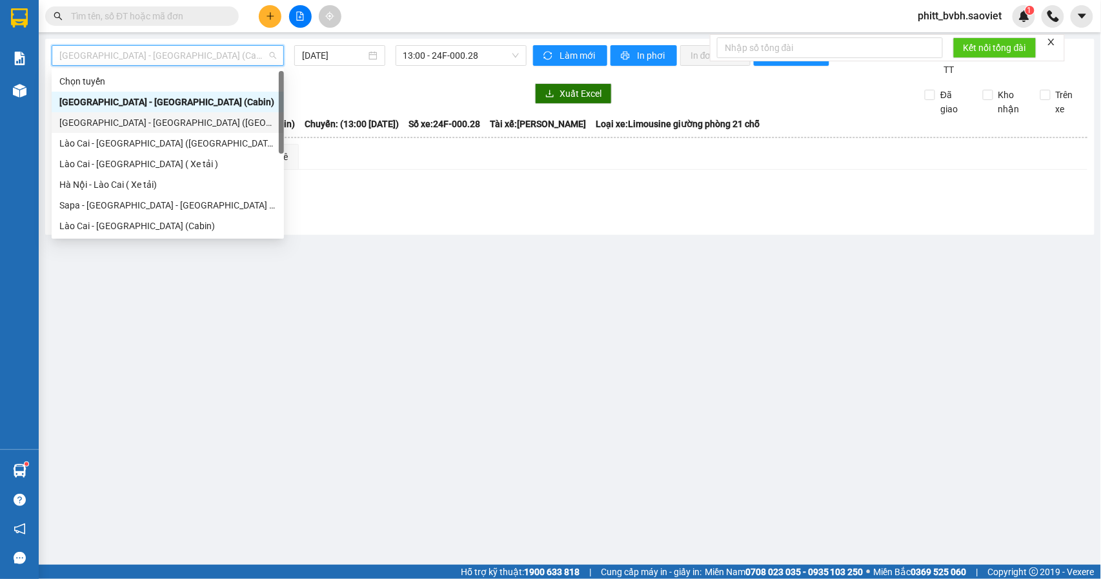
click at [143, 125] on div "Hà Nội - Lào Cai (Giường)" at bounding box center [167, 122] width 217 height 14
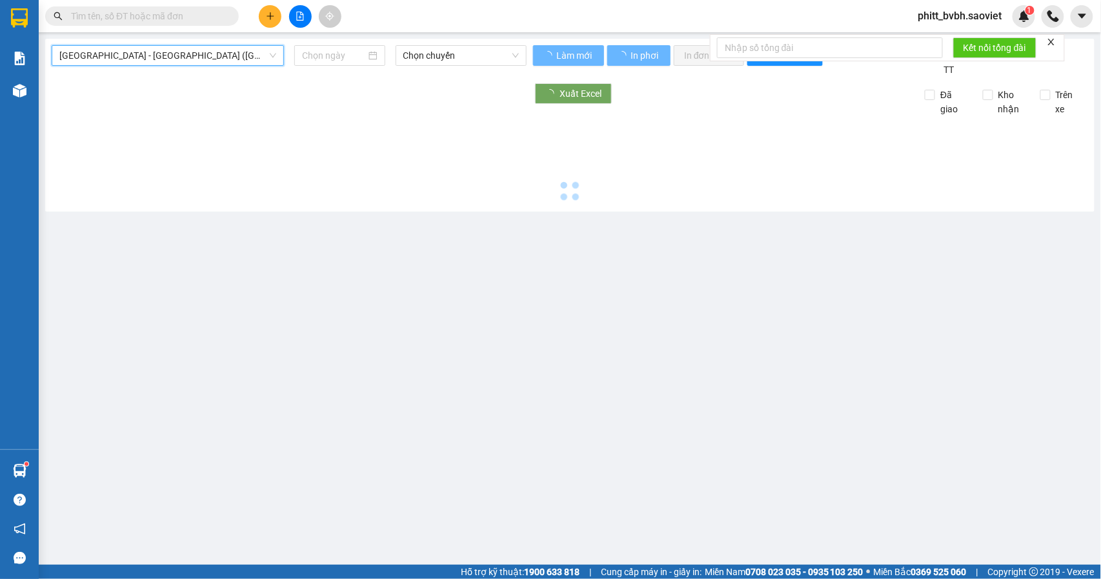
type input "[DATE]"
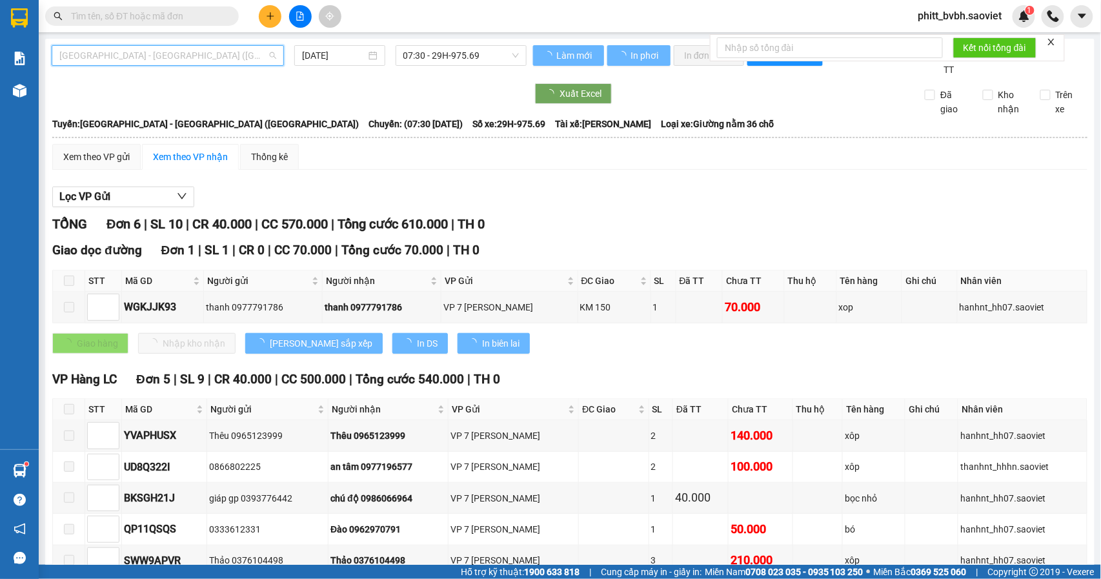
drag, startPoint x: 158, startPoint y: 63, endPoint x: 148, endPoint y: 132, distance: 70.4
click at [160, 62] on span "Hà Nội - Lào Cai (Giường)" at bounding box center [167, 55] width 217 height 19
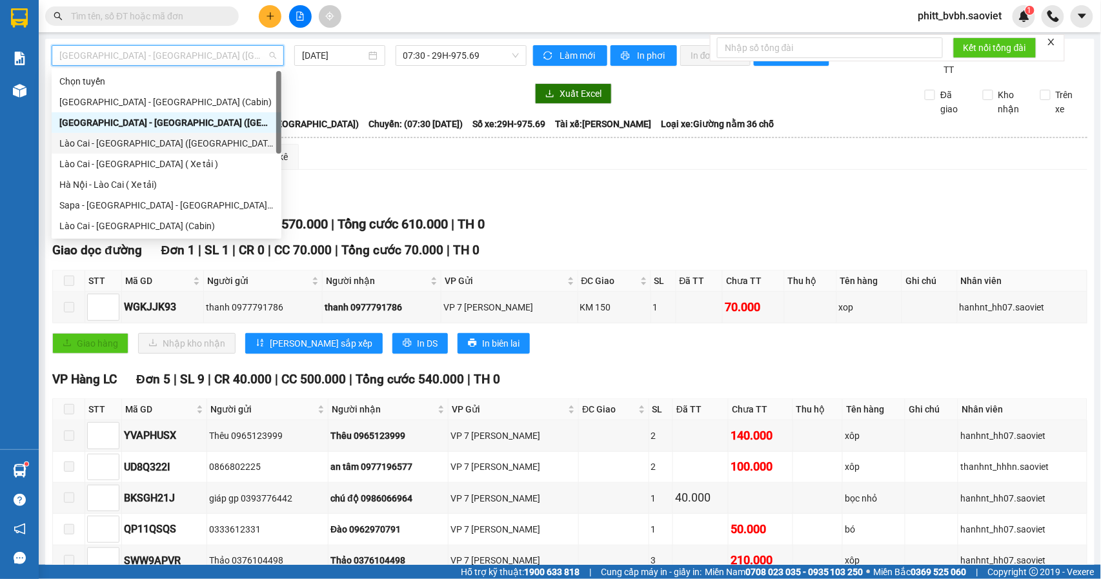
drag, startPoint x: 138, startPoint y: 145, endPoint x: 210, endPoint y: 90, distance: 90.2
click at [141, 145] on div "Lào Cai - Hà Nội (Giường)" at bounding box center [166, 143] width 214 height 14
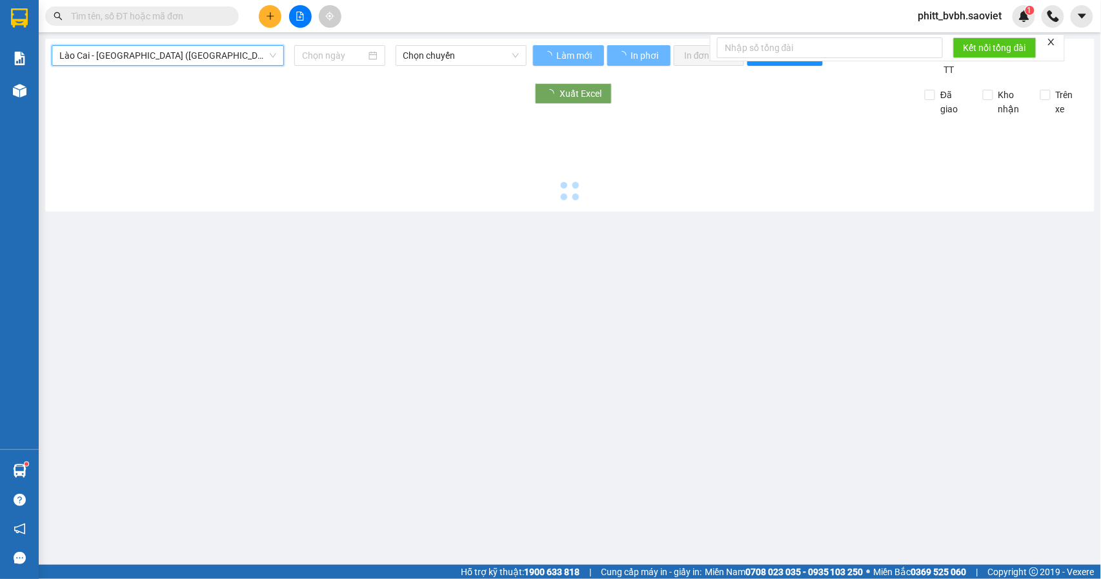
type input "[DATE]"
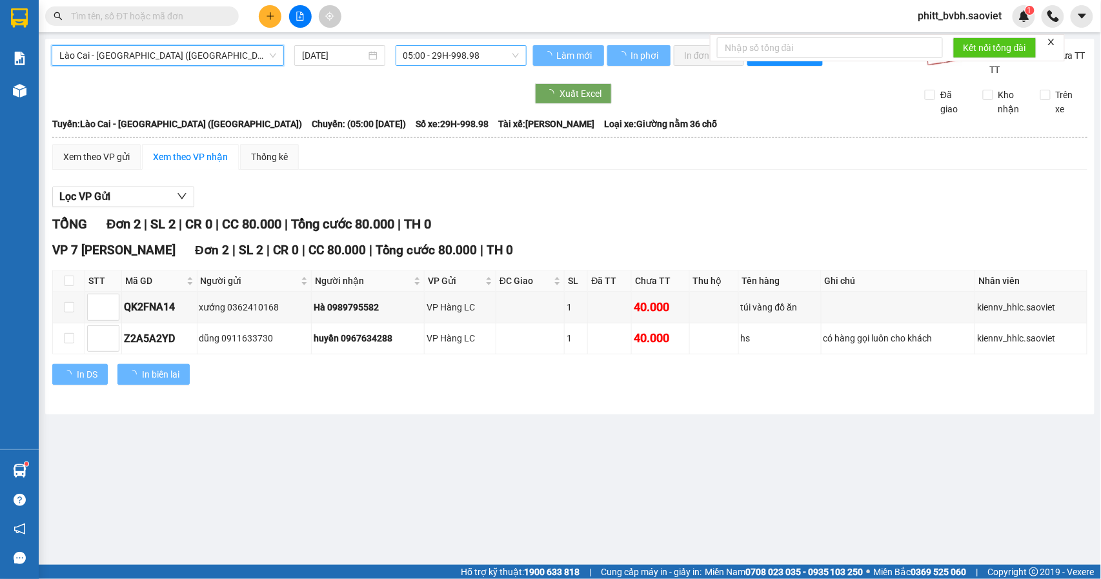
click at [439, 52] on span "05:00 - 29H-998.98" at bounding box center [460, 55] width 115 height 19
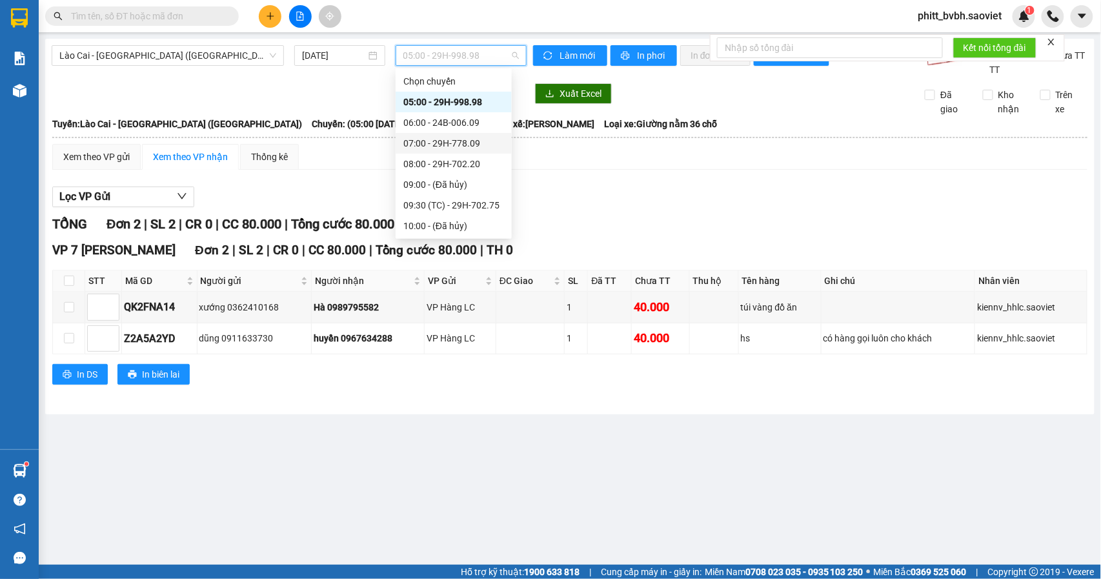
click at [477, 138] on div "07:00 - 29H-778.09" at bounding box center [453, 143] width 101 height 14
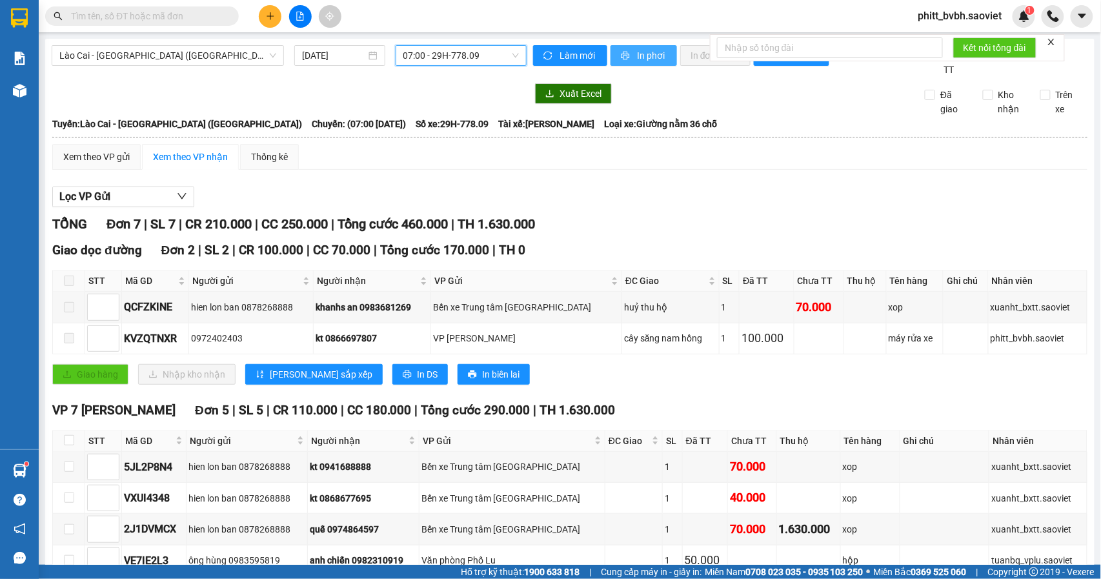
click at [639, 57] on span "In phơi" at bounding box center [652, 55] width 30 height 14
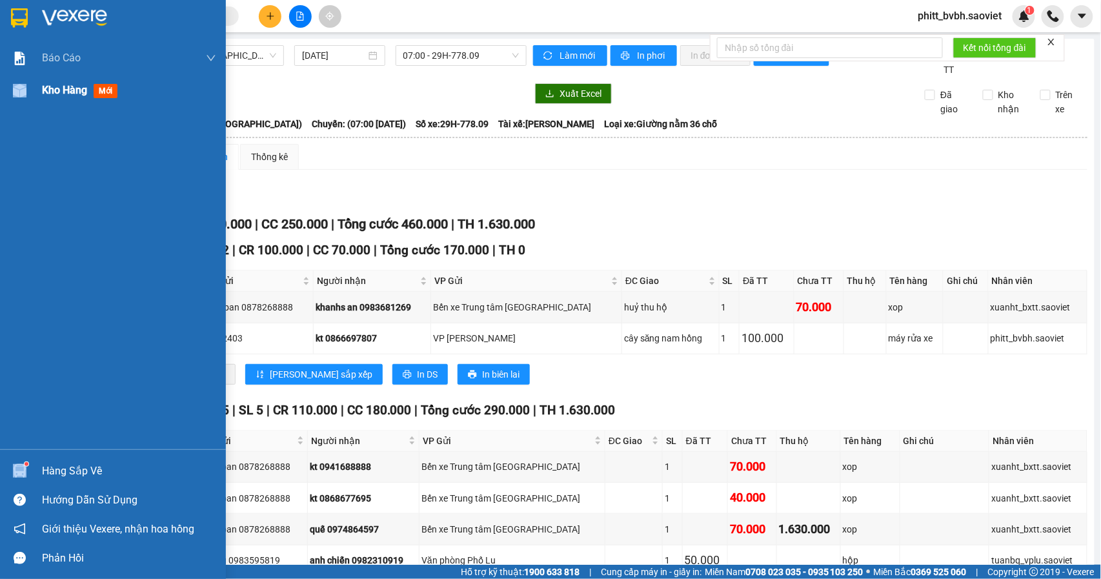
click at [45, 91] on div "Kho hàng mới" at bounding box center [113, 90] width 226 height 32
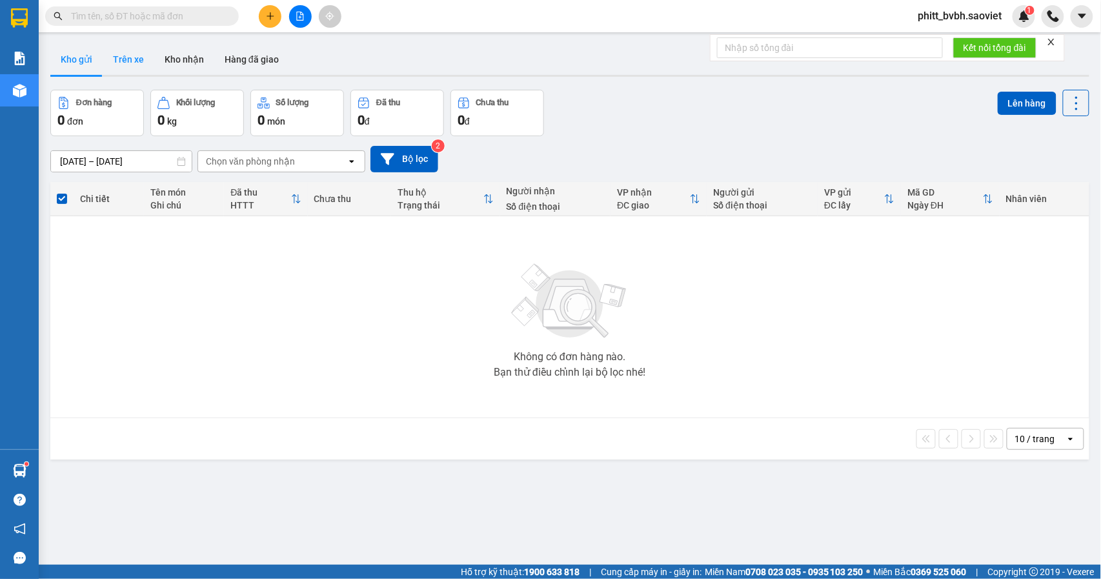
click at [133, 59] on button "Trên xe" at bounding box center [129, 59] width 52 height 31
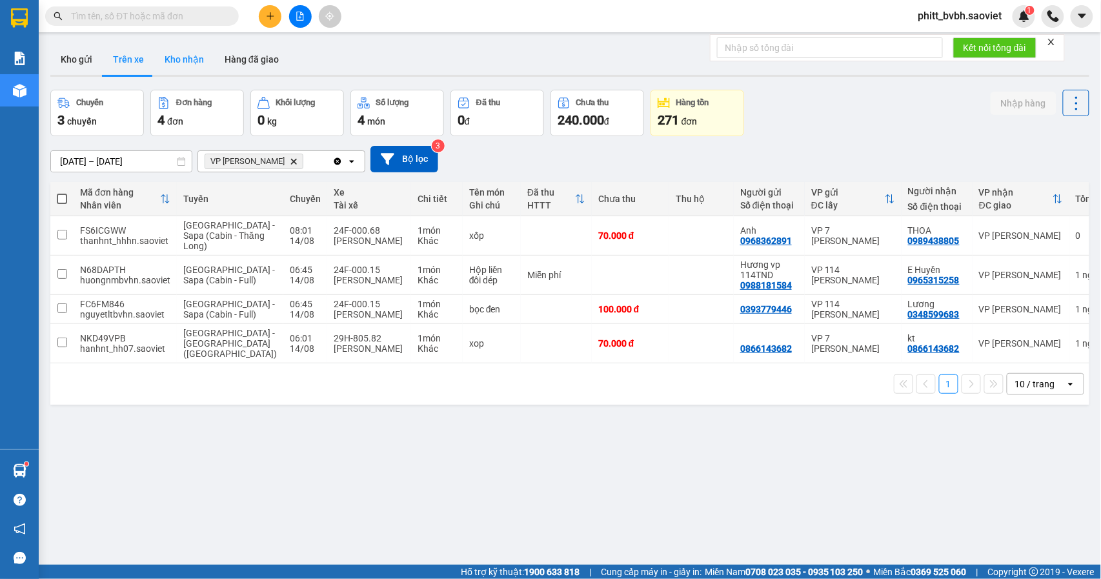
click at [196, 66] on button "Kho nhận" at bounding box center [184, 59] width 60 height 31
type input "01/08/2025 – 14/08/2025"
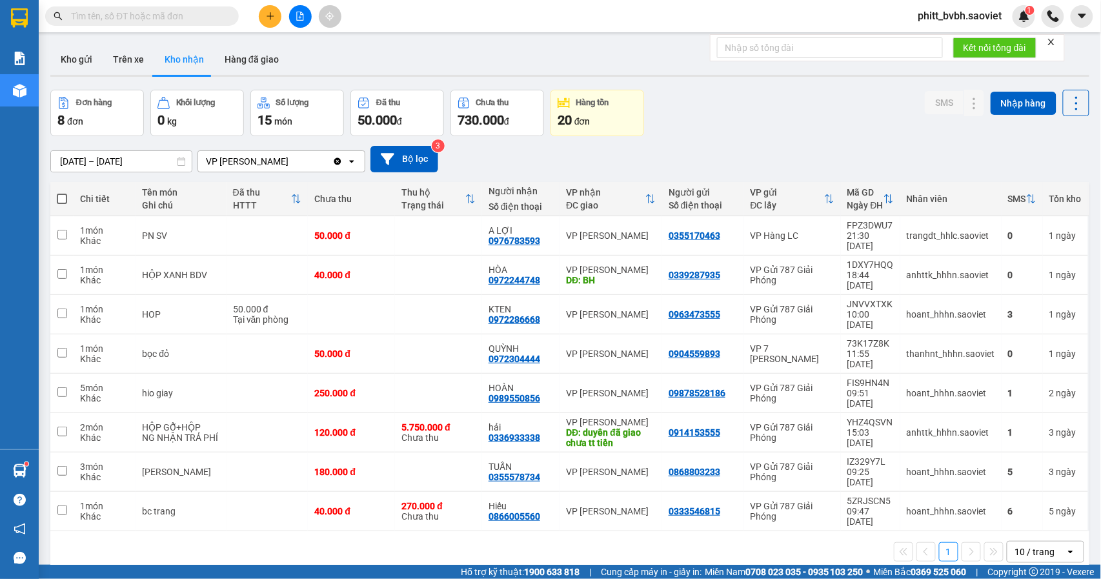
drag, startPoint x: 107, startPoint y: 3, endPoint x: 111, endPoint y: 19, distance: 16.0
click at [110, 13] on div "Kết quả tìm kiếm ( 0 ) Bộ lọc No Data phitt_bvbh.saoviet 1" at bounding box center [550, 16] width 1101 height 32
click at [111, 19] on input "text" at bounding box center [147, 16] width 152 height 14
click at [370, 388] on div "250.000 đ" at bounding box center [351, 393] width 74 height 10
checkbox input "true"
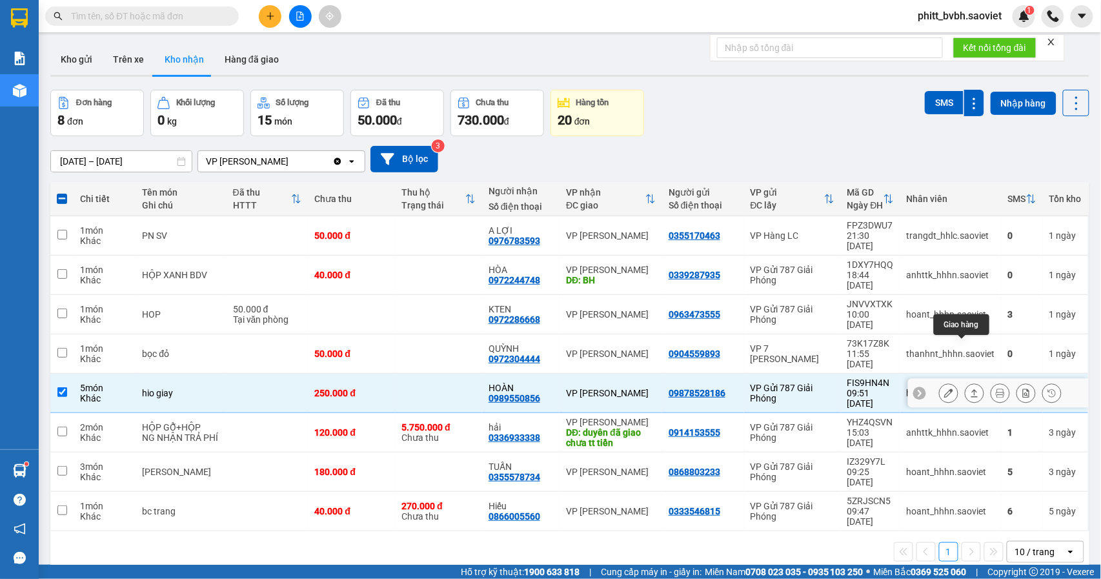
click at [944, 388] on icon at bounding box center [948, 392] width 9 height 9
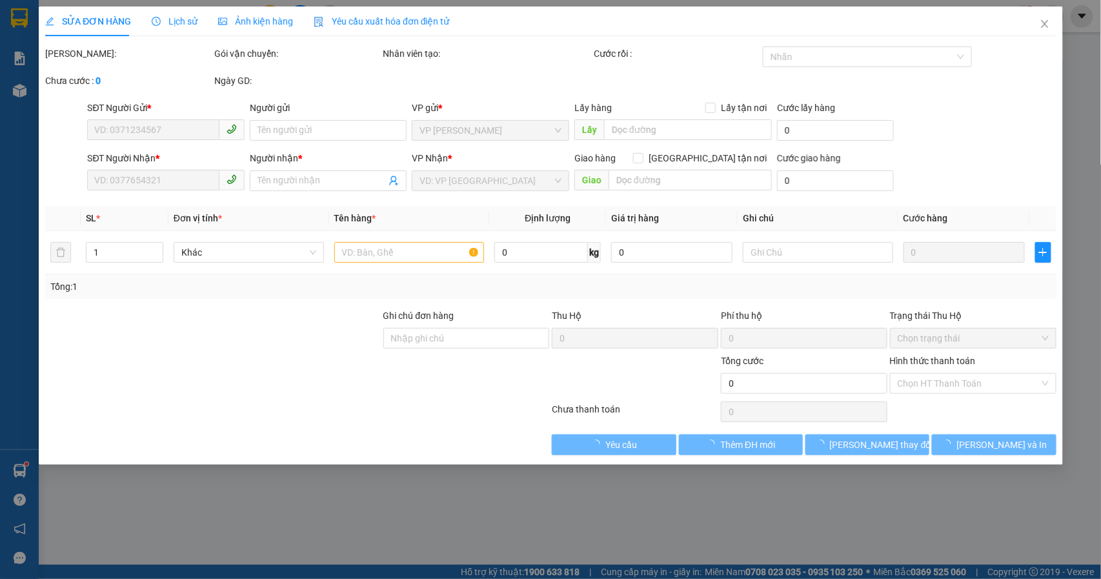
type input "09878528186"
type input "0989550856"
type input "HOÀN"
type input "250.000"
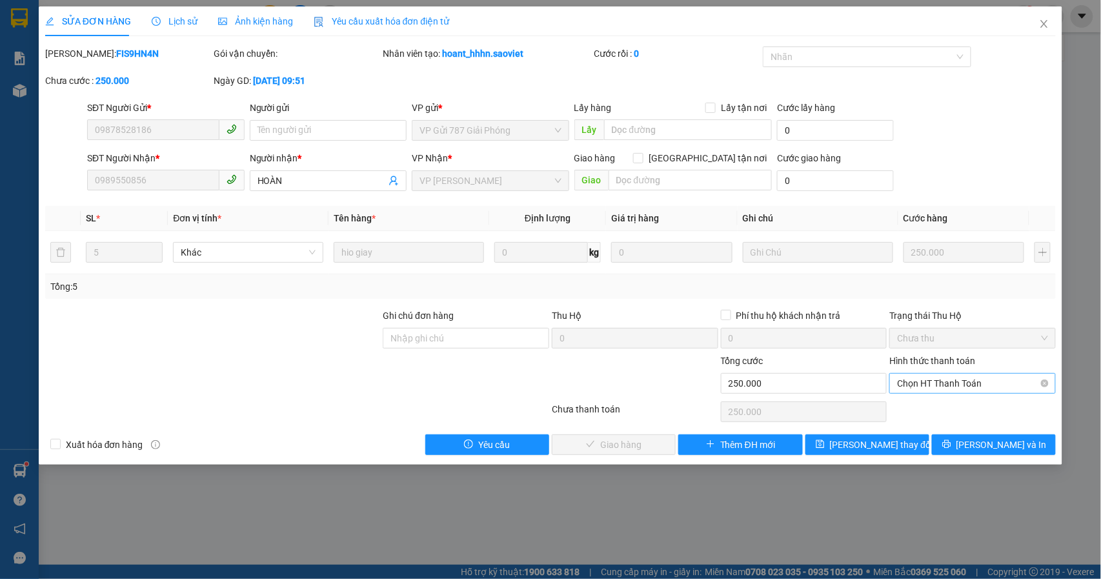
click at [945, 385] on span "Chọn HT Thanh Toán" at bounding box center [972, 383] width 151 height 19
click at [929, 410] on div "Tại văn phòng" at bounding box center [972, 410] width 151 height 14
type input "0"
click at [645, 441] on span "Lưu và Giao hàng" at bounding box center [638, 444] width 124 height 14
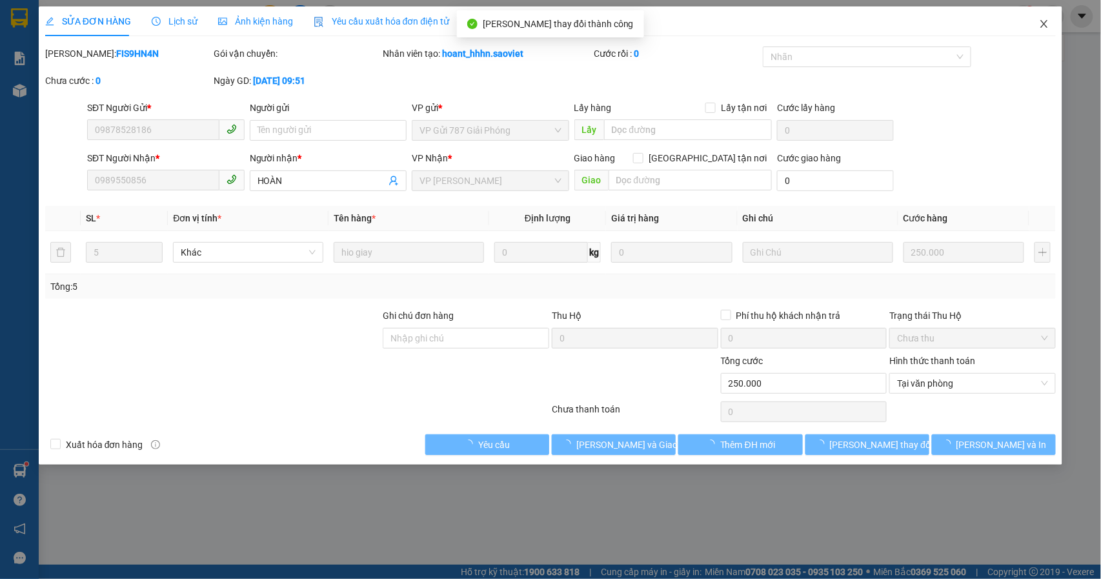
click at [1043, 26] on icon "close" at bounding box center [1044, 24] width 10 height 10
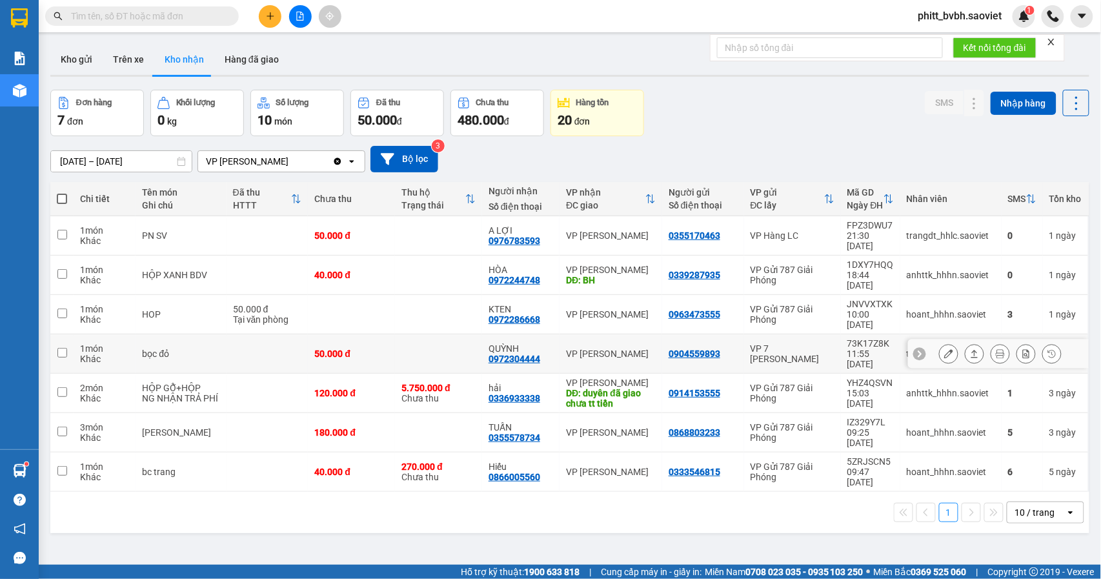
click at [426, 334] on td at bounding box center [438, 353] width 87 height 39
checkbox input "true"
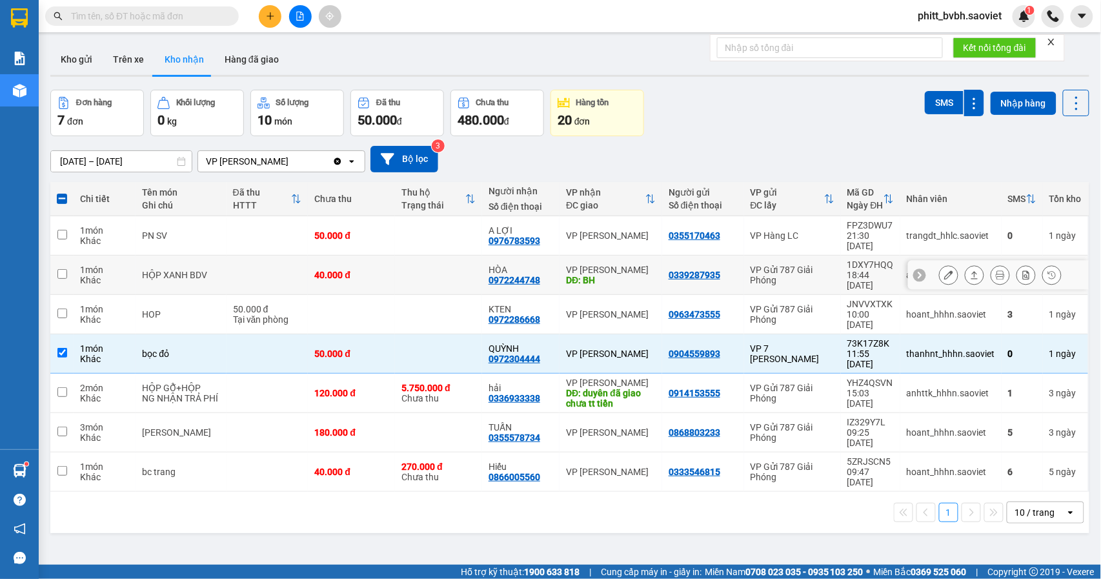
click at [395, 255] on td at bounding box center [438, 274] width 87 height 39
checkbox input "true"
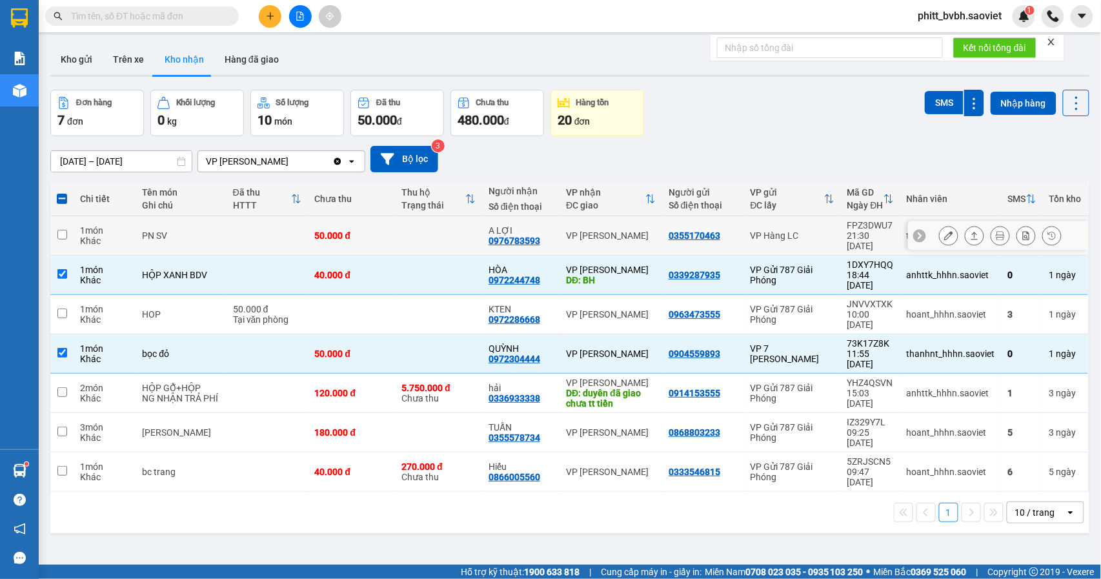
click at [395, 236] on td at bounding box center [438, 235] width 87 height 39
checkbox input "true"
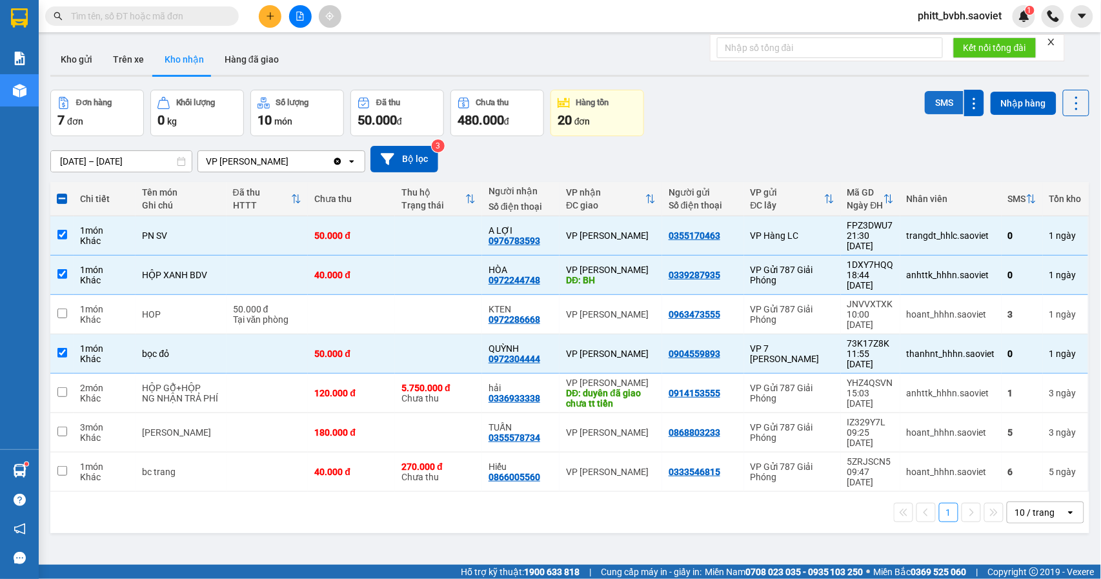
click at [943, 98] on button "SMS" at bounding box center [944, 102] width 39 height 23
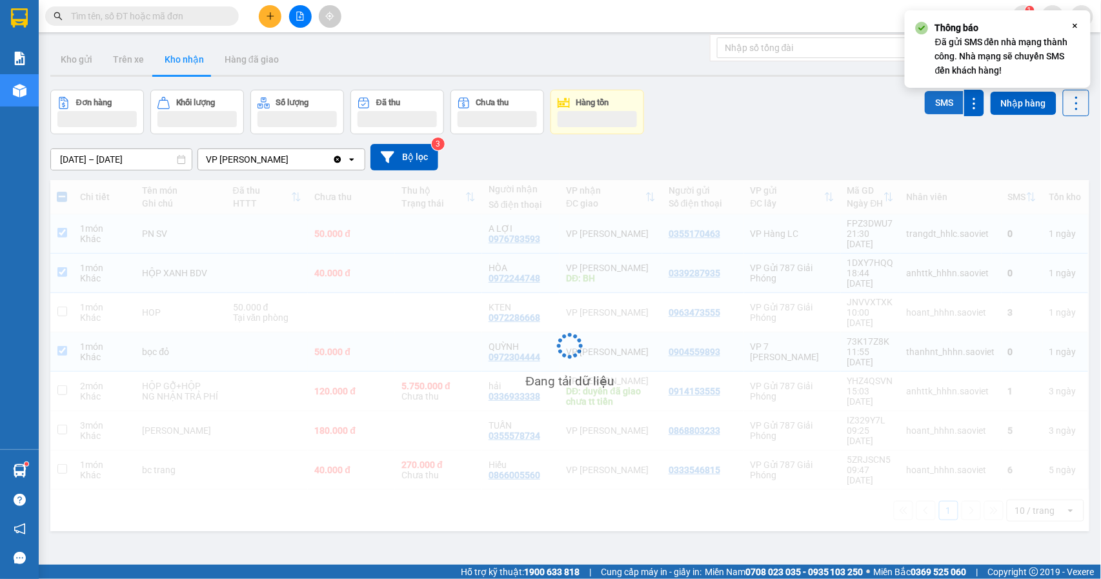
click at [943, 98] on button "SMS" at bounding box center [944, 102] width 39 height 23
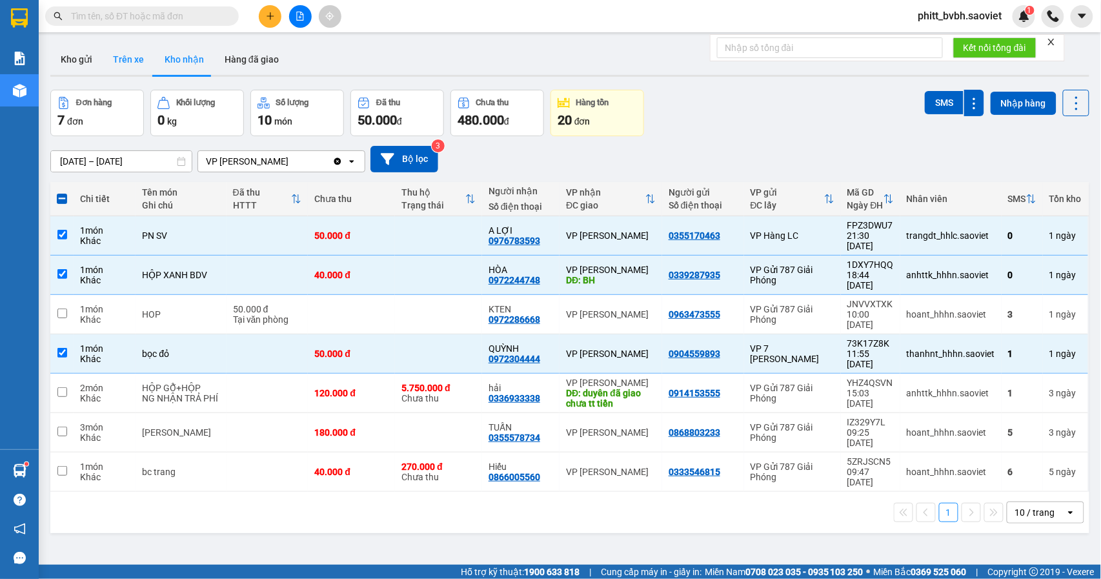
click at [132, 65] on button "Trên xe" at bounding box center [129, 59] width 52 height 31
type input "12/08/2025 – 14/08/2025"
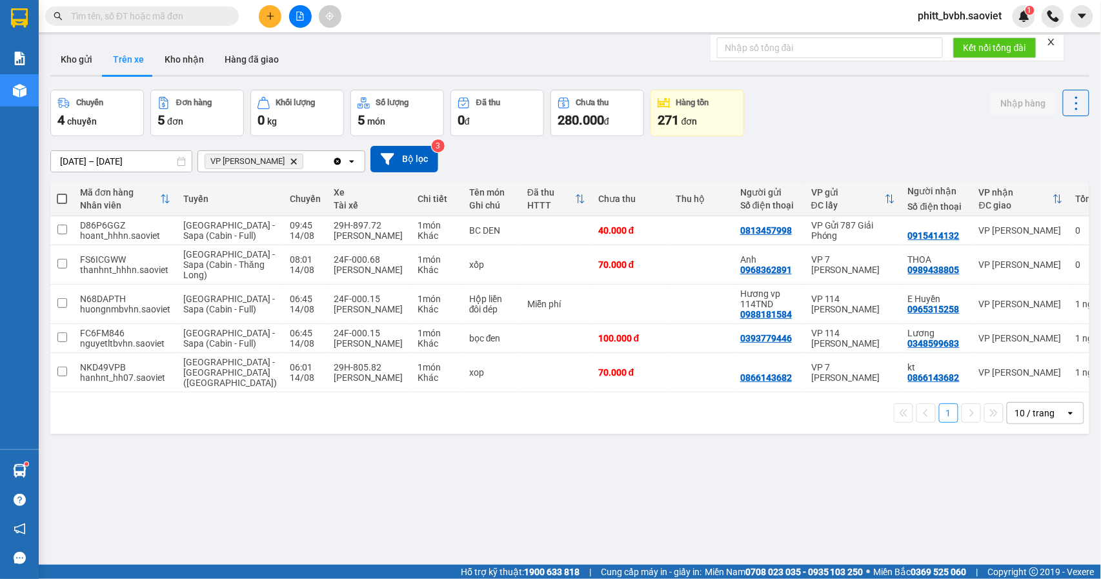
click at [153, 23] on span at bounding box center [142, 15] width 194 height 19
click at [155, 15] on input "text" at bounding box center [147, 16] width 152 height 14
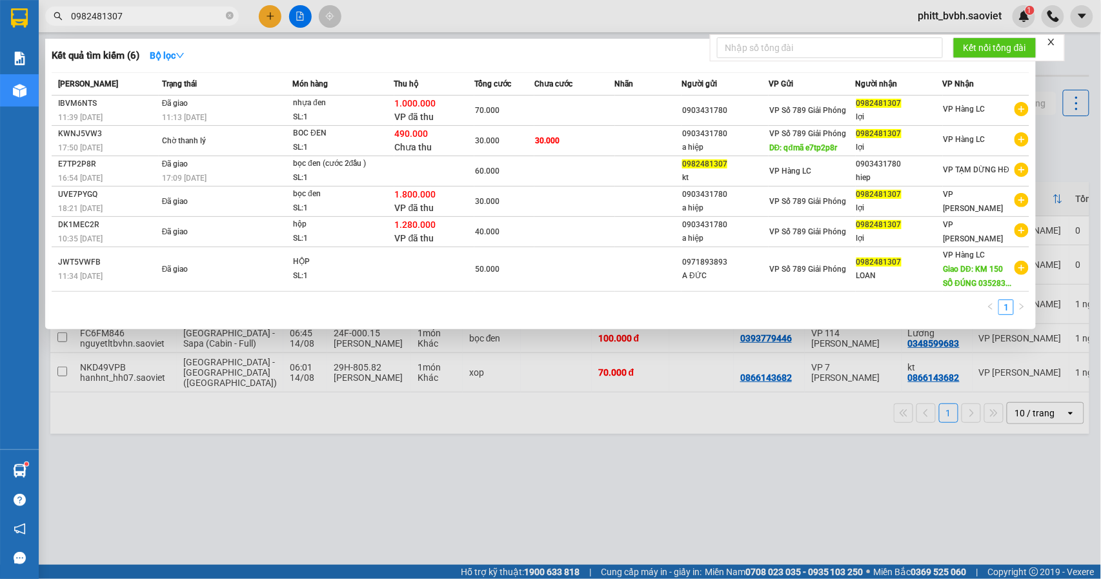
type input "0982481307"
click at [583, 493] on div at bounding box center [550, 289] width 1101 height 579
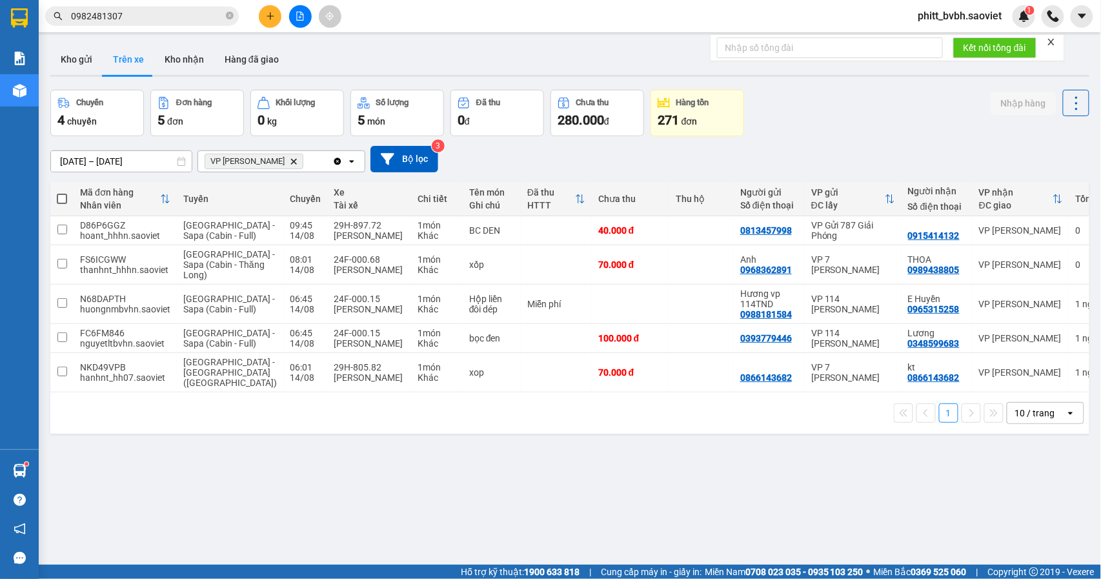
drag, startPoint x: 186, startPoint y: 55, endPoint x: 195, endPoint y: 81, distance: 27.1
click at [184, 55] on button "Kho nhận" at bounding box center [184, 59] width 60 height 31
type input "01/08/2025 – 14/08/2025"
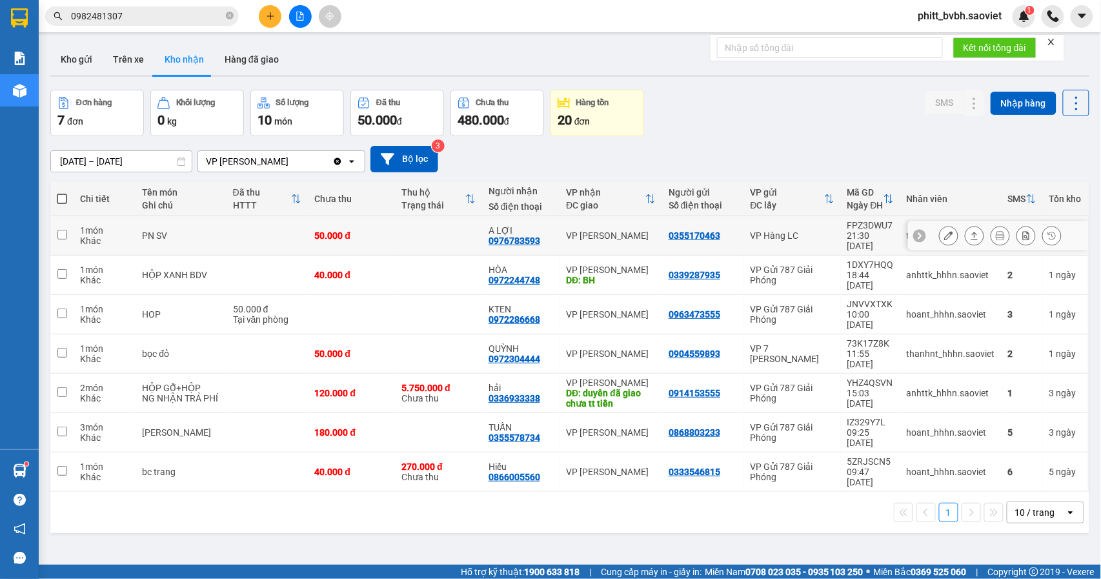
click at [398, 227] on td at bounding box center [438, 235] width 87 height 39
checkbox input "true"
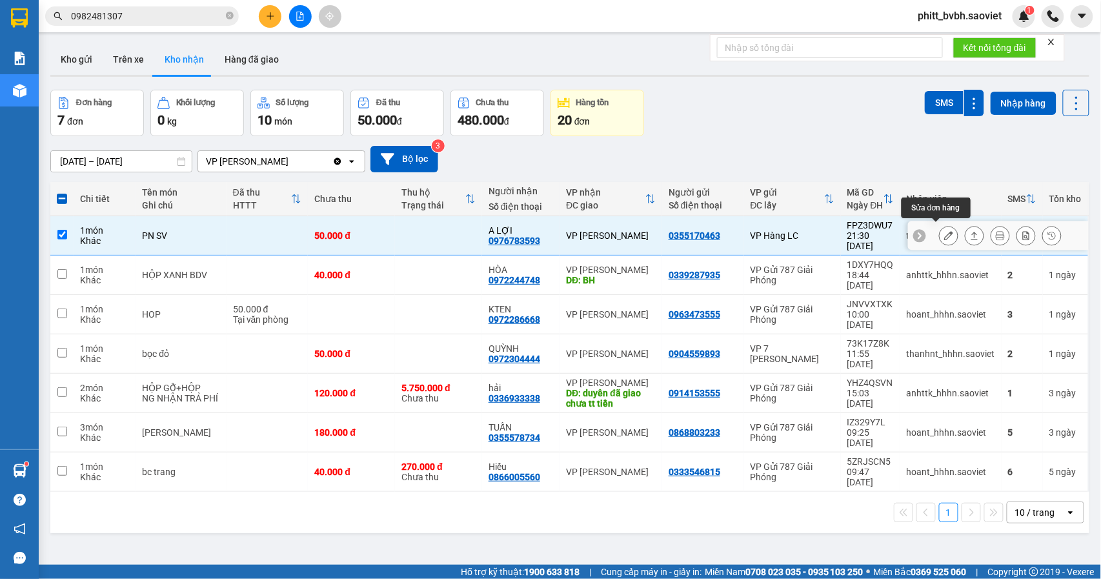
click at [943, 232] on button at bounding box center [948, 236] width 18 height 23
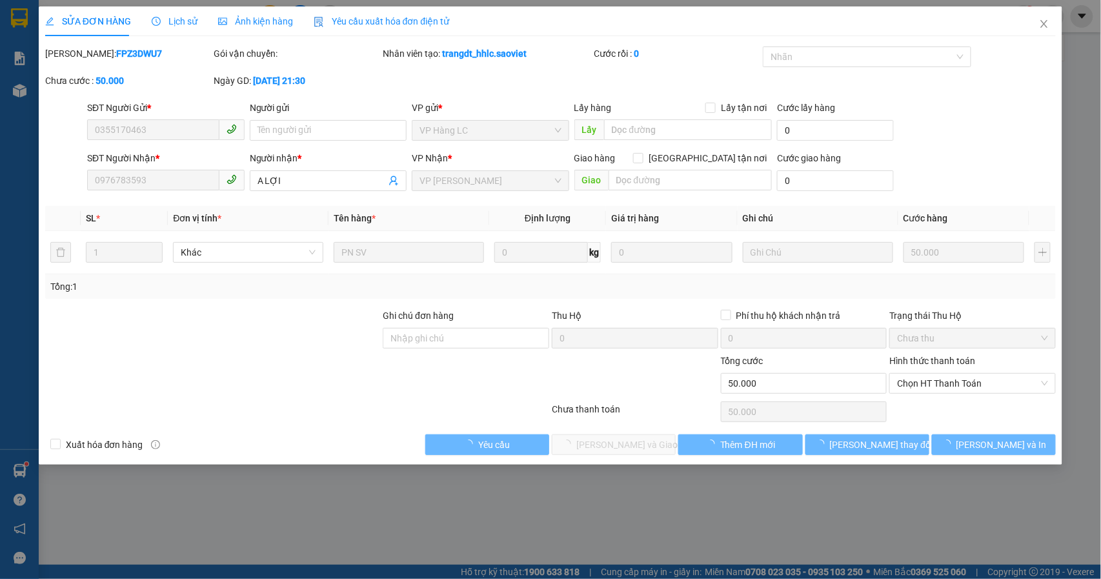
type input "0355170463"
type input "0976783593"
type input "A LỢI"
type input "50.000"
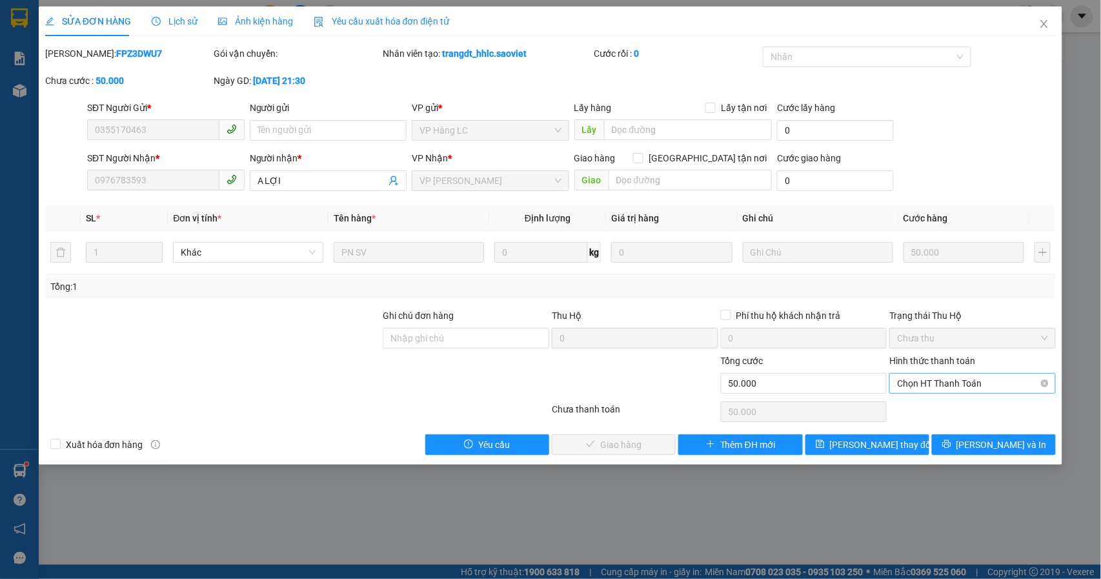
click at [947, 391] on span "Chọn HT Thanh Toán" at bounding box center [972, 383] width 151 height 19
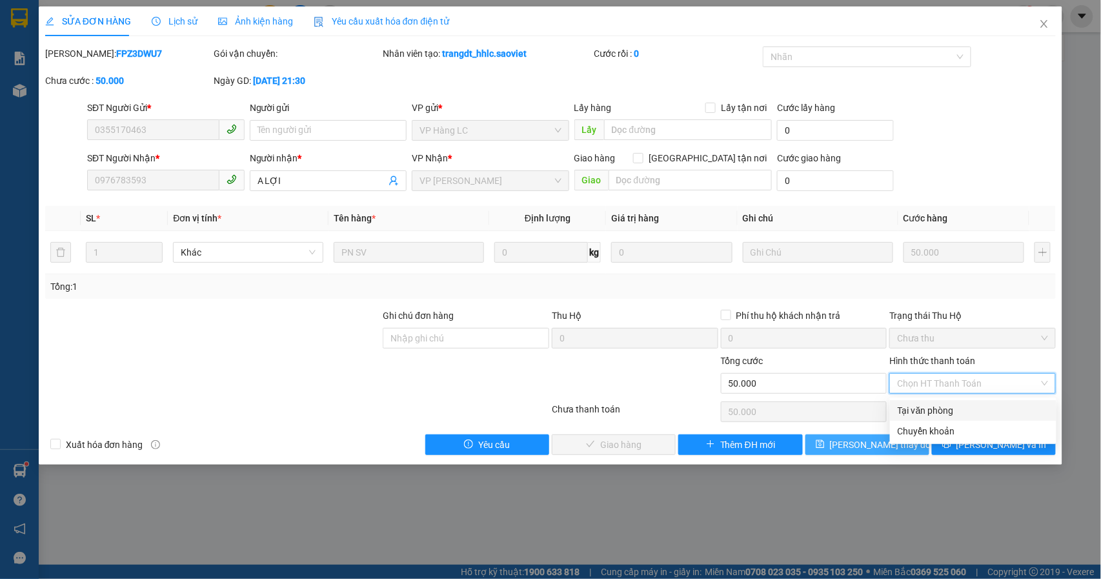
drag, startPoint x: 941, startPoint y: 406, endPoint x: 849, endPoint y: 445, distance: 99.5
click at [937, 408] on div "Tại văn phòng" at bounding box center [972, 410] width 151 height 14
type input "0"
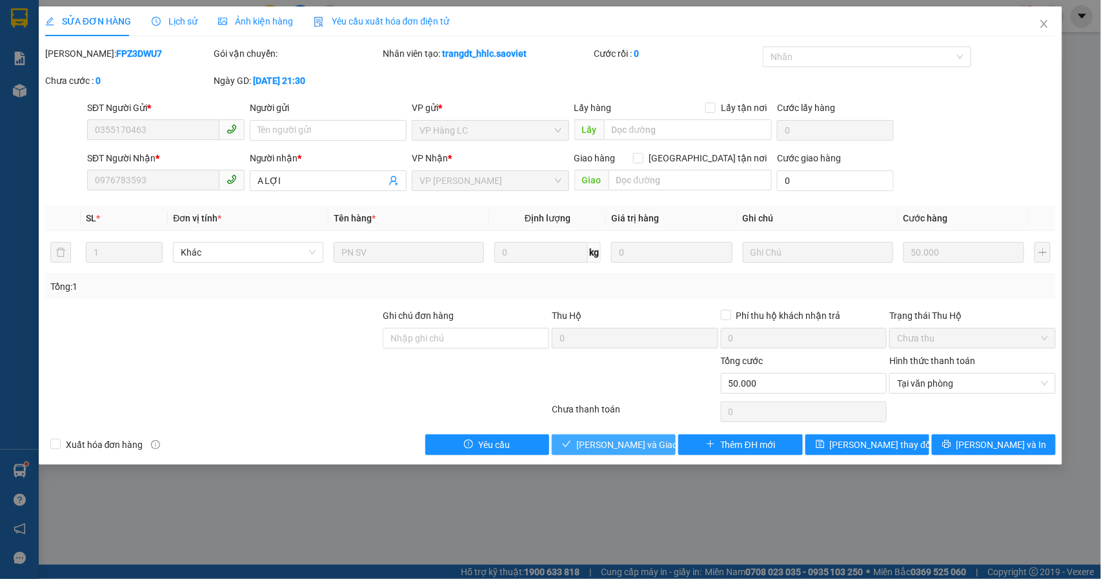
click at [632, 450] on span "Lưu và Giao hàng" at bounding box center [638, 444] width 124 height 14
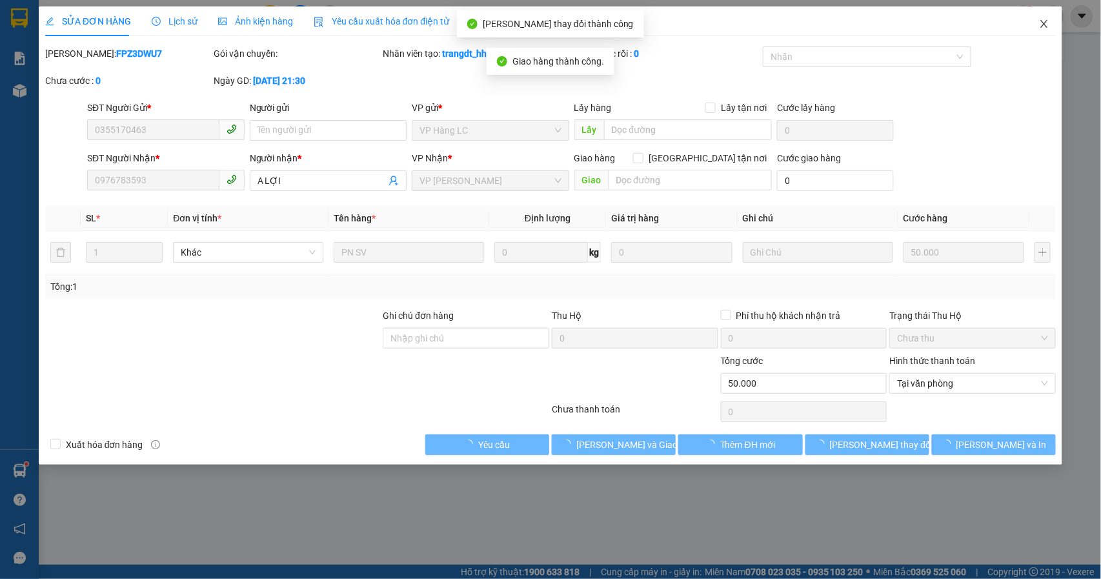
click at [1041, 23] on icon "close" at bounding box center [1044, 24] width 10 height 10
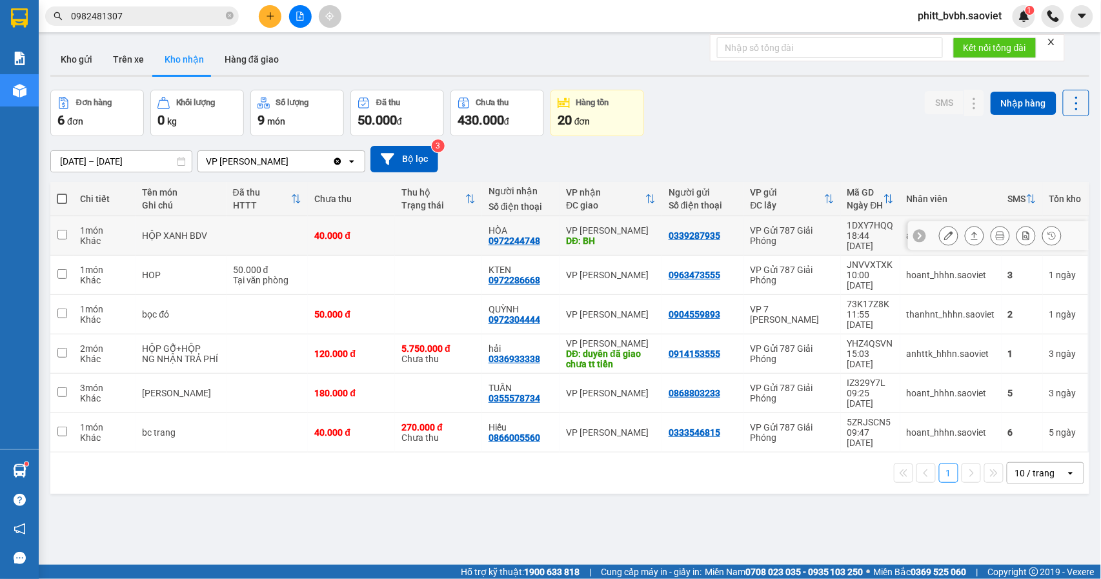
click at [352, 230] on div "40.000 đ" at bounding box center [351, 235] width 74 height 10
checkbox input "true"
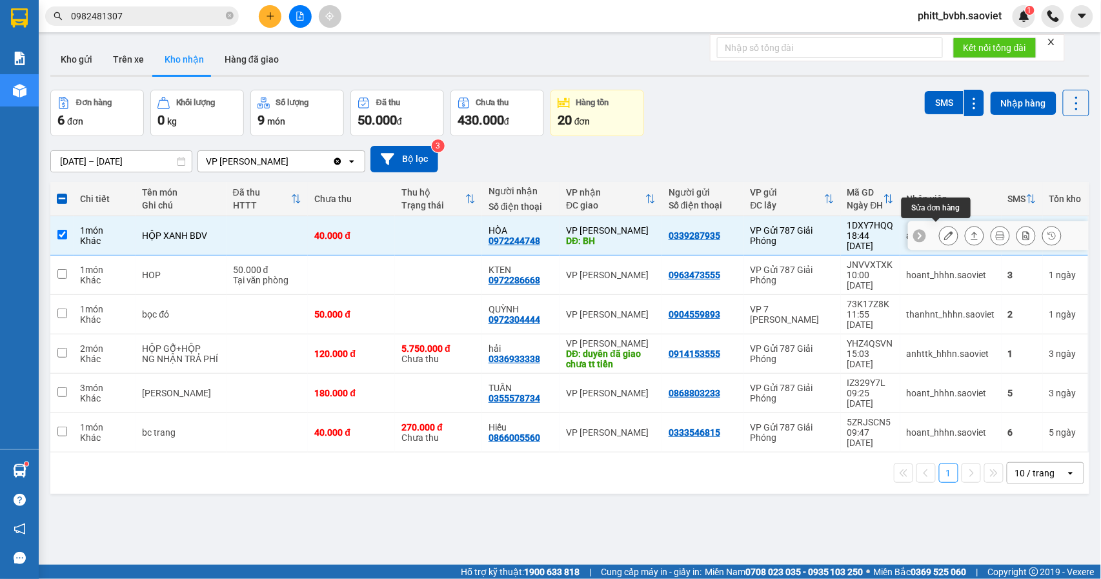
click at [944, 235] on icon at bounding box center [948, 235] width 9 height 9
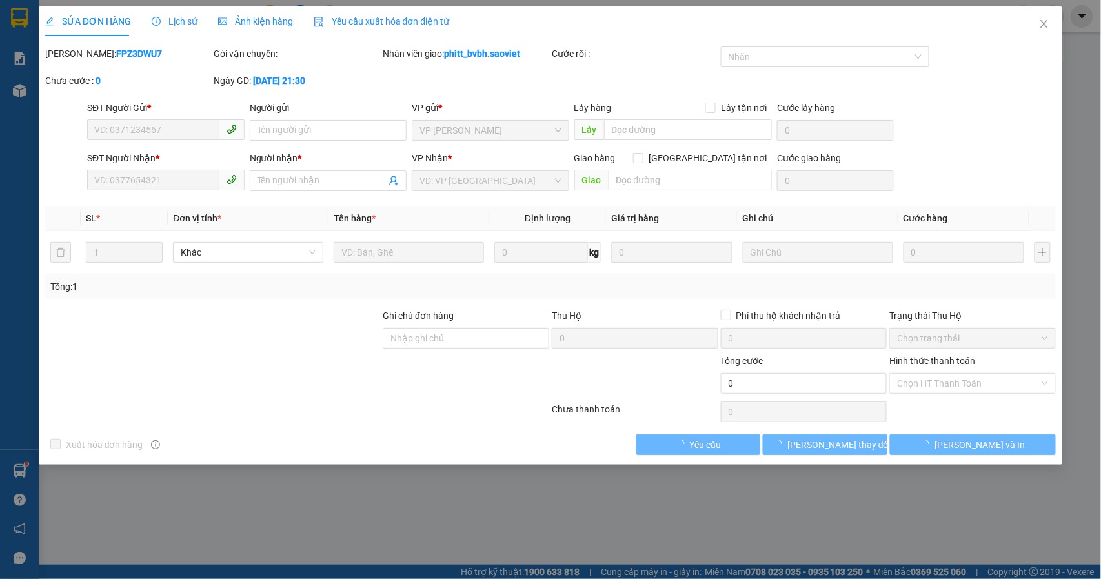
type input "0339287935"
type input "0972244748"
type input "HÒA"
type input "BH"
type input "40.000"
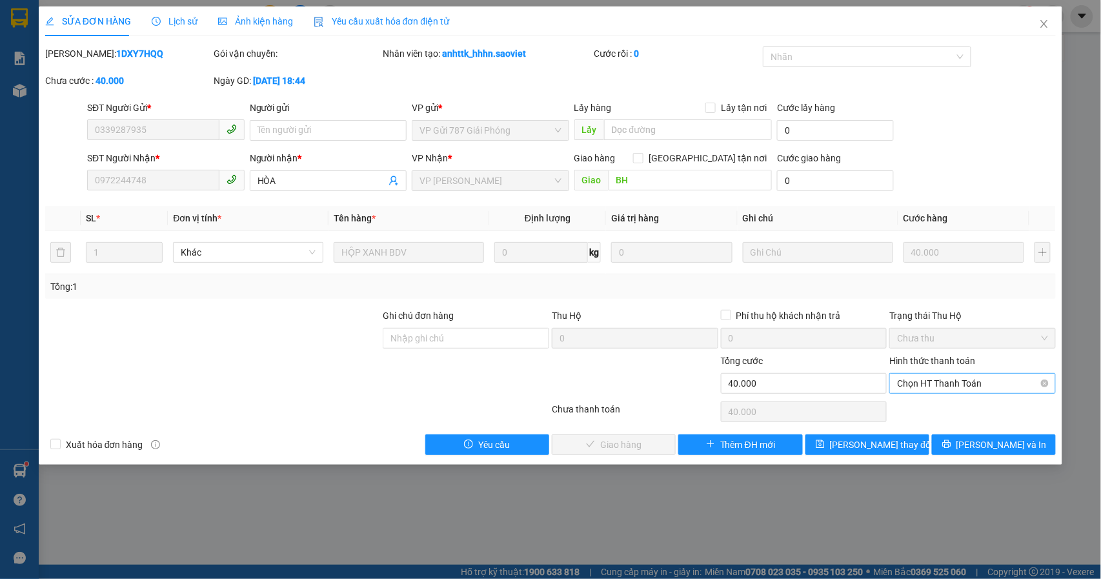
click at [961, 379] on span "Chọn HT Thanh Toán" at bounding box center [972, 383] width 151 height 19
click at [945, 408] on div "Tại văn phòng" at bounding box center [972, 410] width 151 height 14
type input "0"
drag, startPoint x: 627, startPoint y: 442, endPoint x: 619, endPoint y: 424, distance: 19.7
click at [623, 434] on div "Total Paid Fee 0 Total UnPaid Fee 40.000 Cash Collection Total Fee Mã ĐH: 1DXY7…" at bounding box center [550, 250] width 1011 height 408
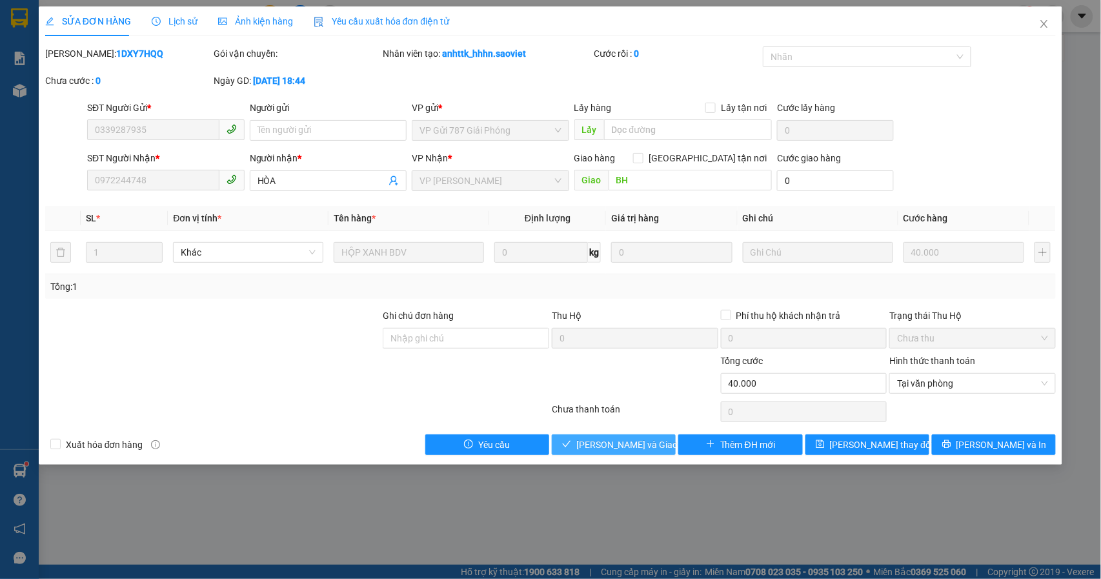
click at [657, 445] on button "Lưu và Giao hàng" at bounding box center [614, 444] width 124 height 21
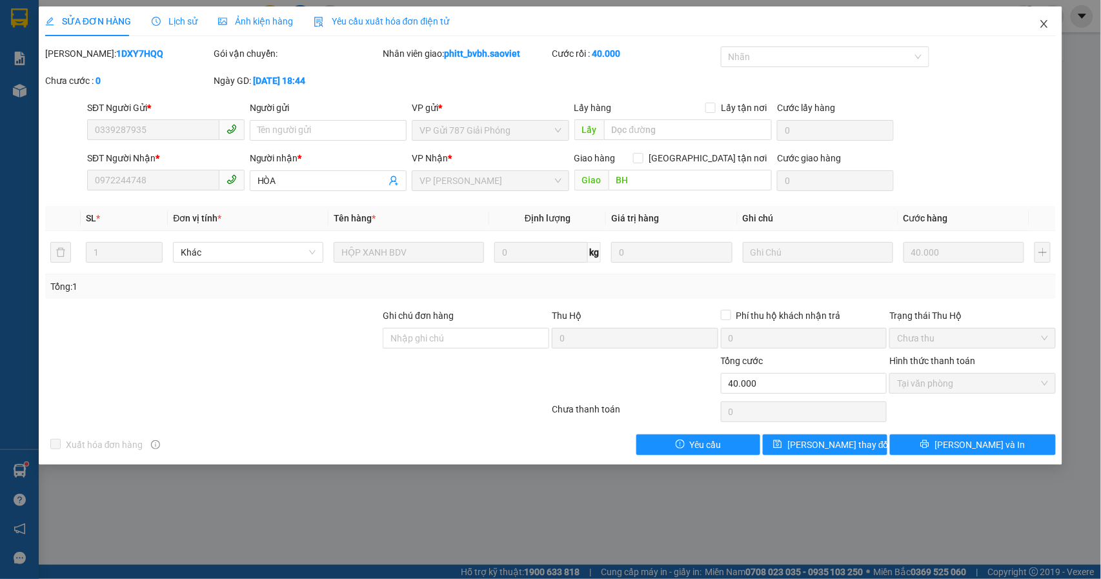
click at [1046, 23] on icon "close" at bounding box center [1044, 24] width 7 height 8
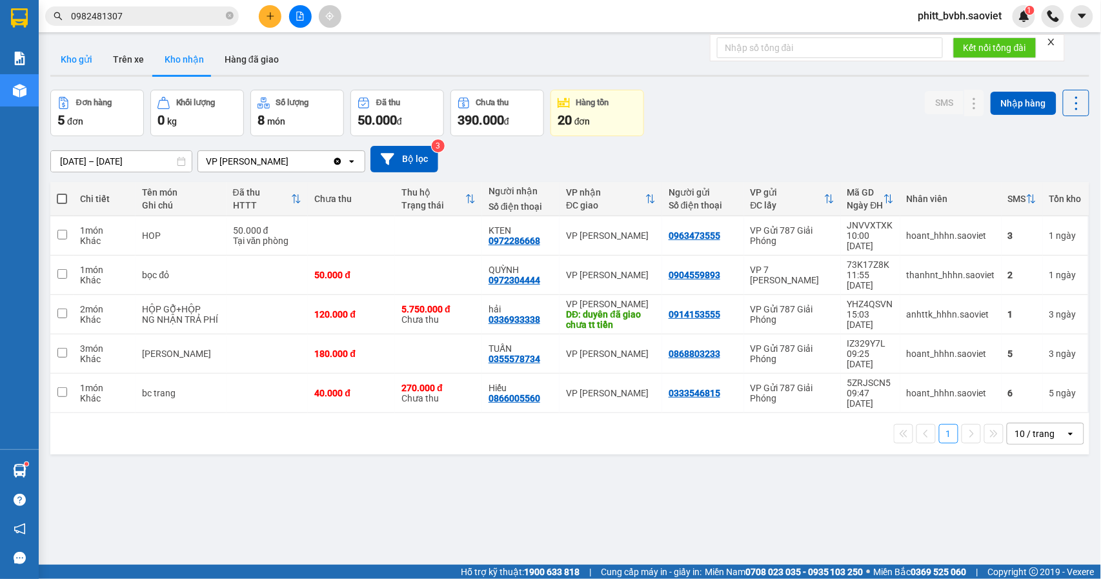
click at [83, 52] on button "Kho gửi" at bounding box center [76, 59] width 52 height 31
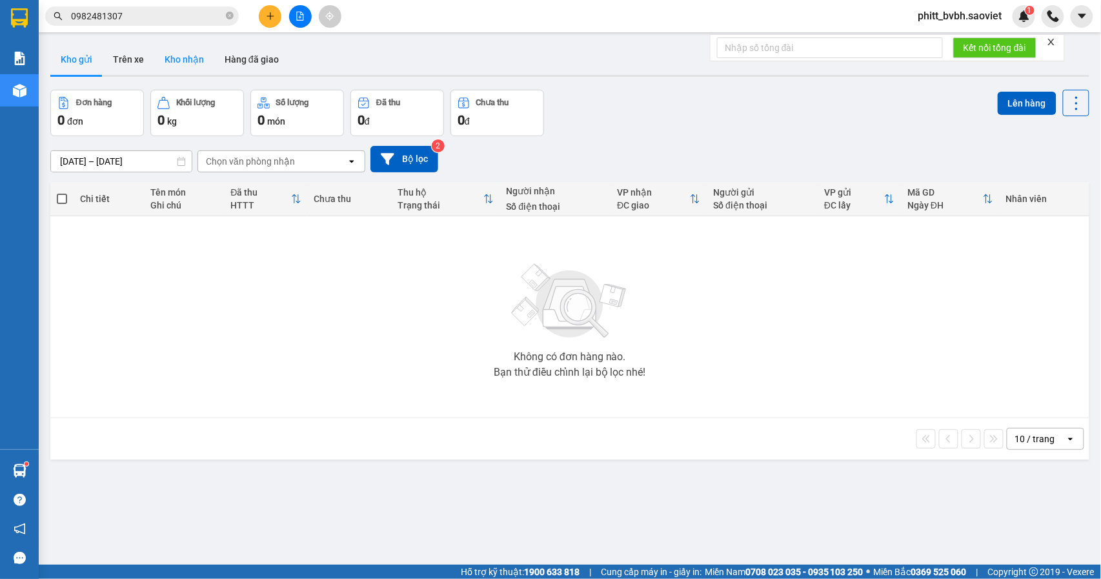
click at [168, 53] on button "Kho nhận" at bounding box center [184, 59] width 60 height 31
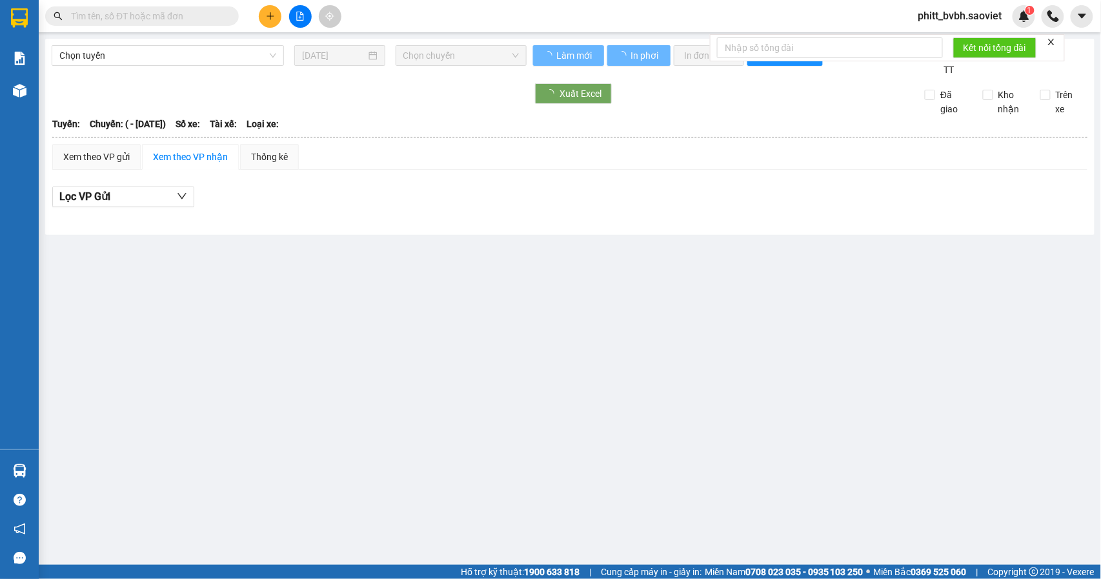
click at [130, 19] on input "text" at bounding box center [147, 16] width 152 height 14
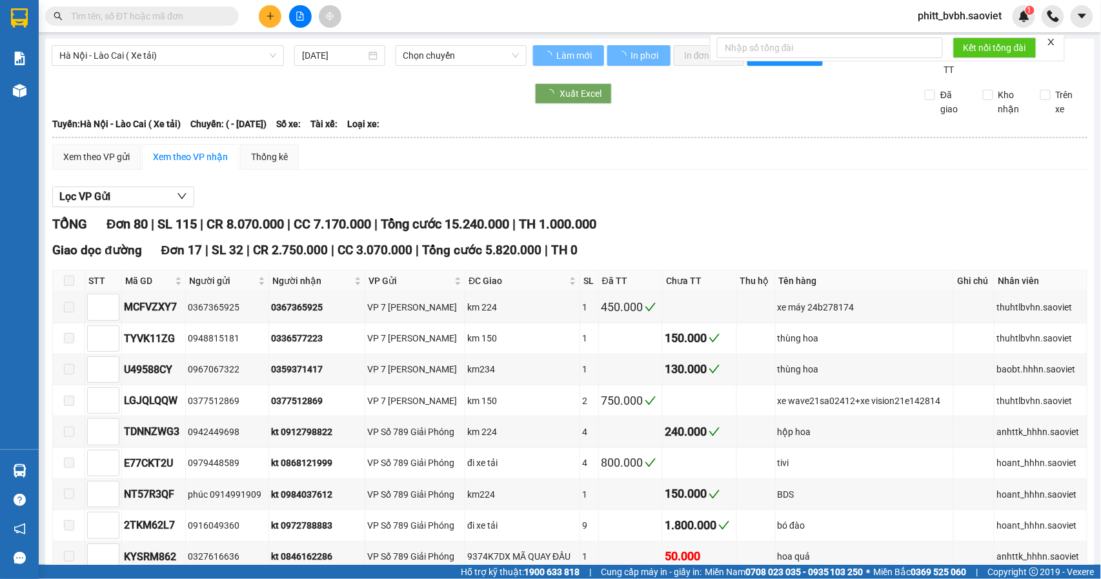
paste input "0866697807"
type input "0866697807"
type input "[DATE]"
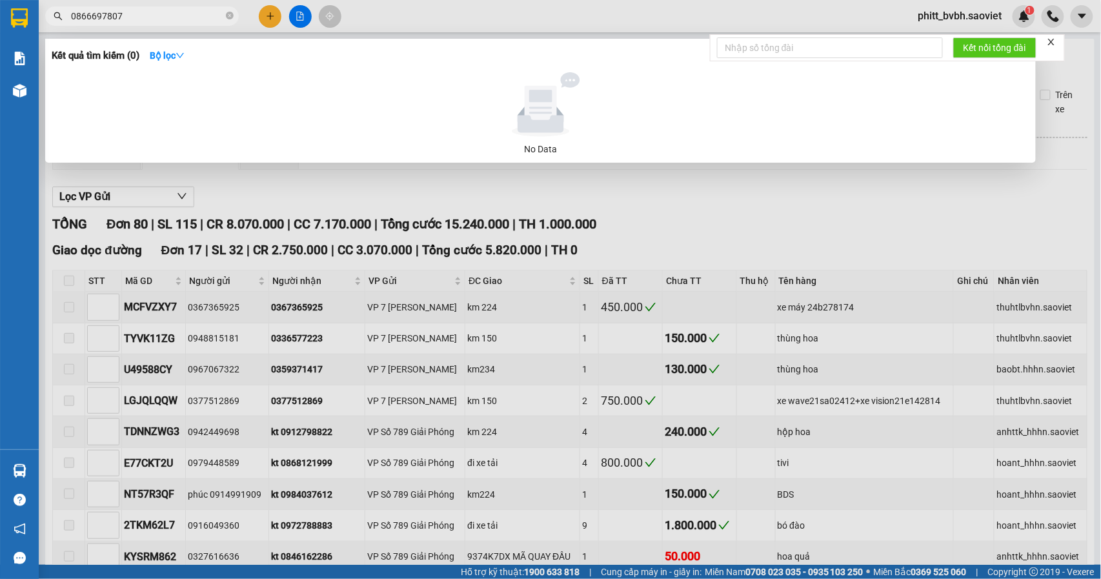
type input "0866697807"
click at [234, 16] on span "0866697807" at bounding box center [142, 15] width 194 height 19
click at [231, 16] on icon "close-circle" at bounding box center [230, 16] width 8 height 8
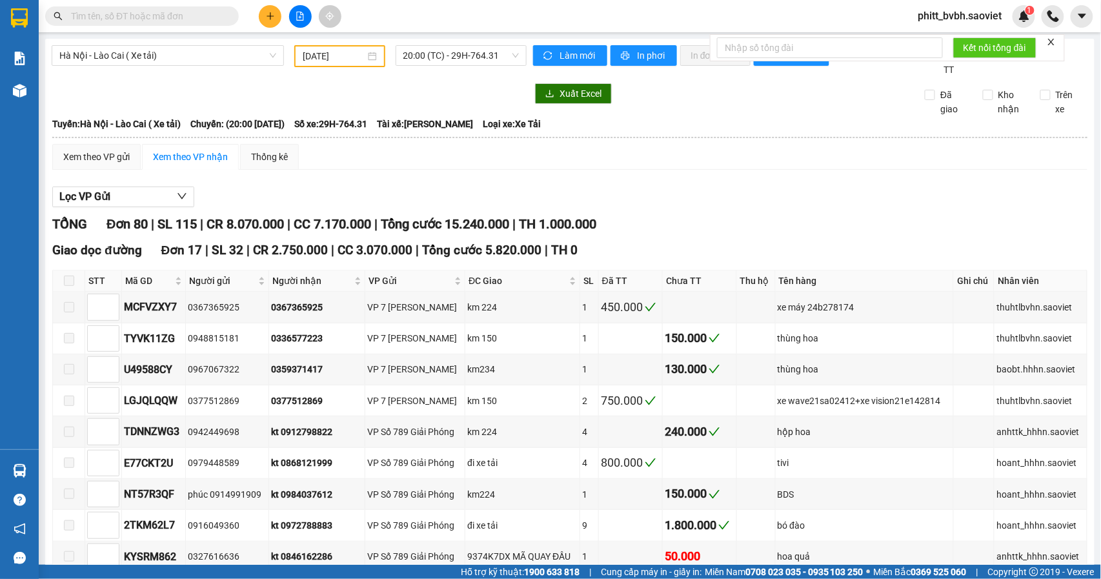
click at [173, 16] on input "text" at bounding box center [147, 16] width 152 height 14
paste input "0972402403"
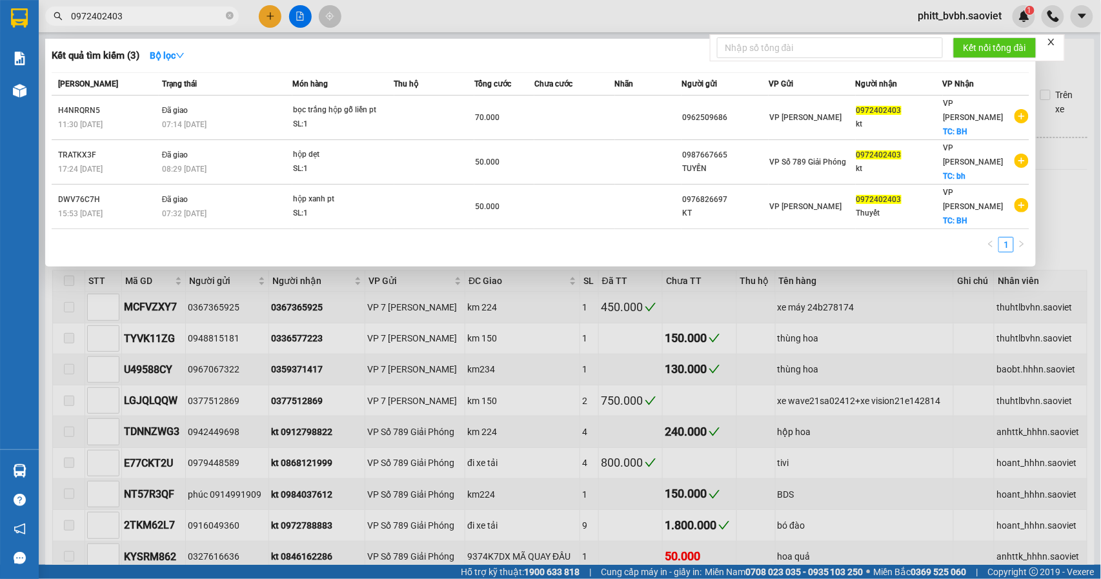
type input "0972402403"
drag, startPoint x: 1100, startPoint y: 86, endPoint x: 1100, endPoint y: 112, distance: 25.8
click at [1100, 115] on div at bounding box center [550, 289] width 1101 height 579
